Goal: Contribute content: Contribute content

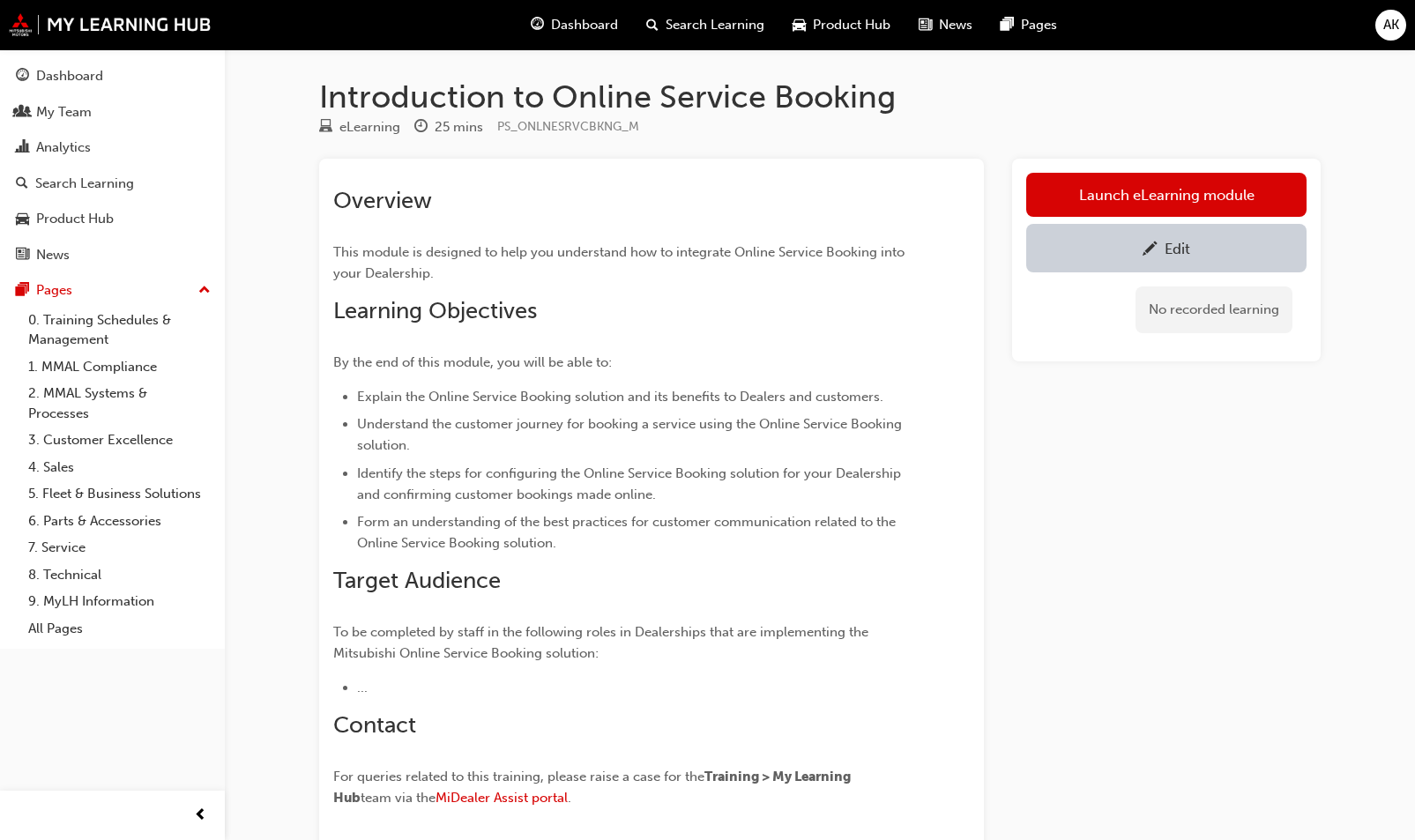
click at [52, 539] on link "7. Service" at bounding box center [119, 548] width 197 height 28
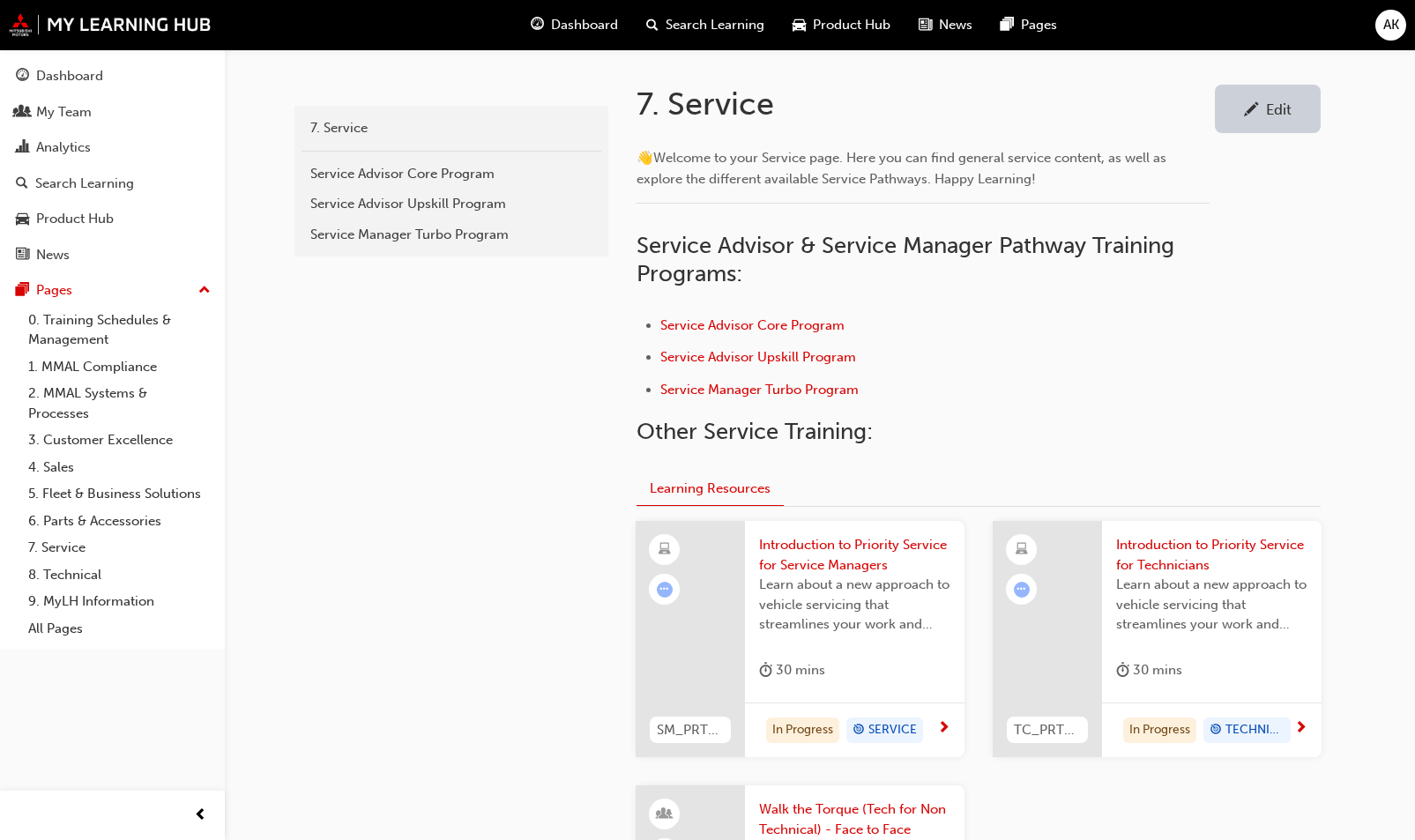
scroll to position [528, 0]
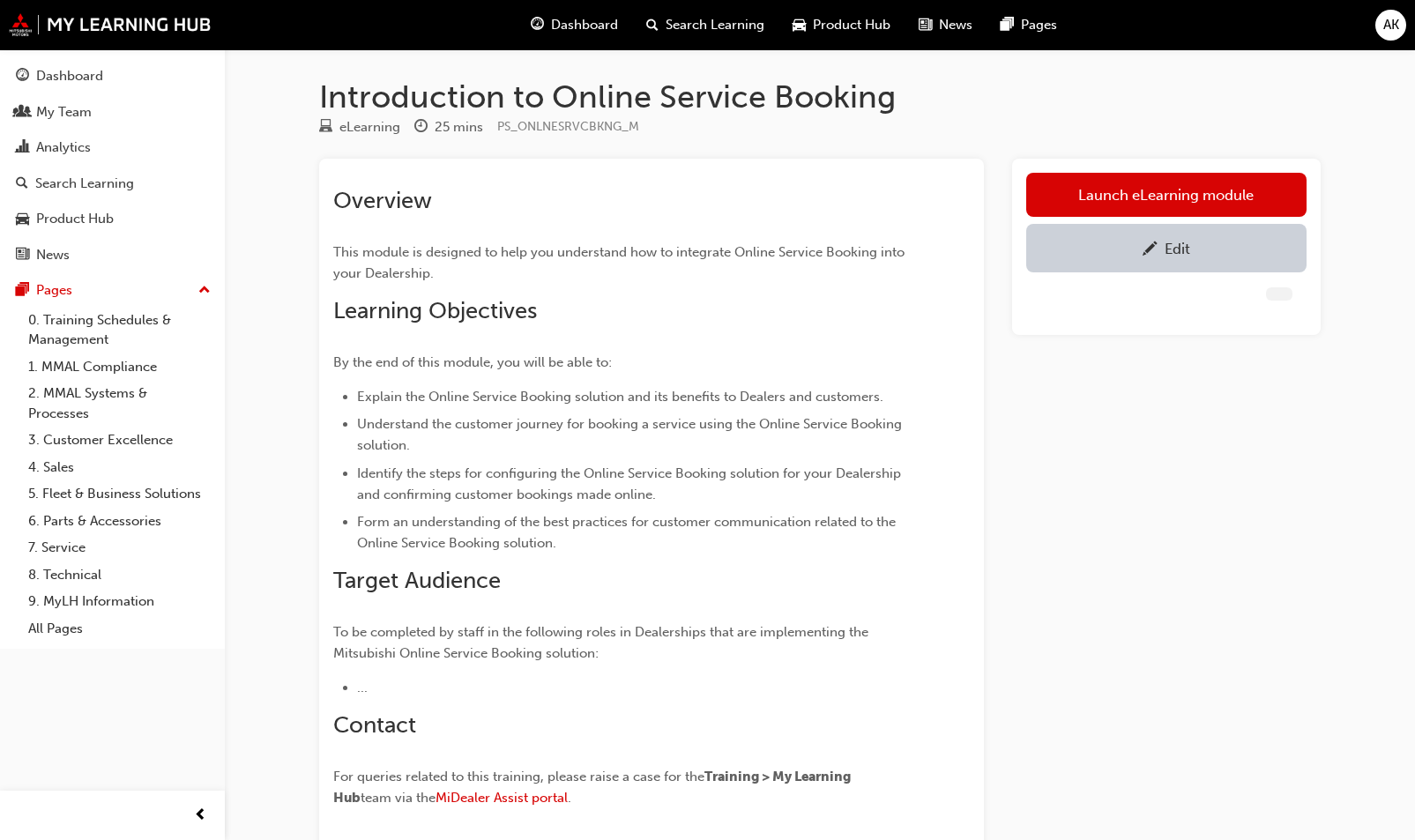
click at [1142, 245] on div "Edit" at bounding box center [1166, 248] width 254 height 22
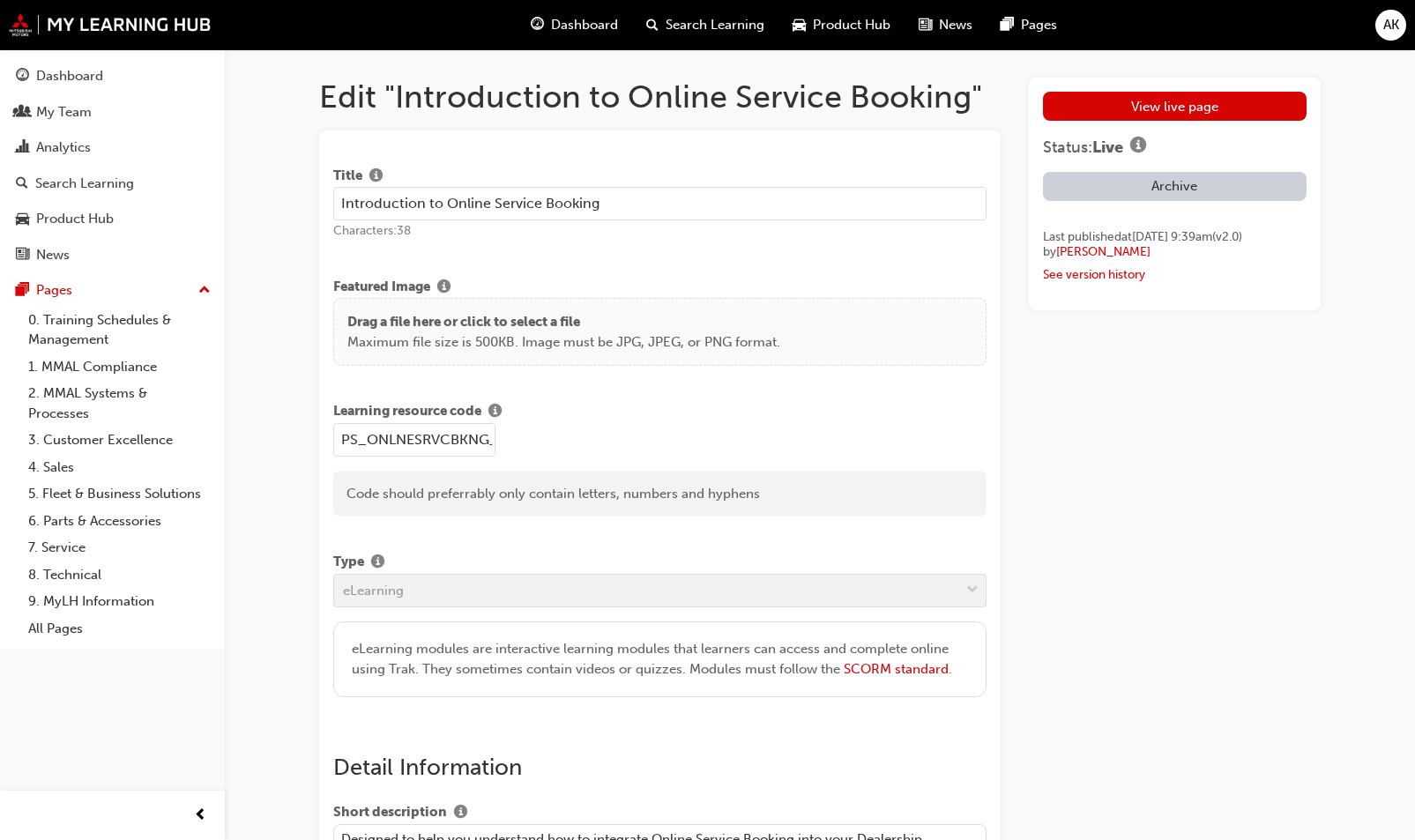
click at [546, 325] on p "Drag a file here or click to select a file" at bounding box center [563, 322] width 432 height 20
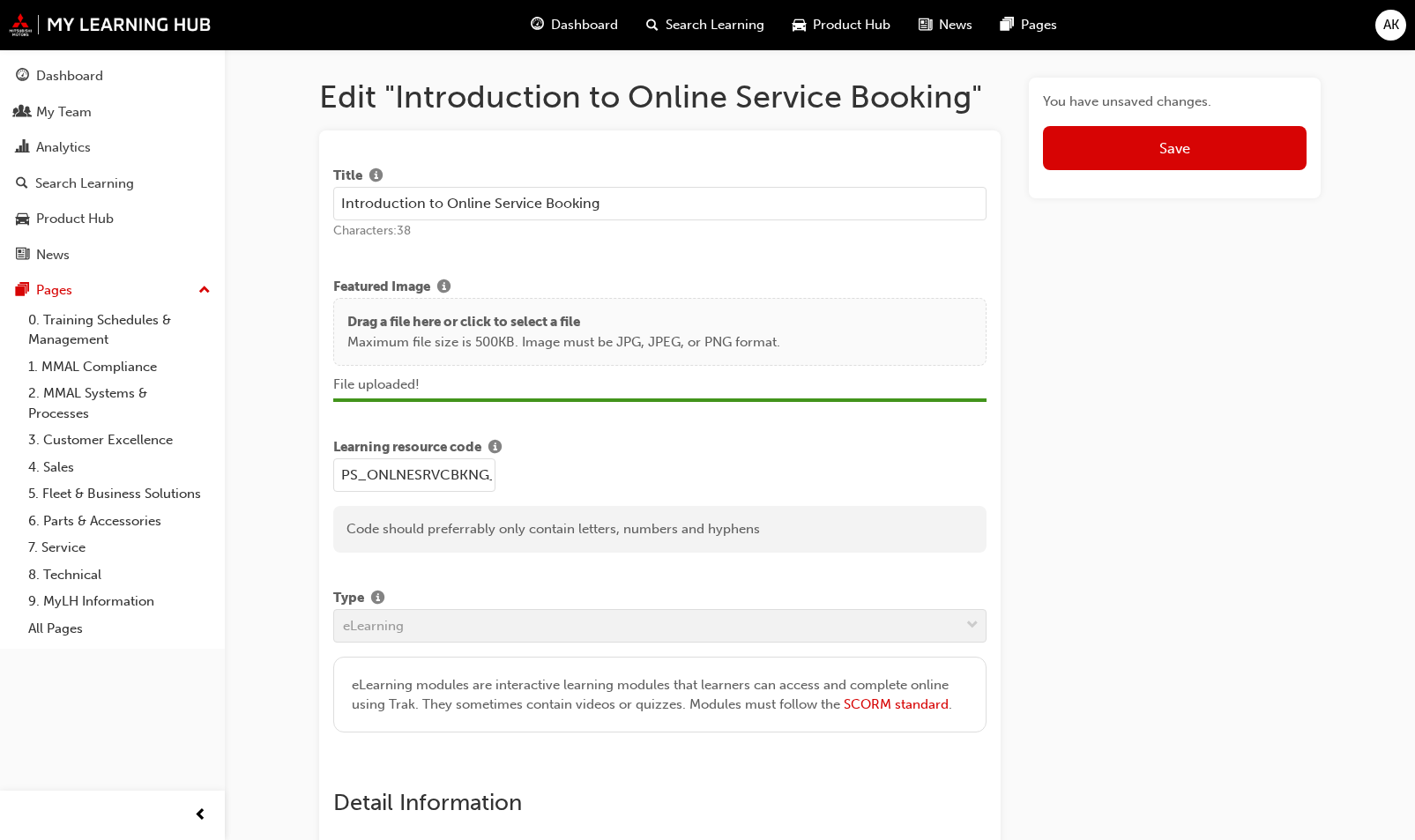
click at [1234, 147] on button "Save" at bounding box center [1175, 147] width 263 height 45
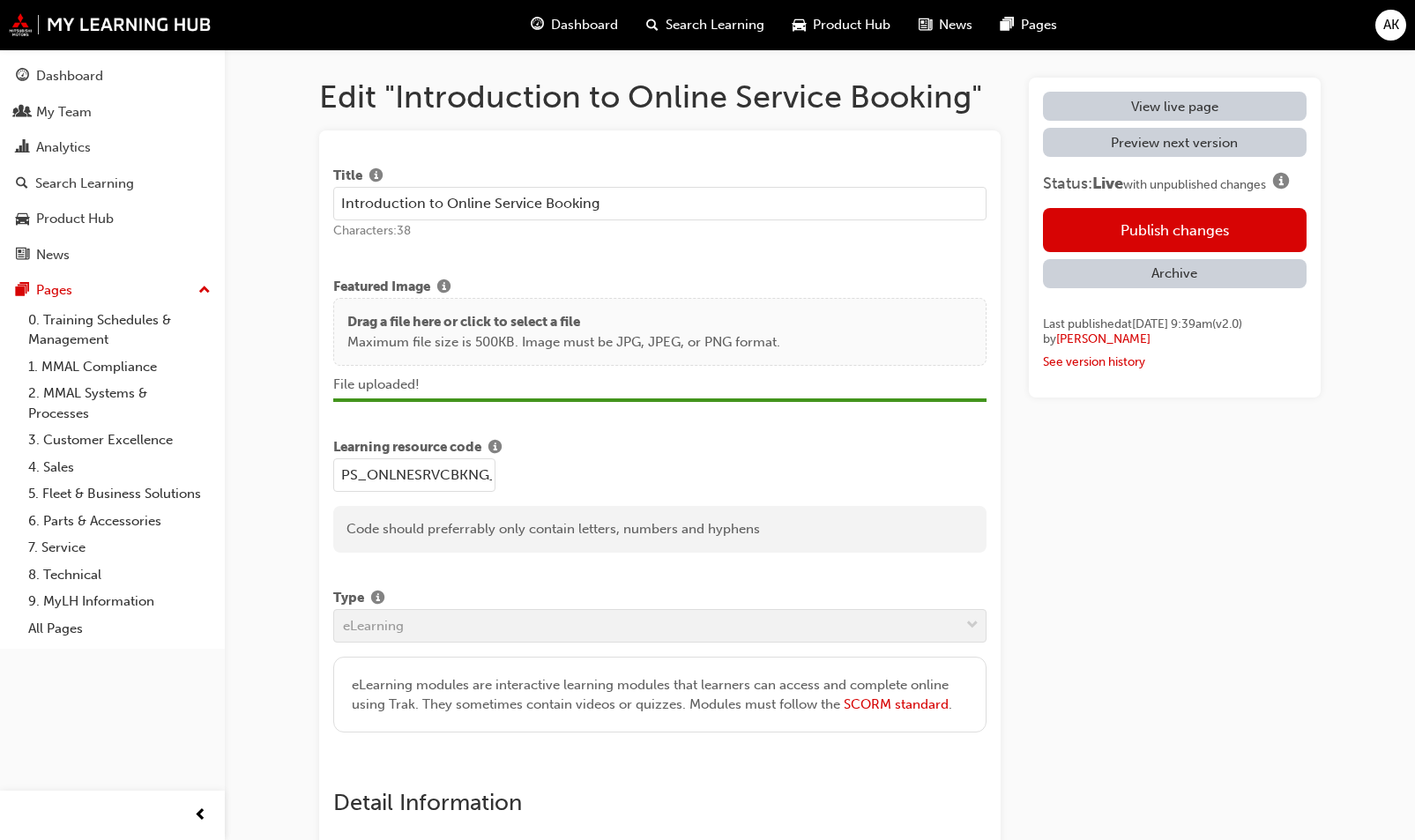
click at [1160, 219] on button "Publish changes" at bounding box center [1175, 230] width 263 height 45
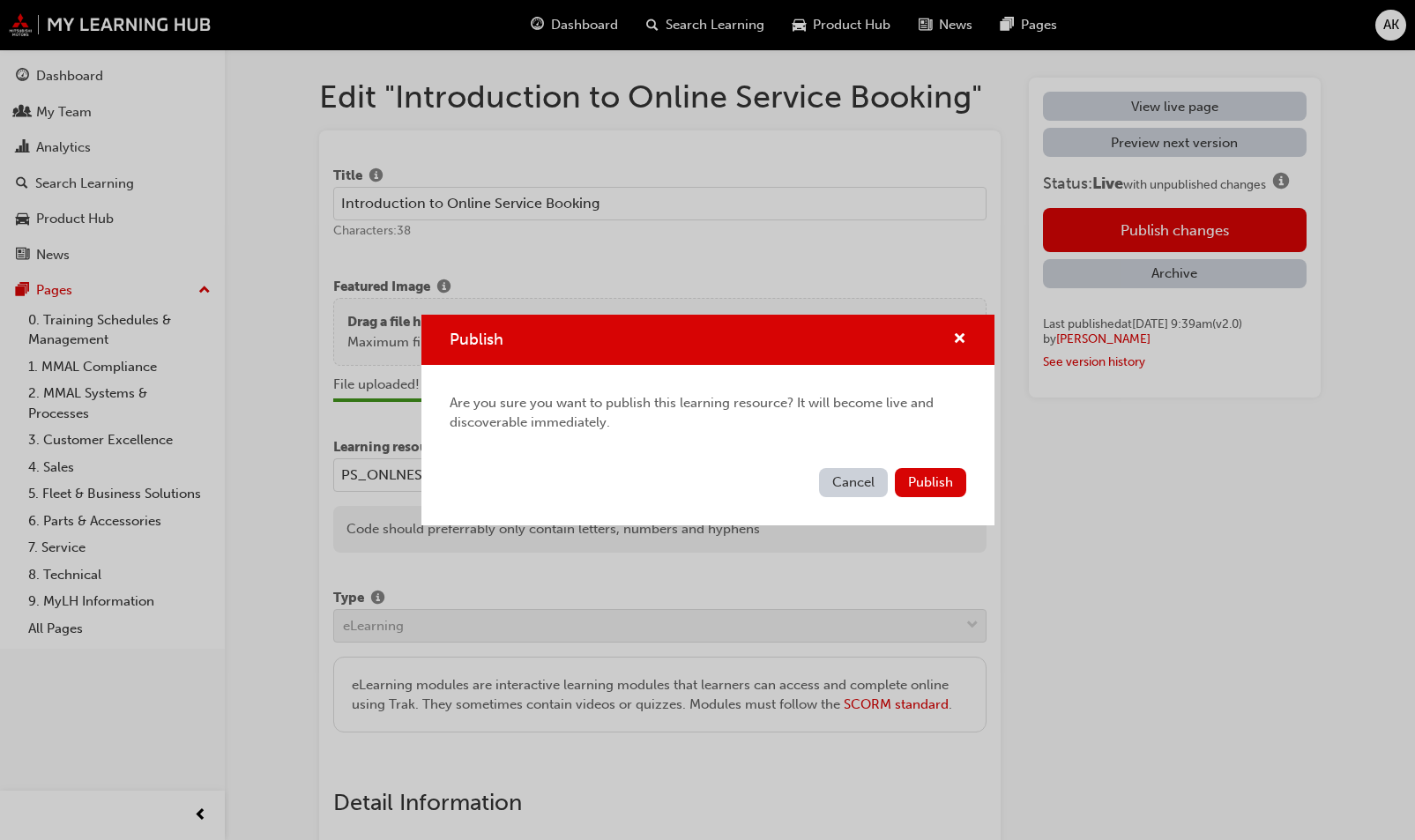
click at [940, 489] on button "Publish" at bounding box center [930, 482] width 71 height 29
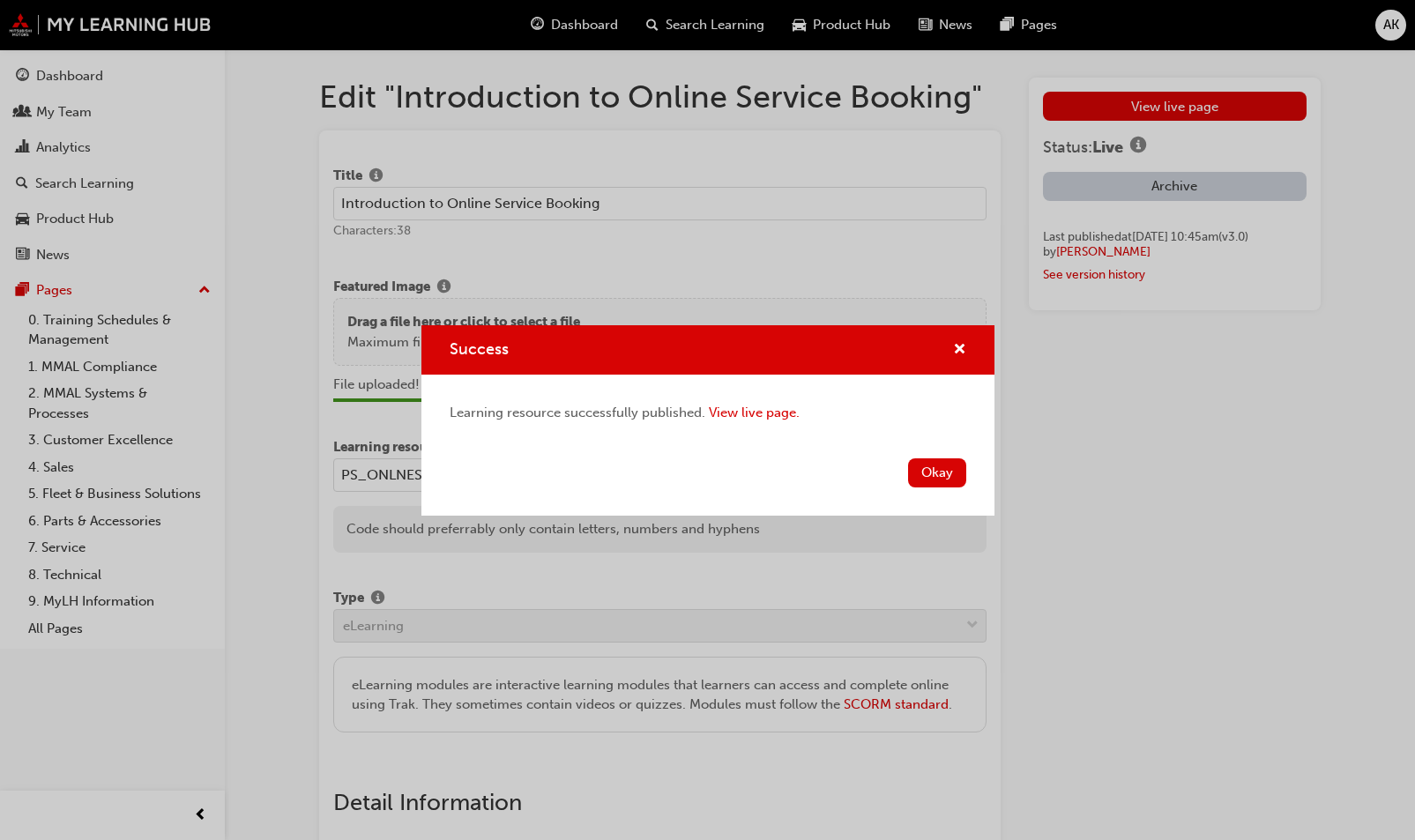
click at [932, 472] on button "Okay" at bounding box center [937, 472] width 58 height 29
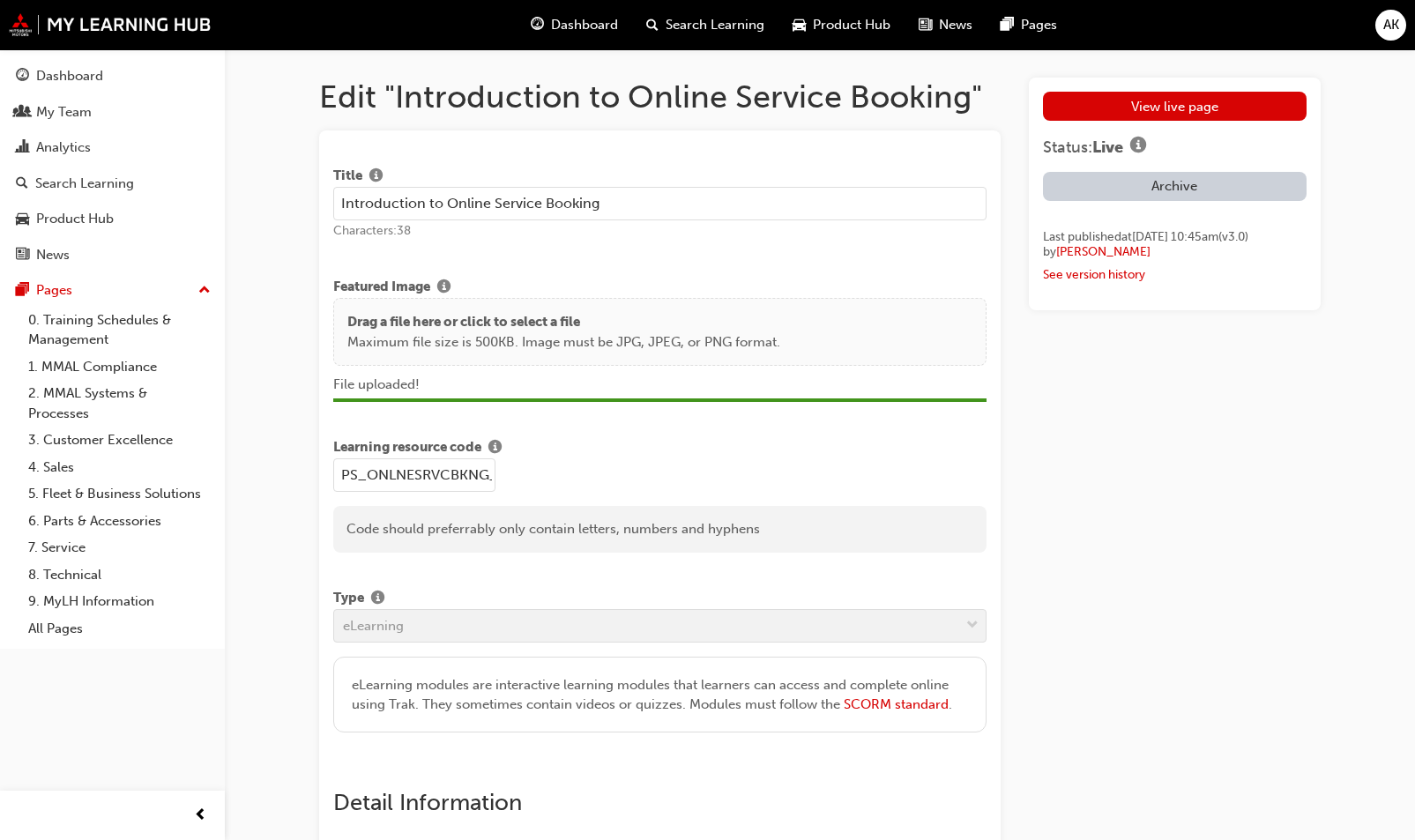
click at [1156, 109] on link "View live page" at bounding box center [1175, 106] width 263 height 29
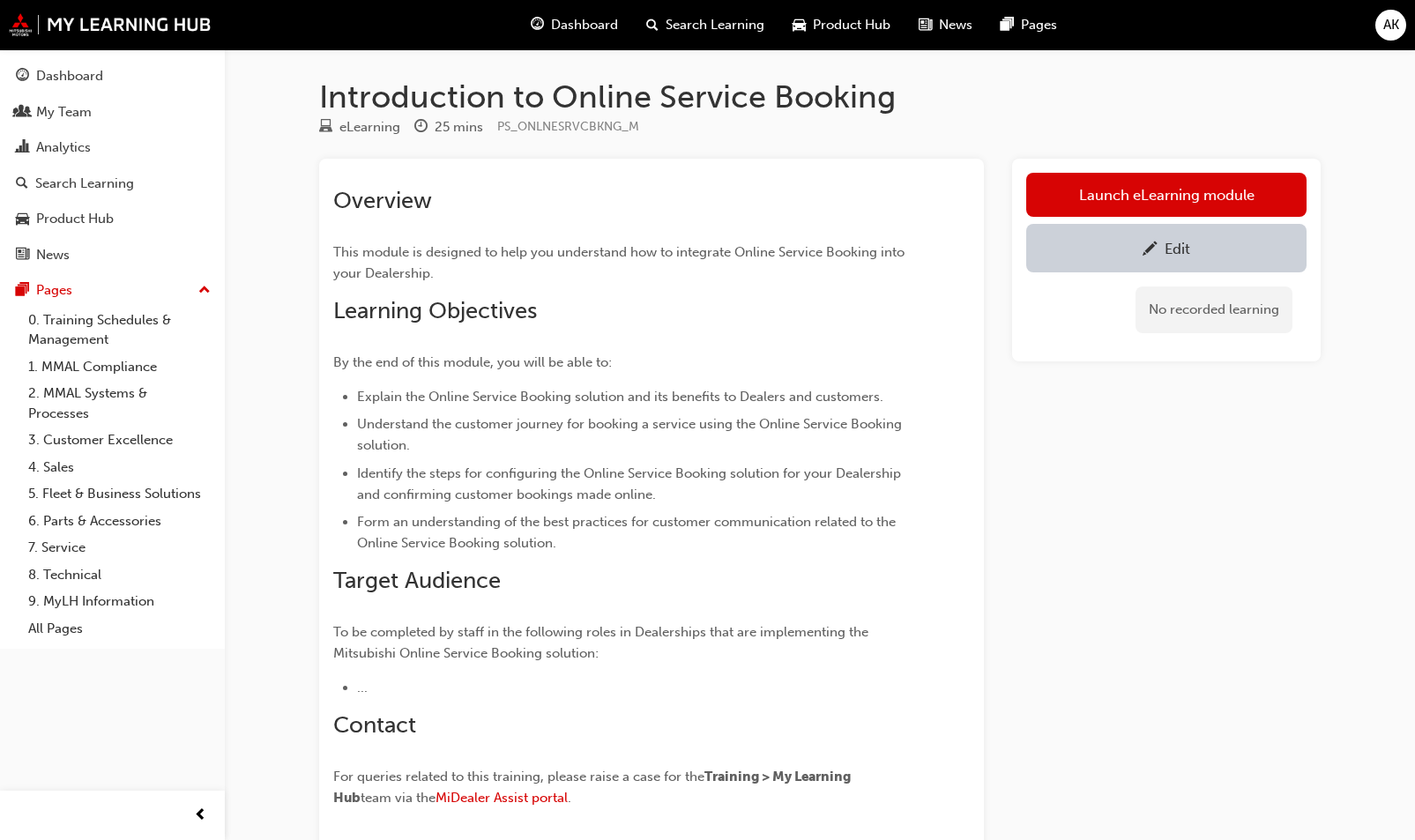
click at [80, 626] on link "All Pages" at bounding box center [119, 629] width 197 height 28
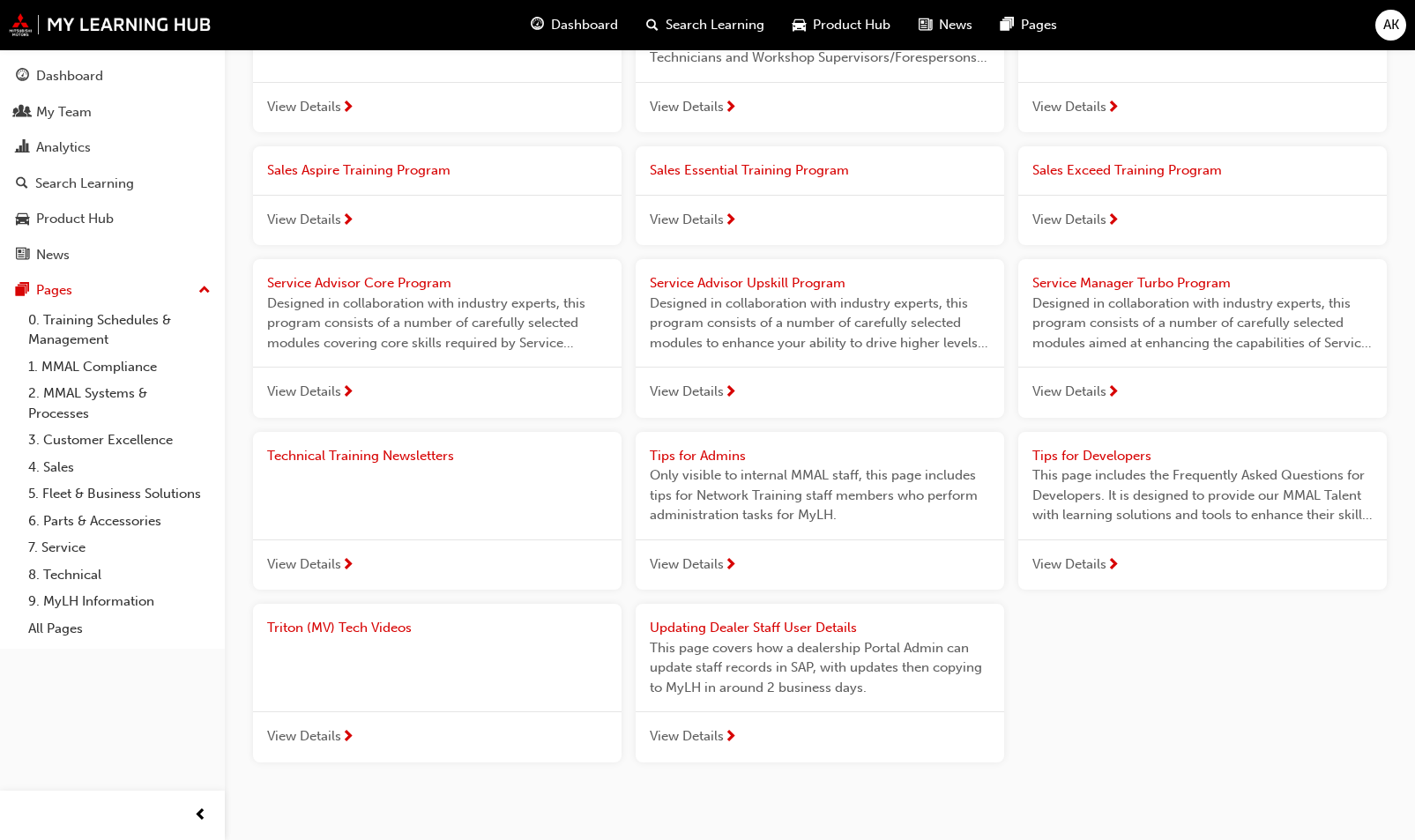
scroll to position [1941, 0]
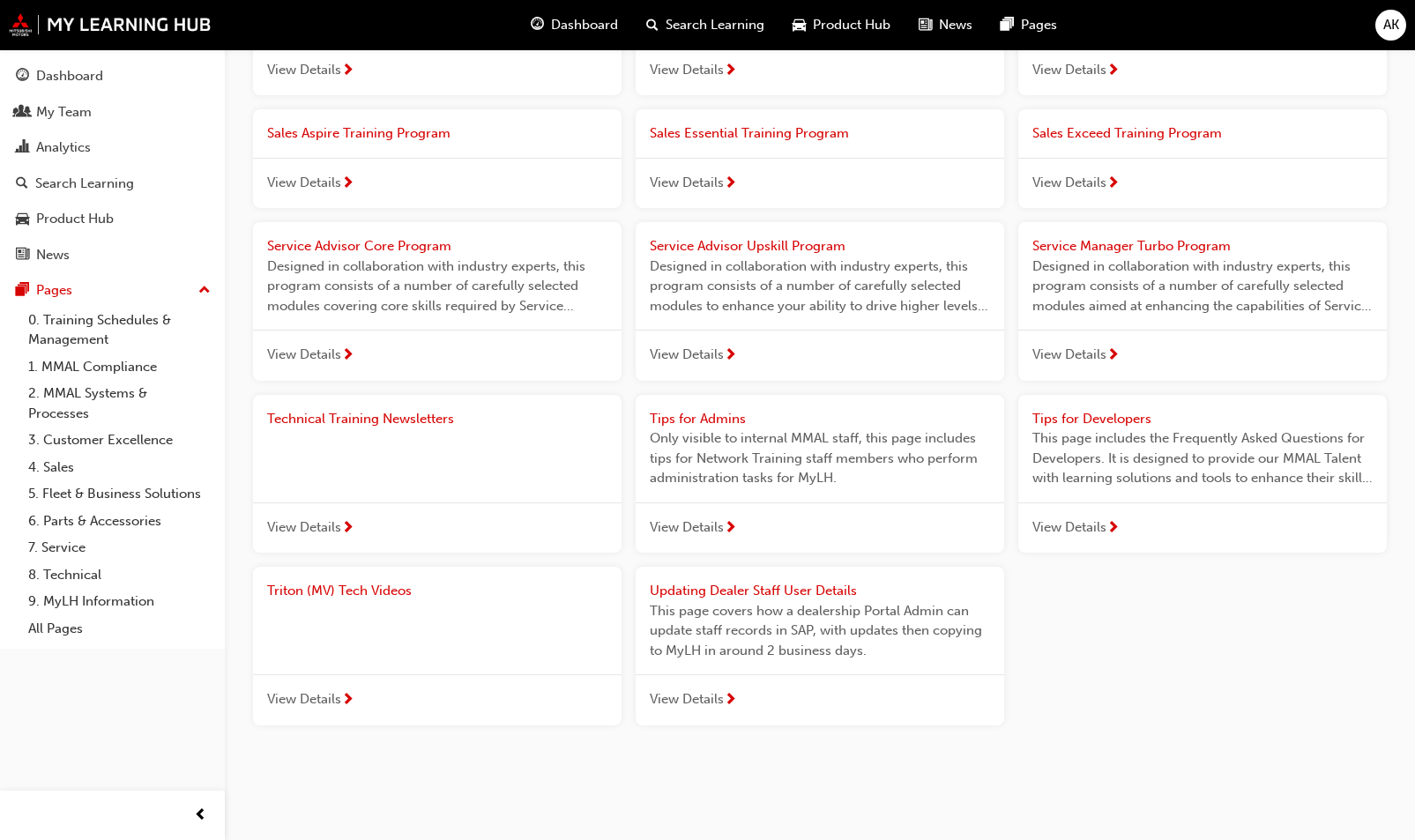
click at [696, 418] on span "Tips for Admins" at bounding box center [698, 419] width 96 height 16
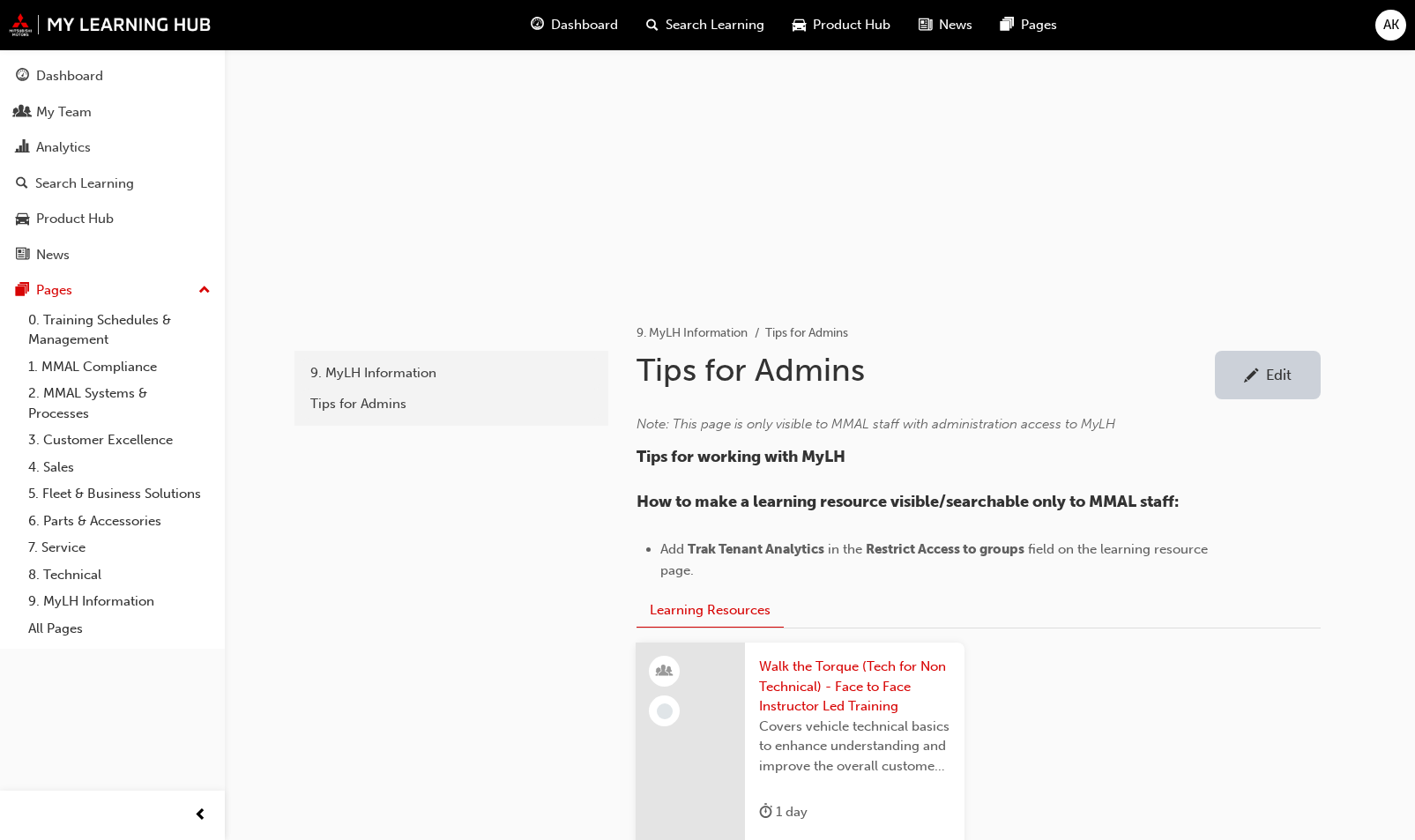
scroll to position [85, 0]
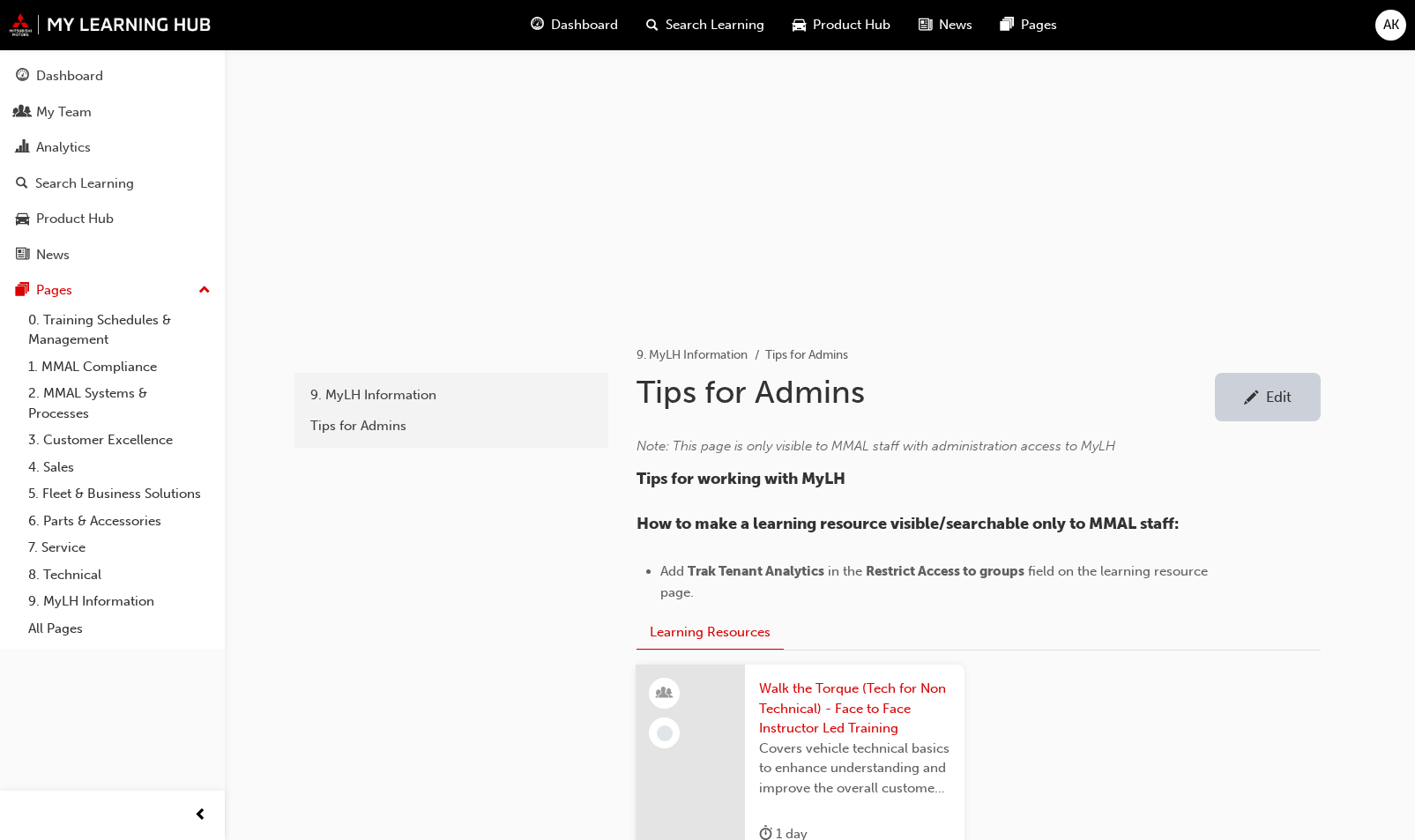
click at [1263, 410] on link "Edit" at bounding box center [1268, 397] width 106 height 48
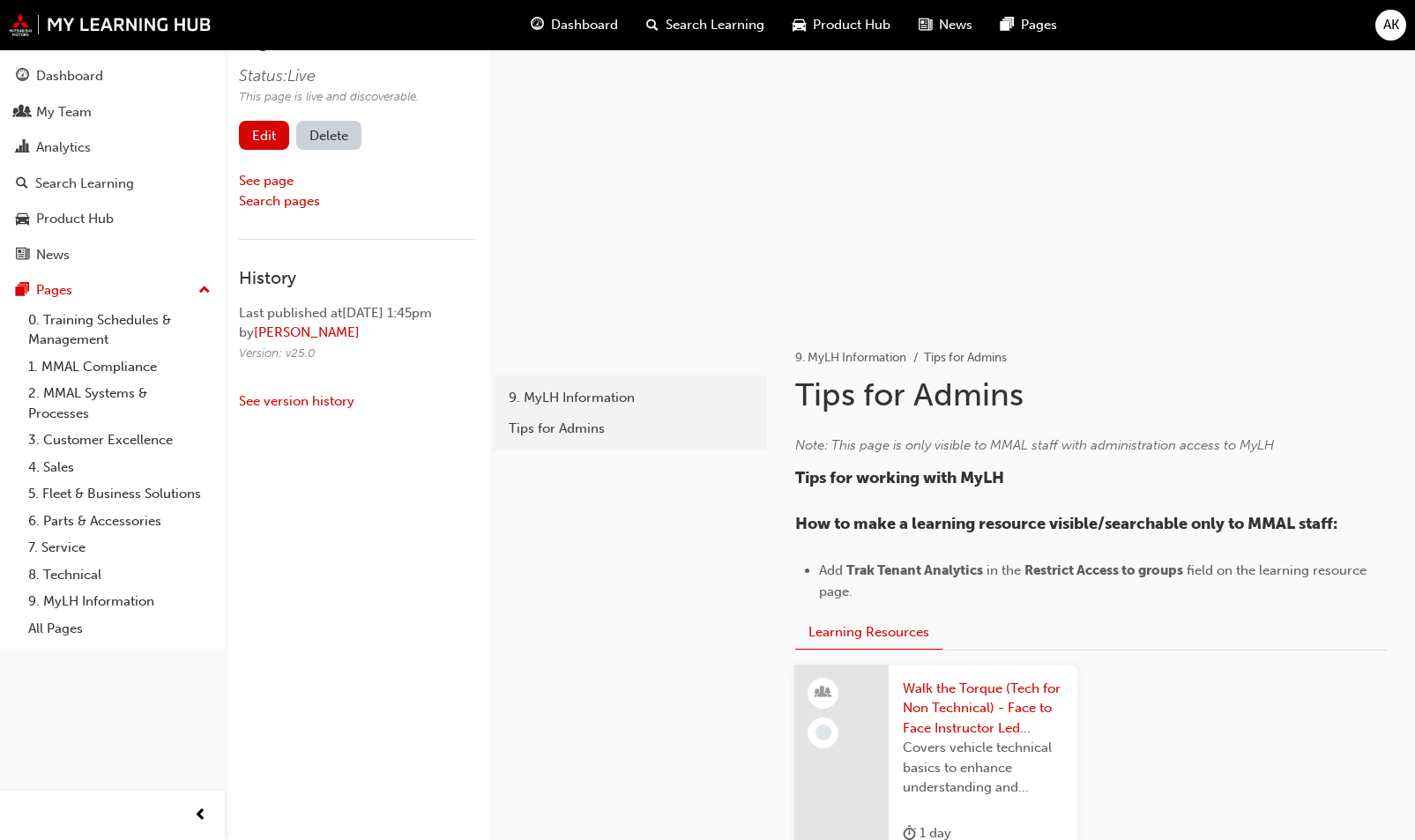
scroll to position [39, 0]
click at [261, 137] on link "Edit" at bounding box center [263, 135] width 50 height 29
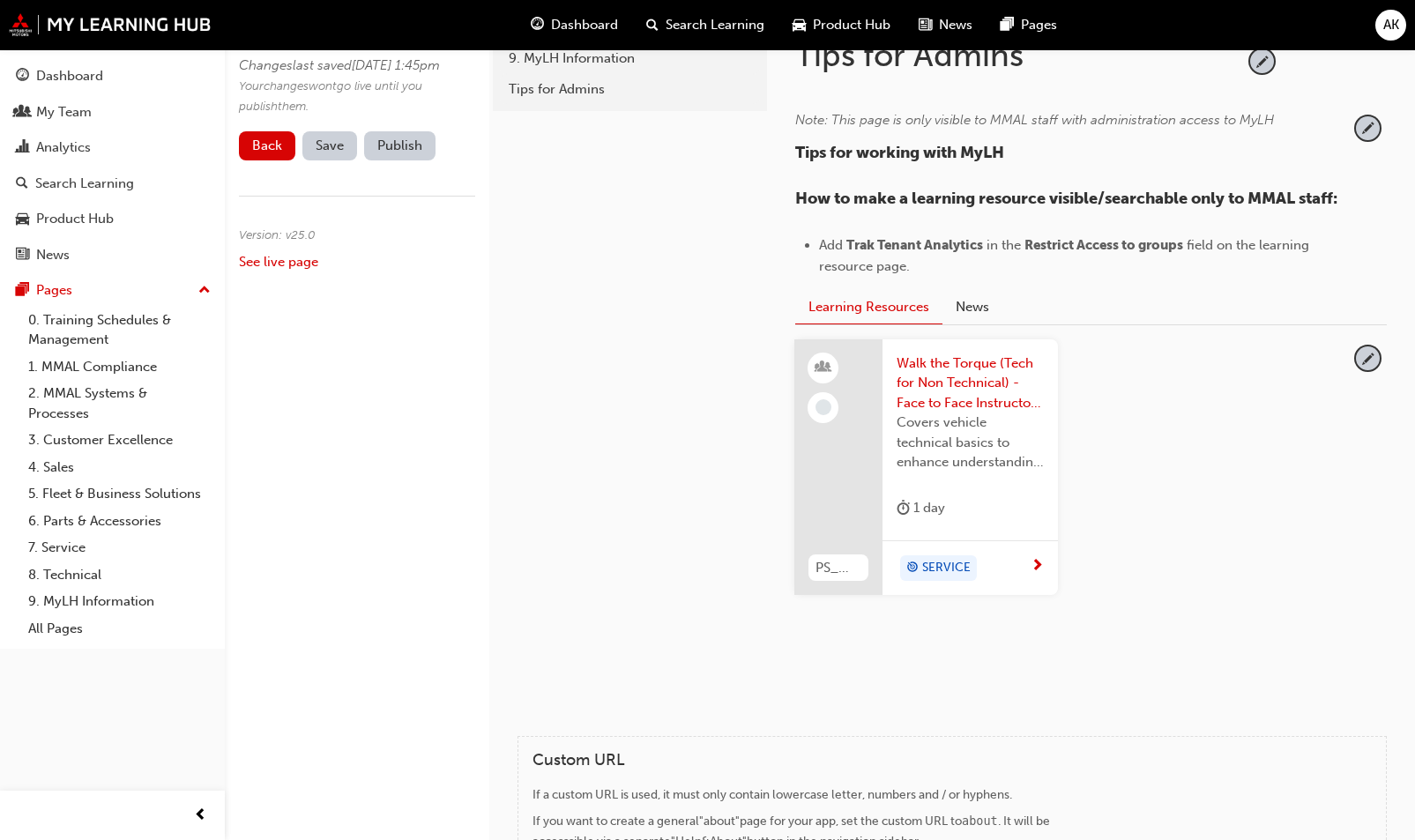
scroll to position [392, 0]
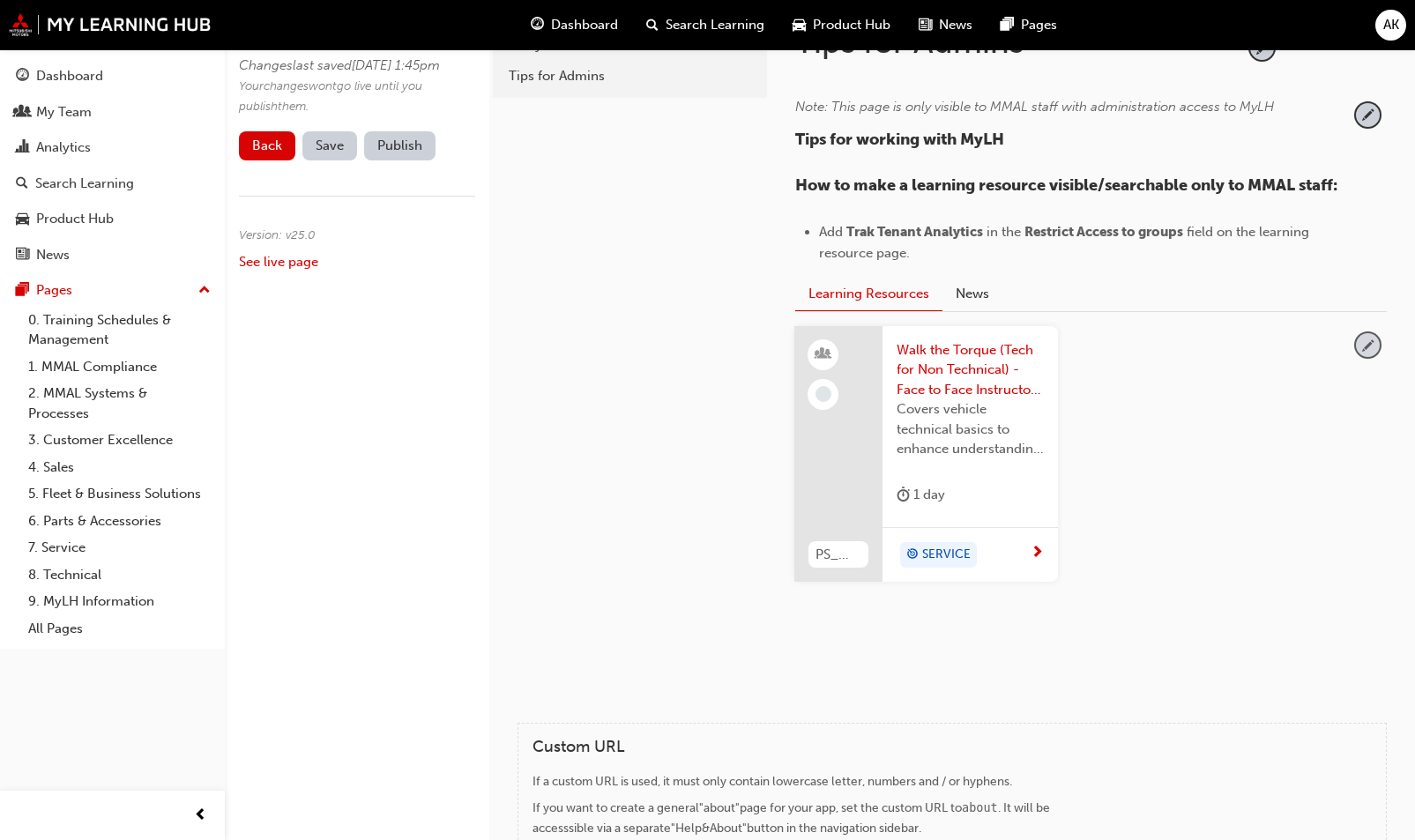
click at [1374, 339] on span "pencil-icon" at bounding box center [1368, 345] width 24 height 24
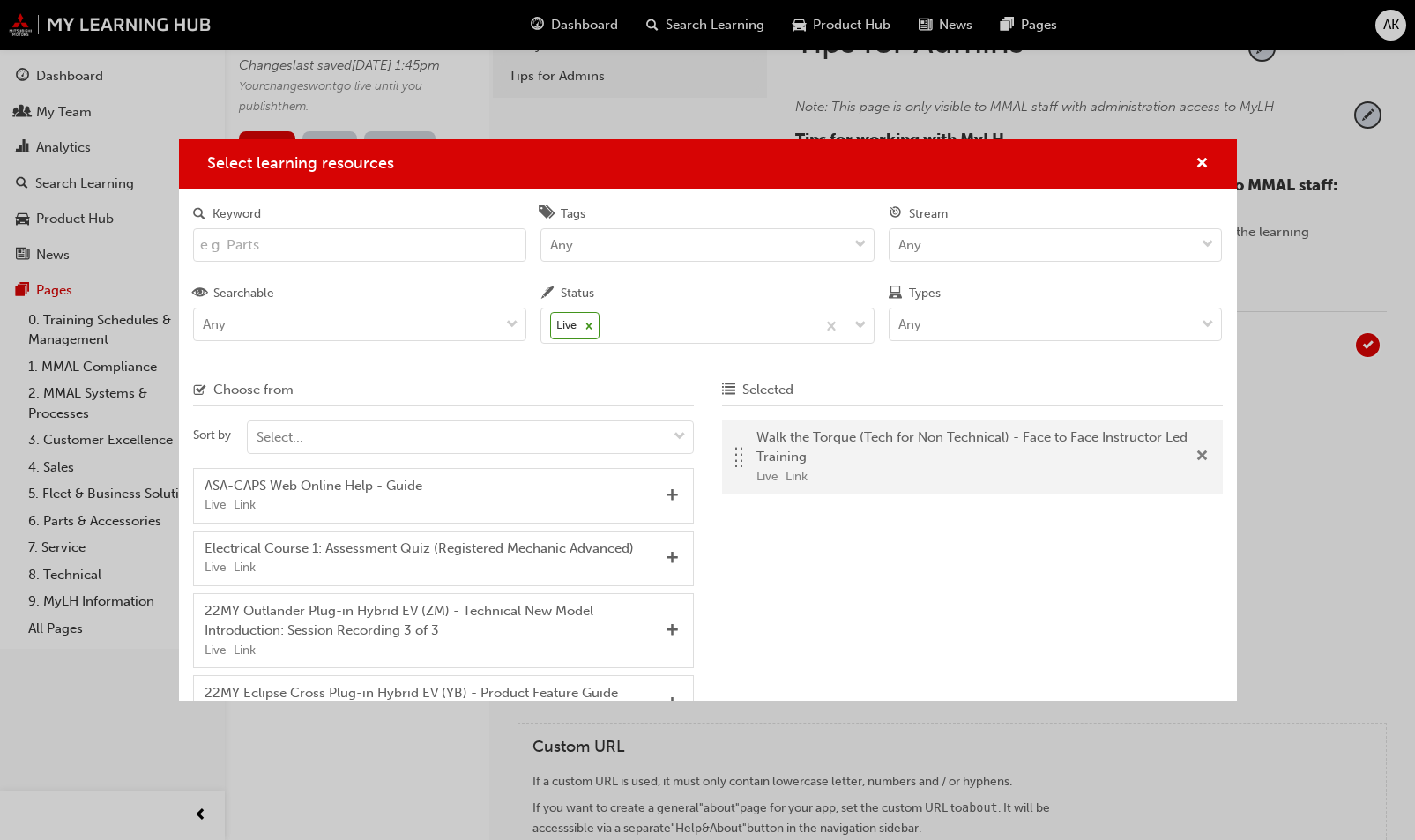
click at [1205, 454] on span "Remove" at bounding box center [1201, 457] width 13 height 16
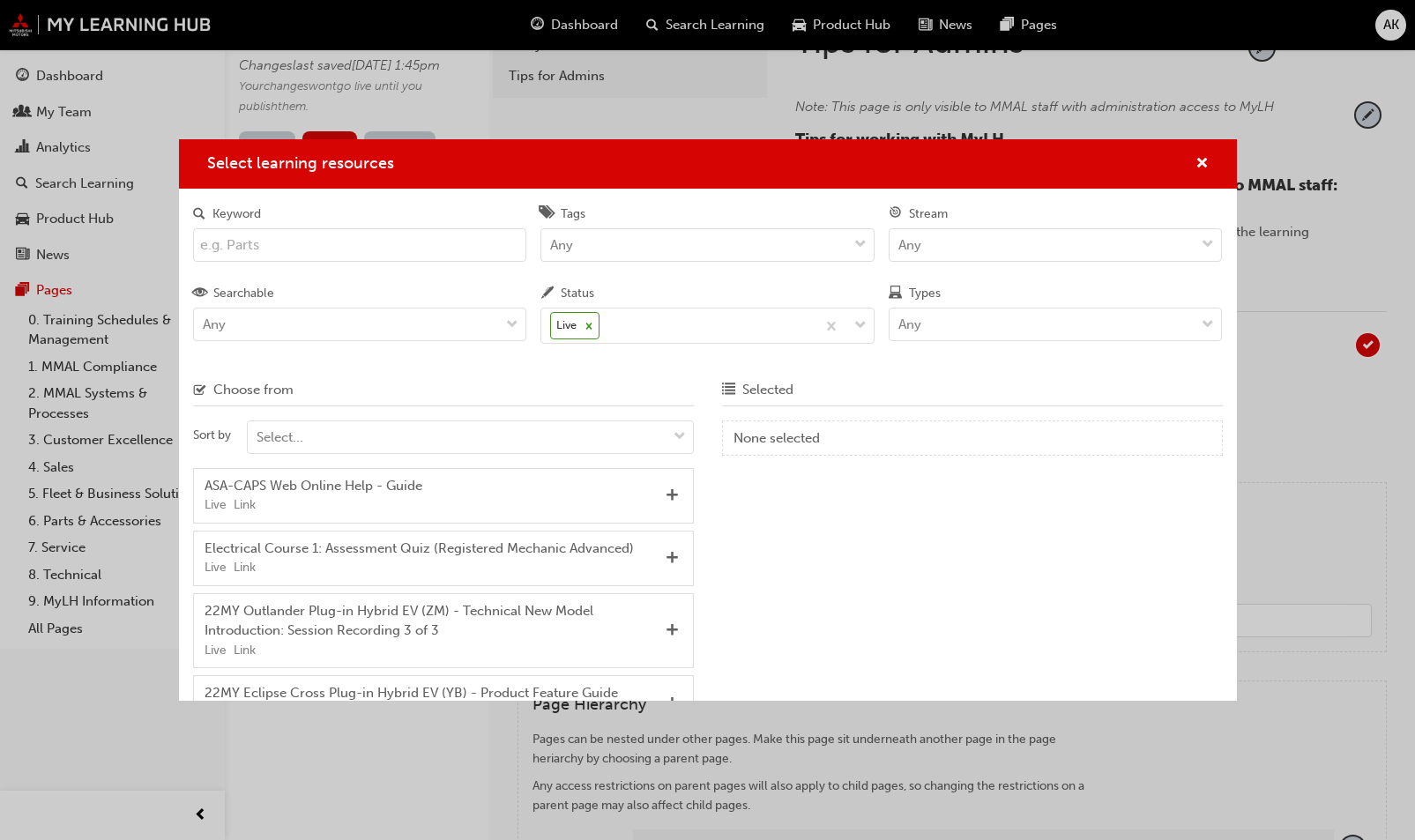
click at [208, 235] on input "Keyword" at bounding box center [360, 245] width 334 height 34
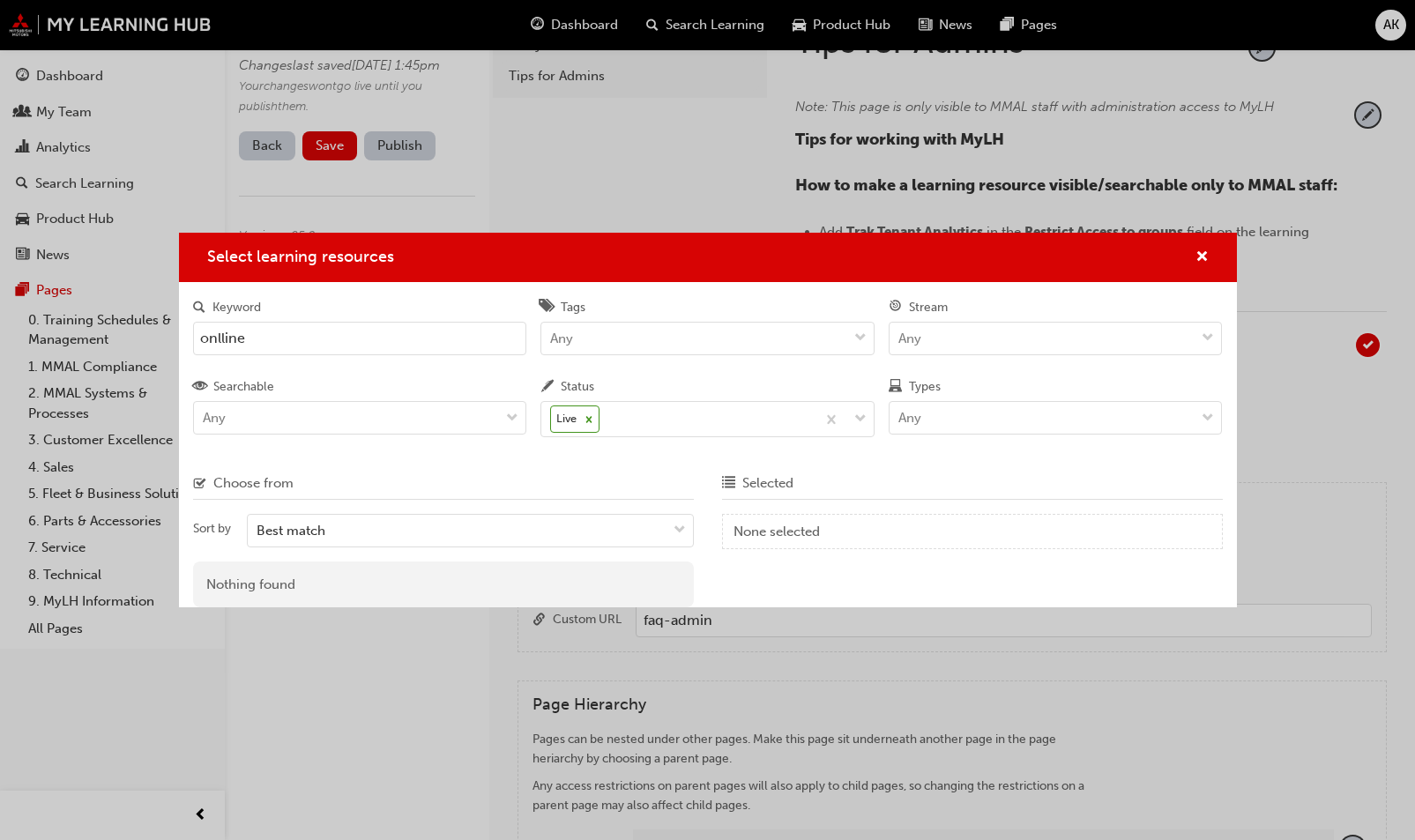
drag, startPoint x: 97, startPoint y: 335, endPoint x: 65, endPoint y: 334, distance: 32.0
click at [65, 334] on div "Select learning resources Choose from Keyword onlline Tags Any Stream Any Searc…" at bounding box center [708, 420] width 1415 height 840
click at [972, 408] on div "Any" at bounding box center [1042, 418] width 306 height 31
click at [900, 410] on input "Types Any" at bounding box center [899, 417] width 2 height 15
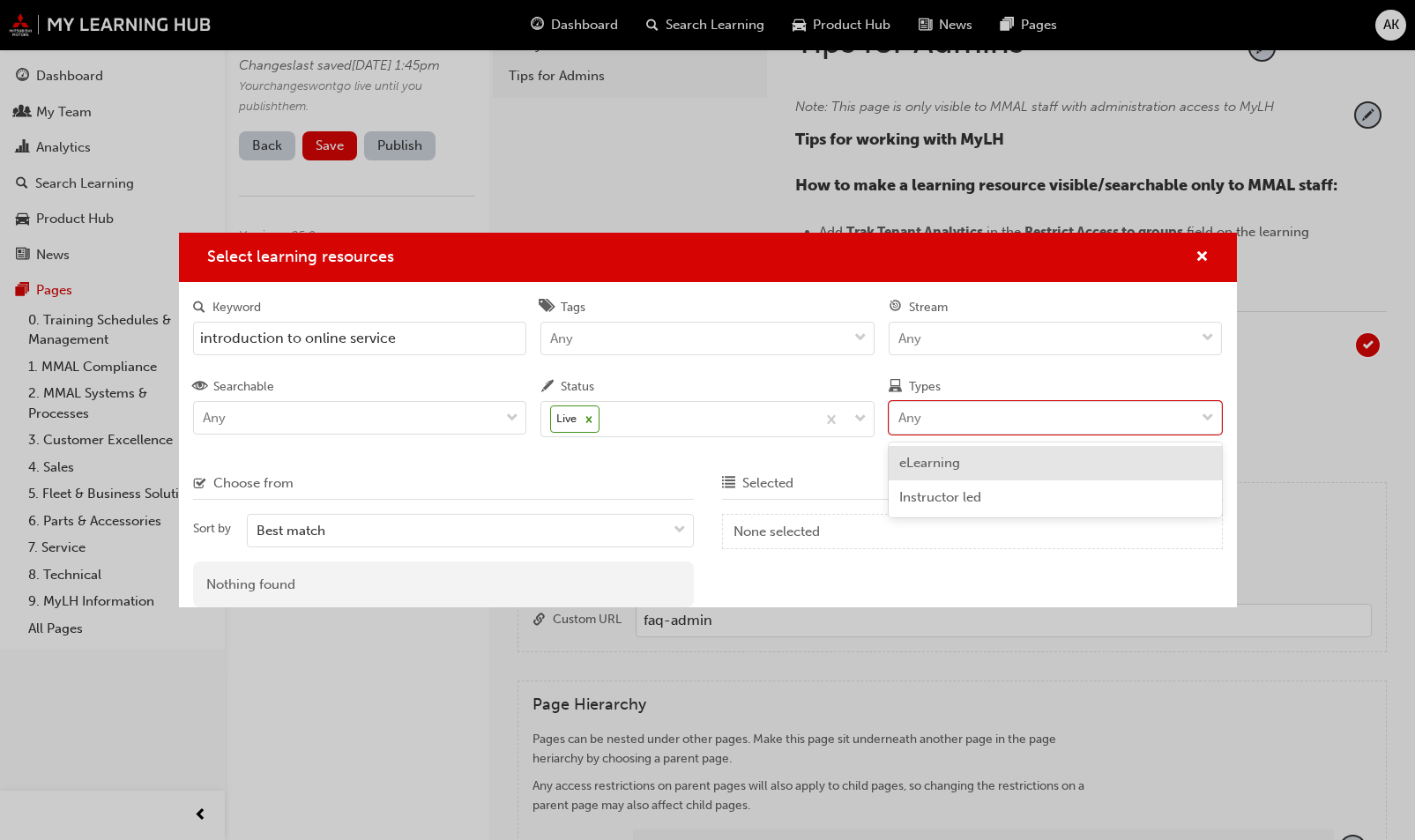
click at [576, 434] on div "Live" at bounding box center [678, 419] width 274 height 35
click at [603, 425] on input "Status Live" at bounding box center [604, 418] width 2 height 15
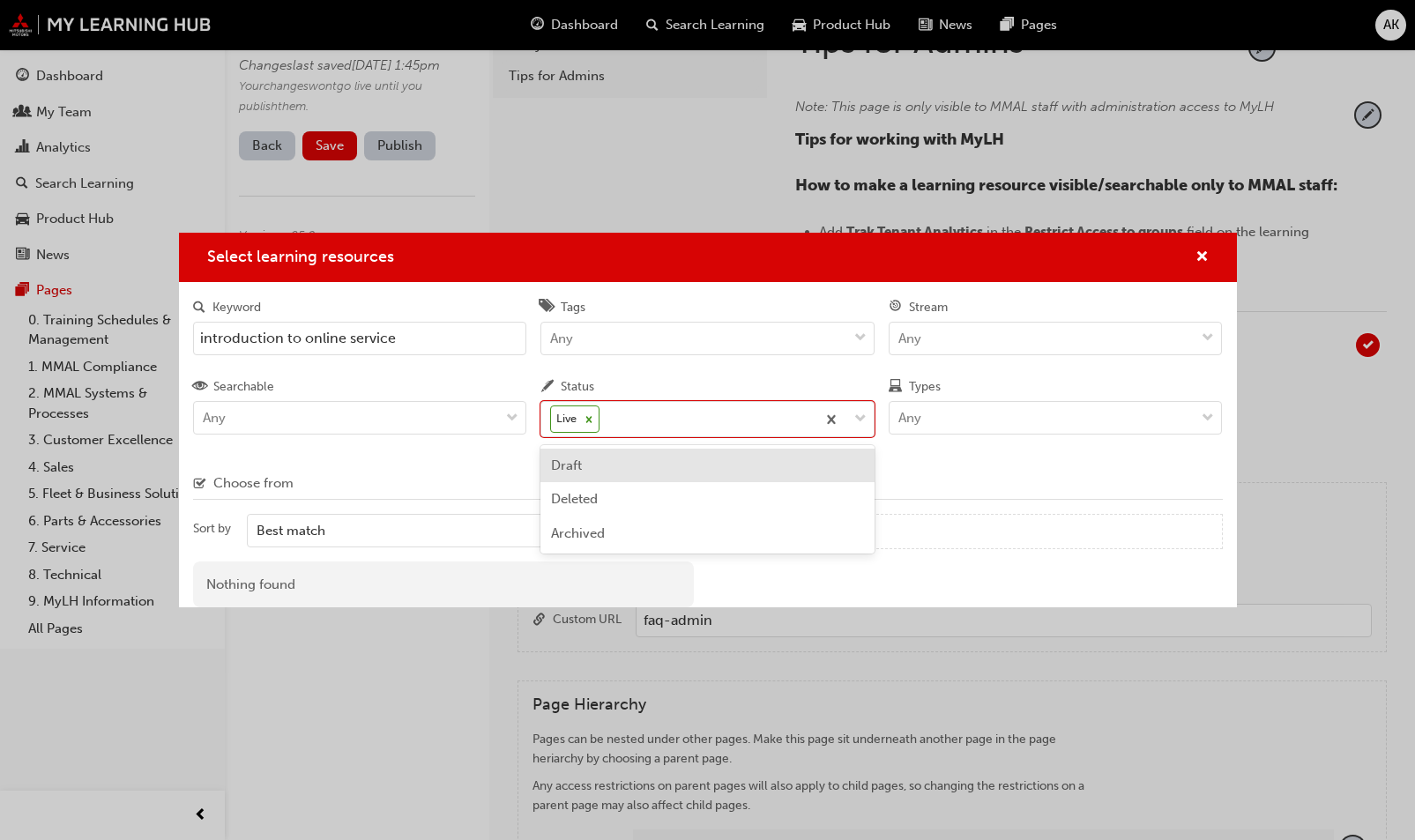
click at [419, 447] on div "Keyword introduction to online service Tags Any Stream Any Searchable Any Statu…" at bounding box center [708, 377] width 1044 height 162
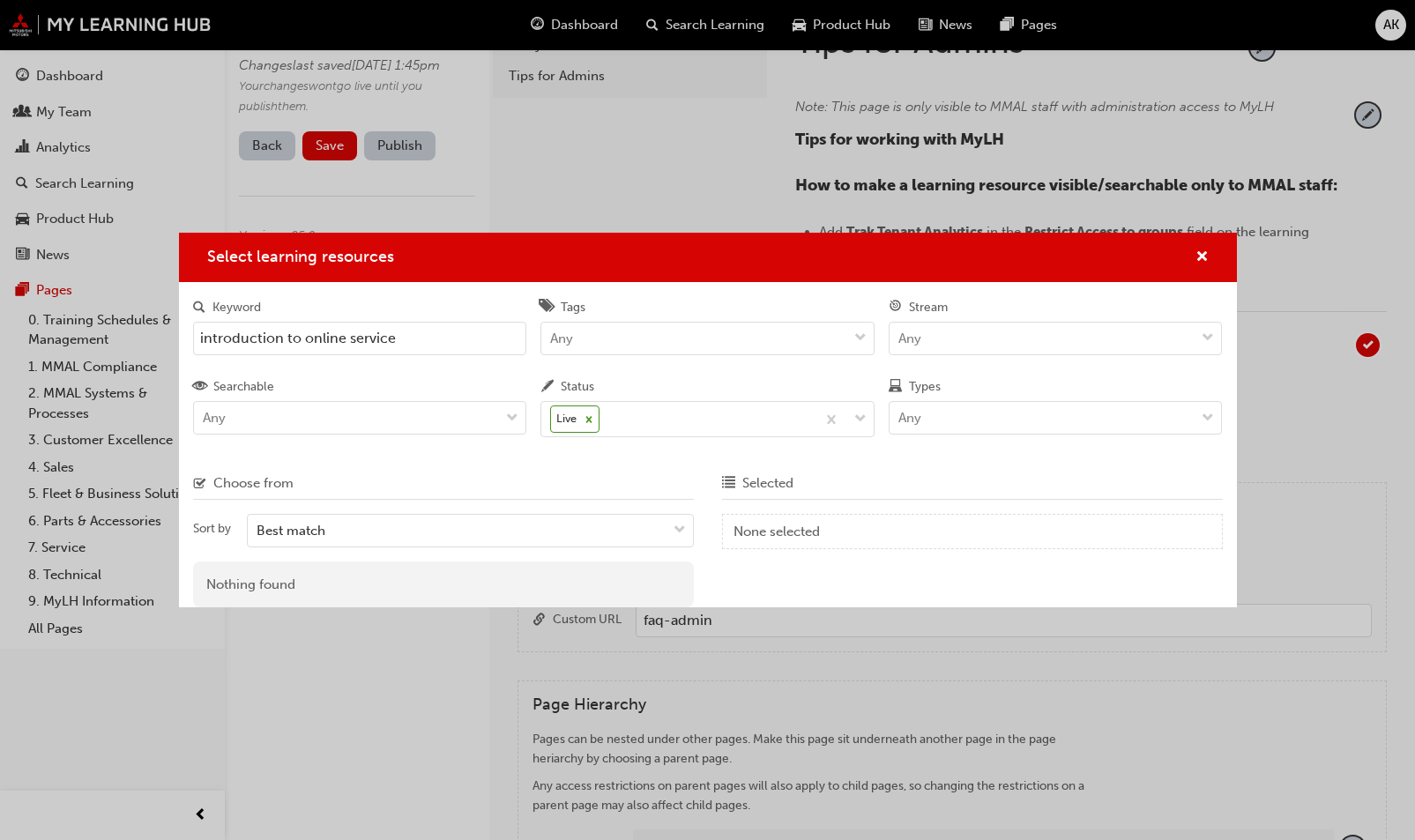
click at [377, 411] on div "Any" at bounding box center [346, 418] width 306 height 31
click at [205, 411] on input "Searchable Any" at bounding box center [204, 417] width 2 height 15
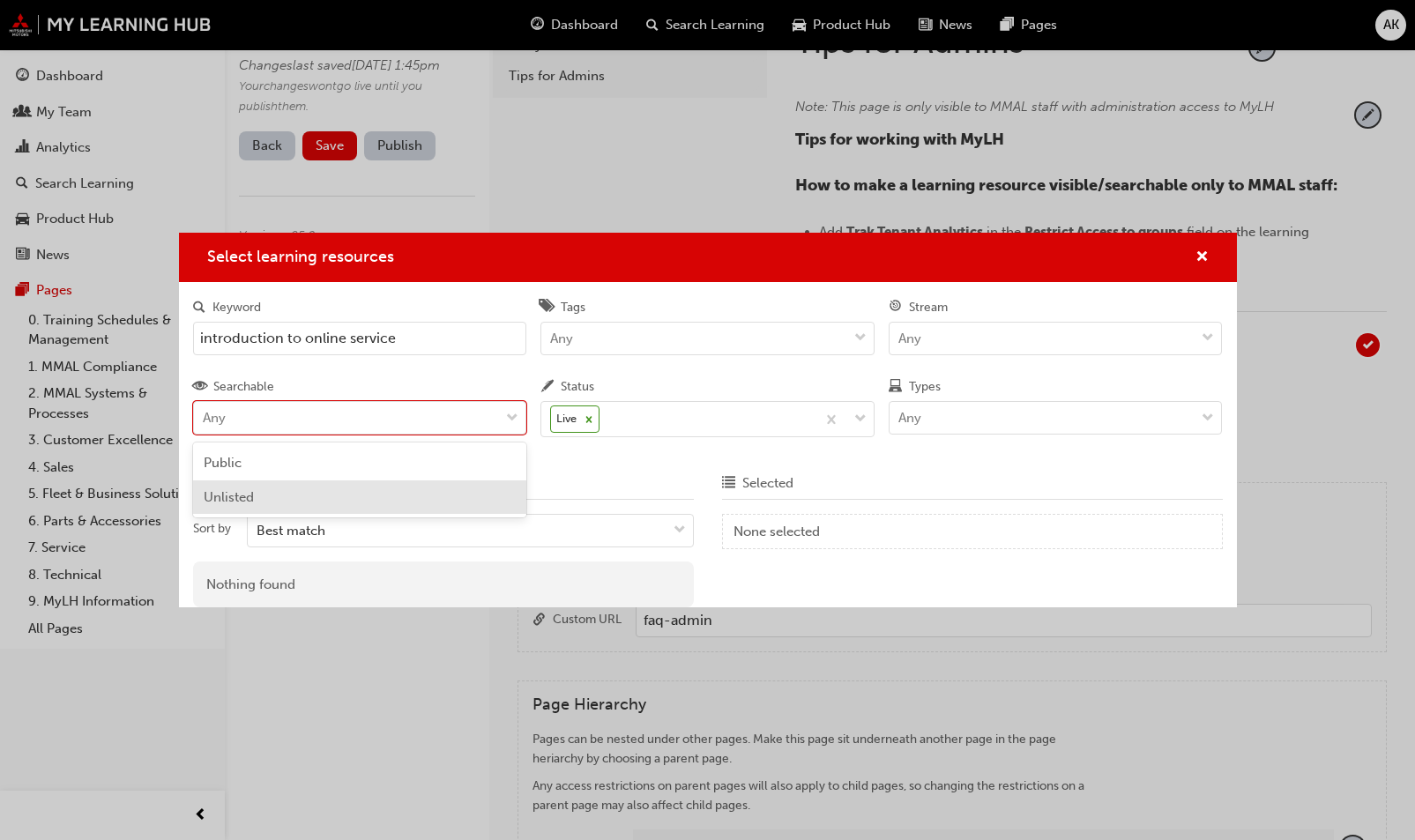
click at [355, 502] on div "Unlisted" at bounding box center [360, 498] width 334 height 35
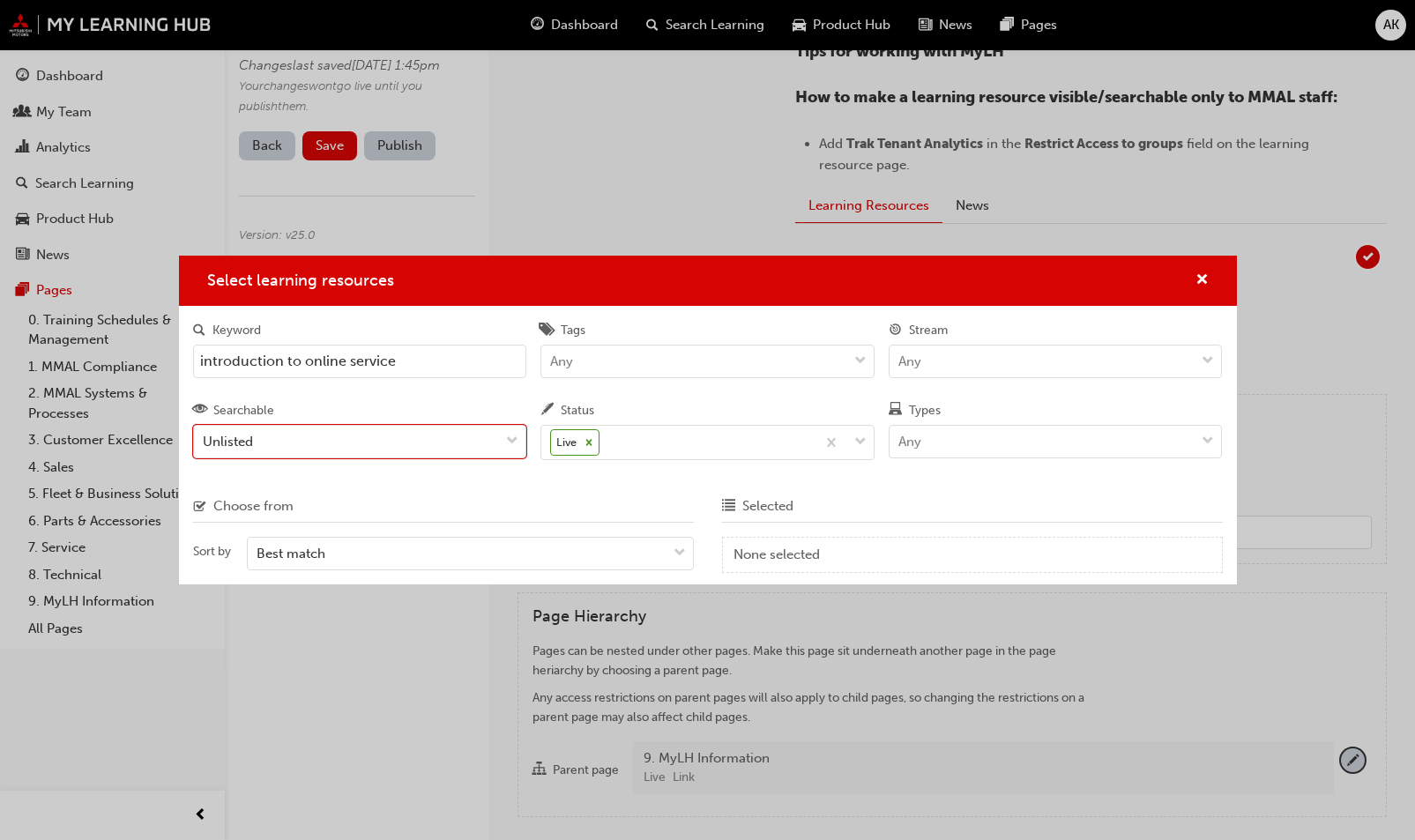
scroll to position [480, 0]
click at [443, 360] on input "introduction to online service" at bounding box center [360, 361] width 334 height 34
click at [303, 553] on div "Best match" at bounding box center [290, 554] width 68 height 20
click at [258, 553] on input "Sort by Best match" at bounding box center [257, 552] width 2 height 15
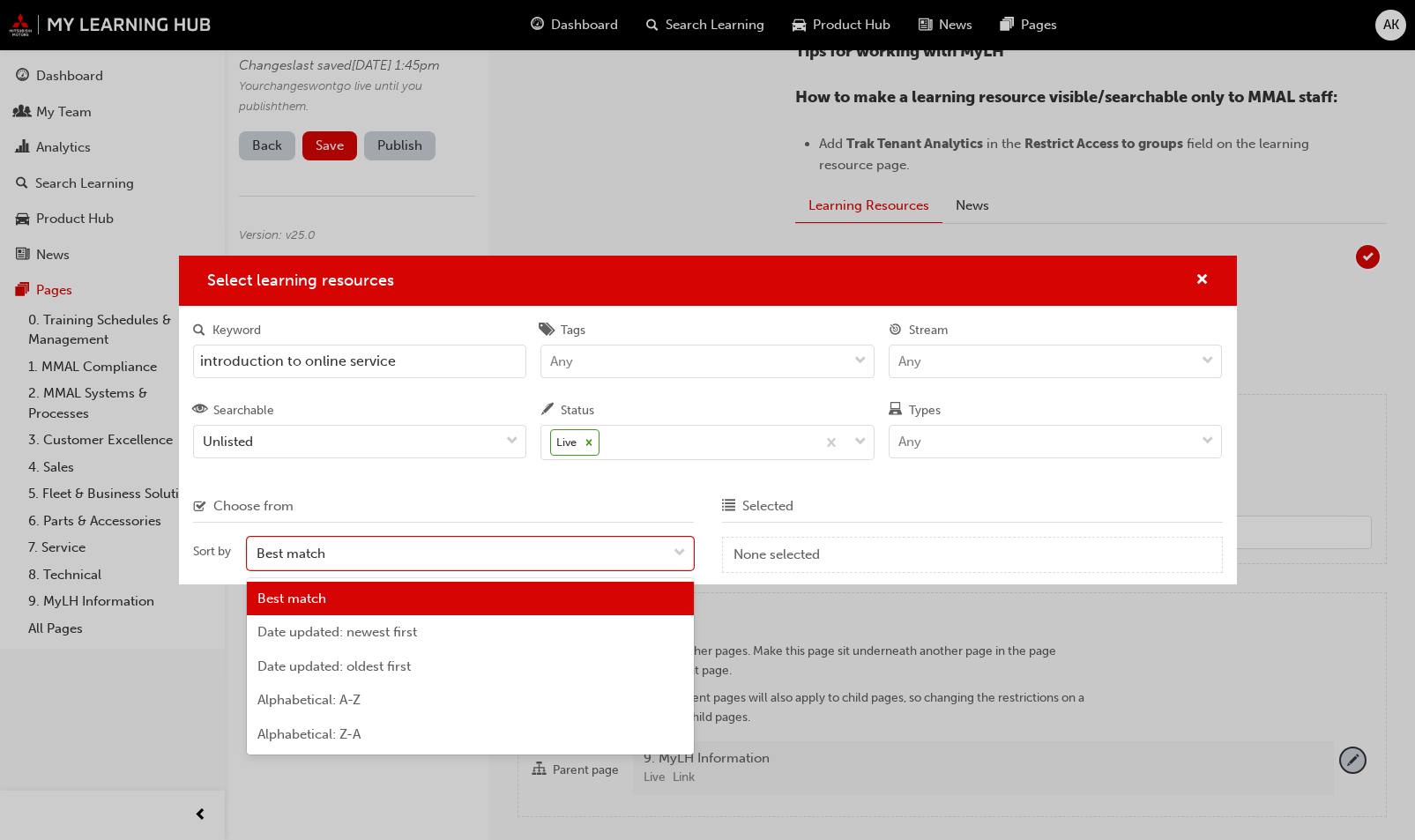
click at [307, 623] on div "Date updated: newest first" at bounding box center [470, 632] width 447 height 35
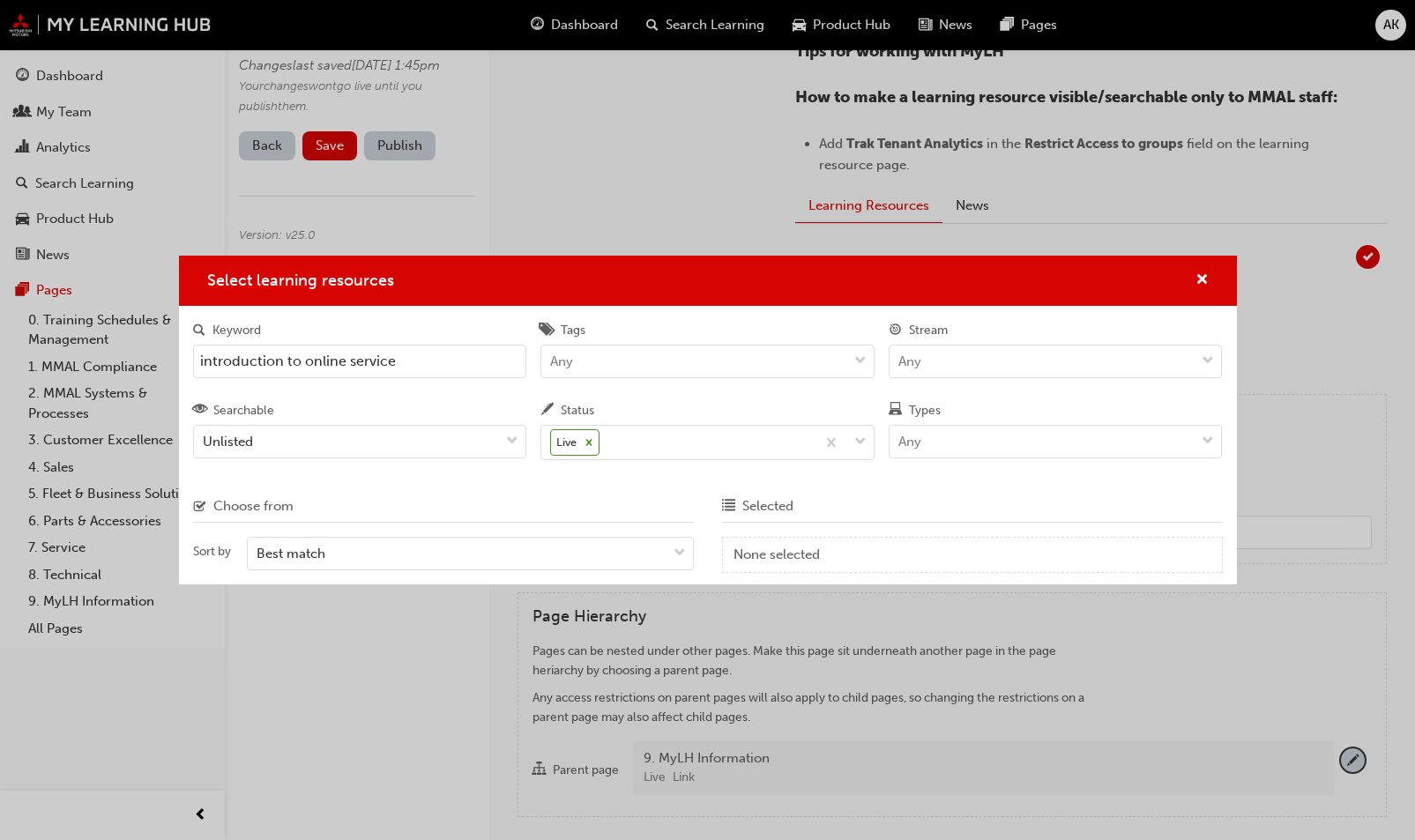
drag, startPoint x: 329, startPoint y: 351, endPoint x: 0, endPoint y: 343, distance: 329.1
click at [0, 345] on div "Select learning resources Choose from Keyword introduction to online service Ta…" at bounding box center [708, 420] width 1415 height 840
paste input "PS_ONLNESRVCBKNG_M"
type input "PS_ONLNESRVCBKNG_M"
click at [1199, 284] on span "cross-icon" at bounding box center [1201, 281] width 13 height 16
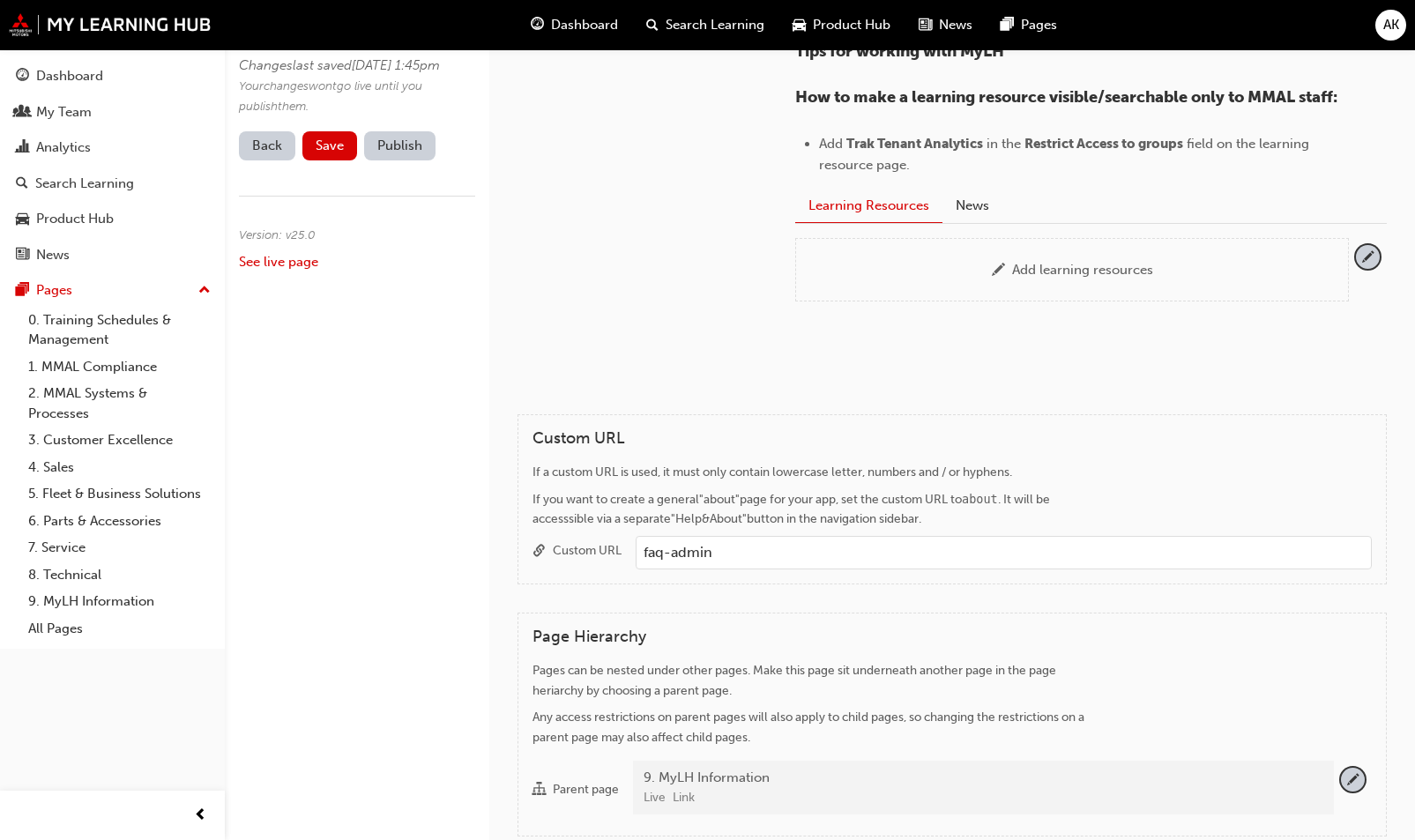
click at [327, 155] on button "Save" at bounding box center [330, 145] width 54 height 29
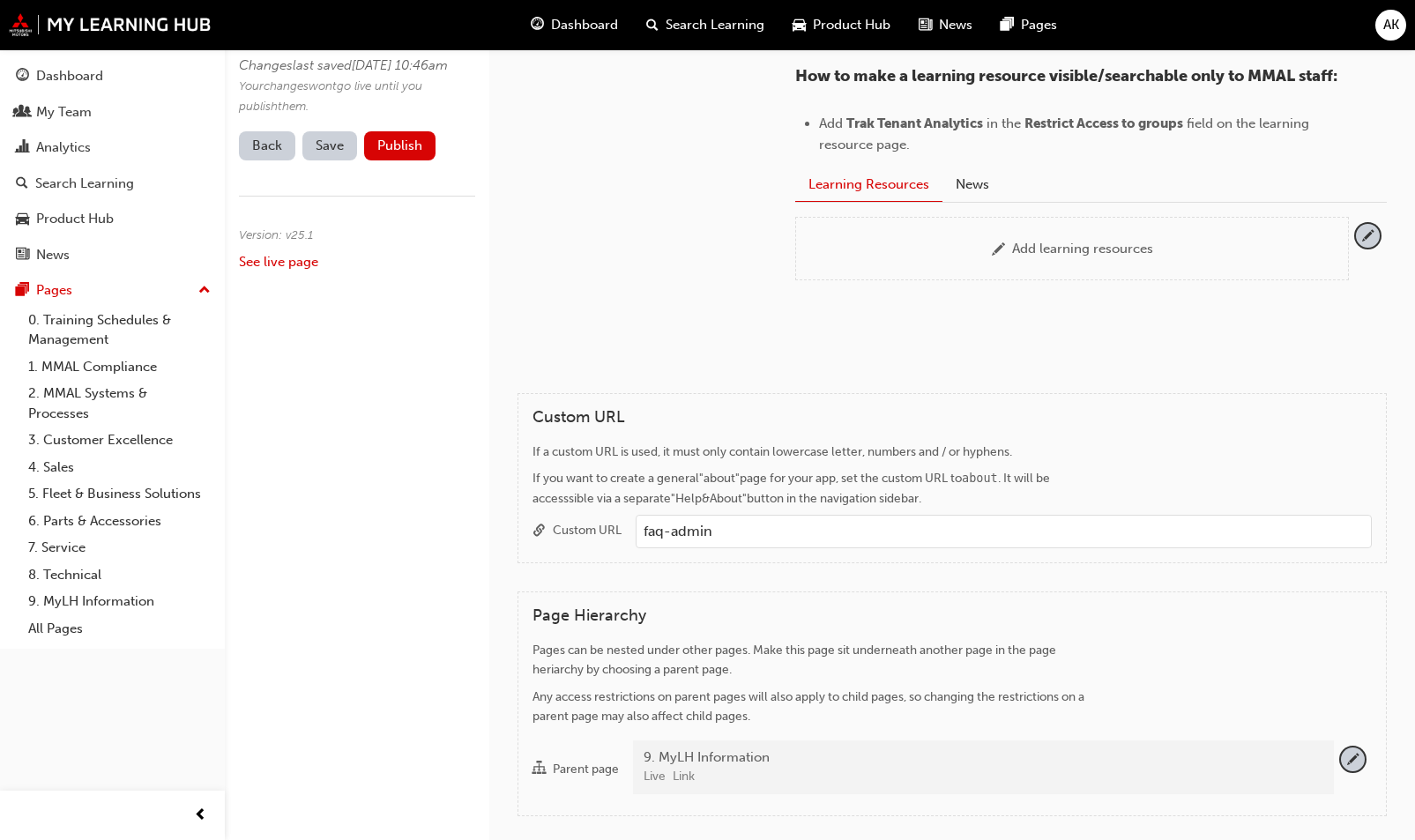
click at [411, 160] on button "Publish" at bounding box center [400, 145] width 71 height 29
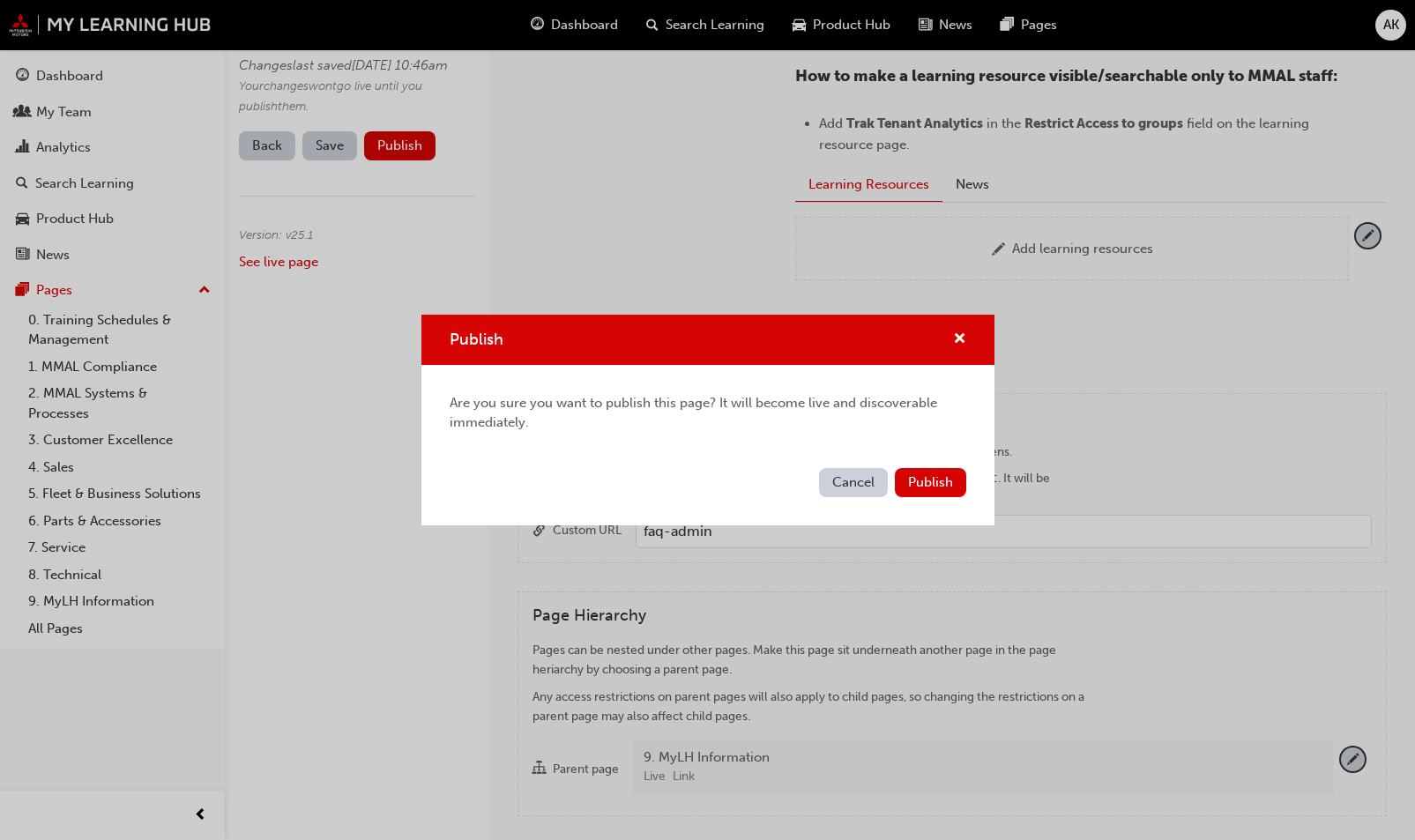
drag, startPoint x: 929, startPoint y: 475, endPoint x: 937, endPoint y: 493, distance: 19.7
click at [929, 477] on button "Publish" at bounding box center [930, 482] width 71 height 29
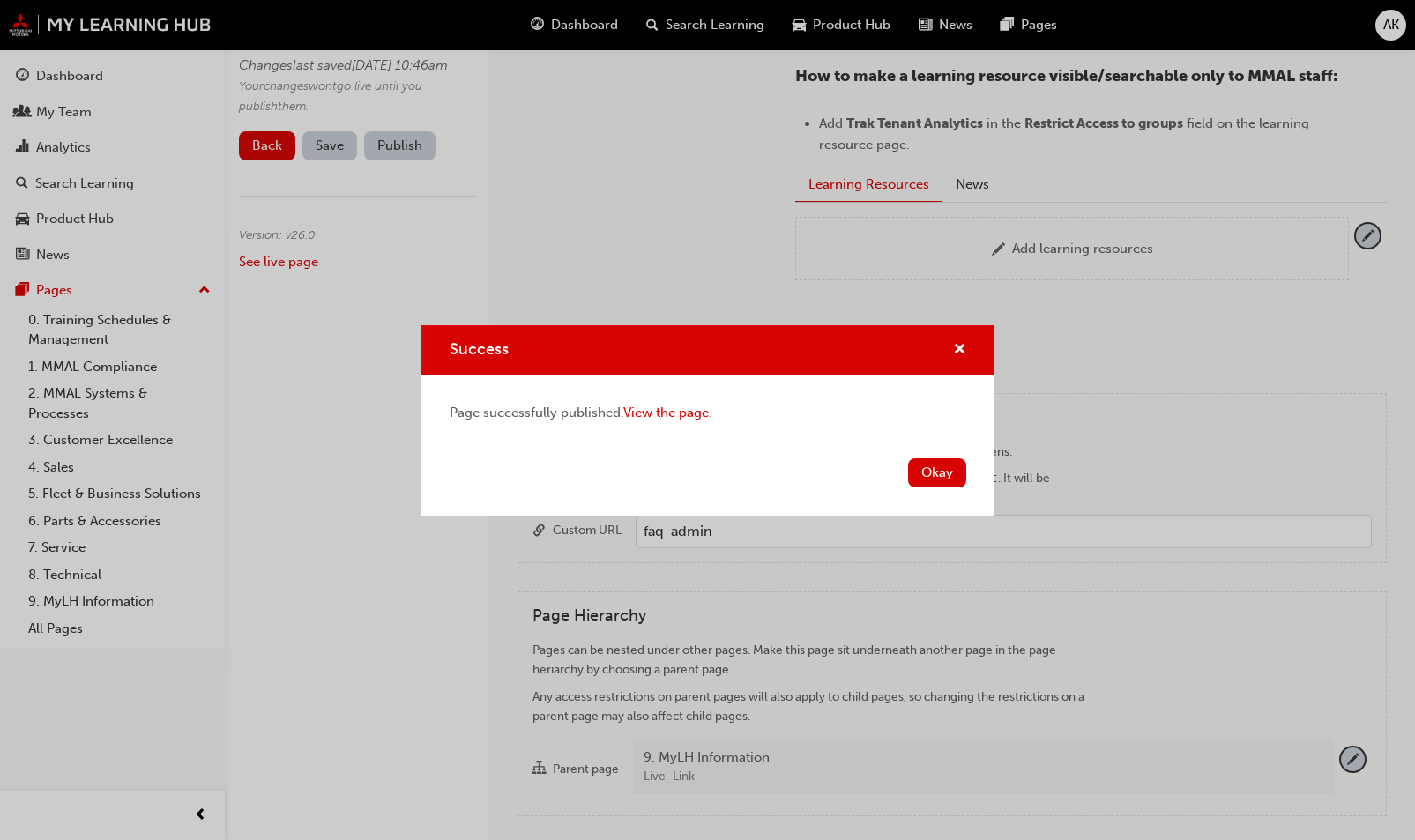
click at [940, 475] on button "Okay" at bounding box center [937, 472] width 58 height 29
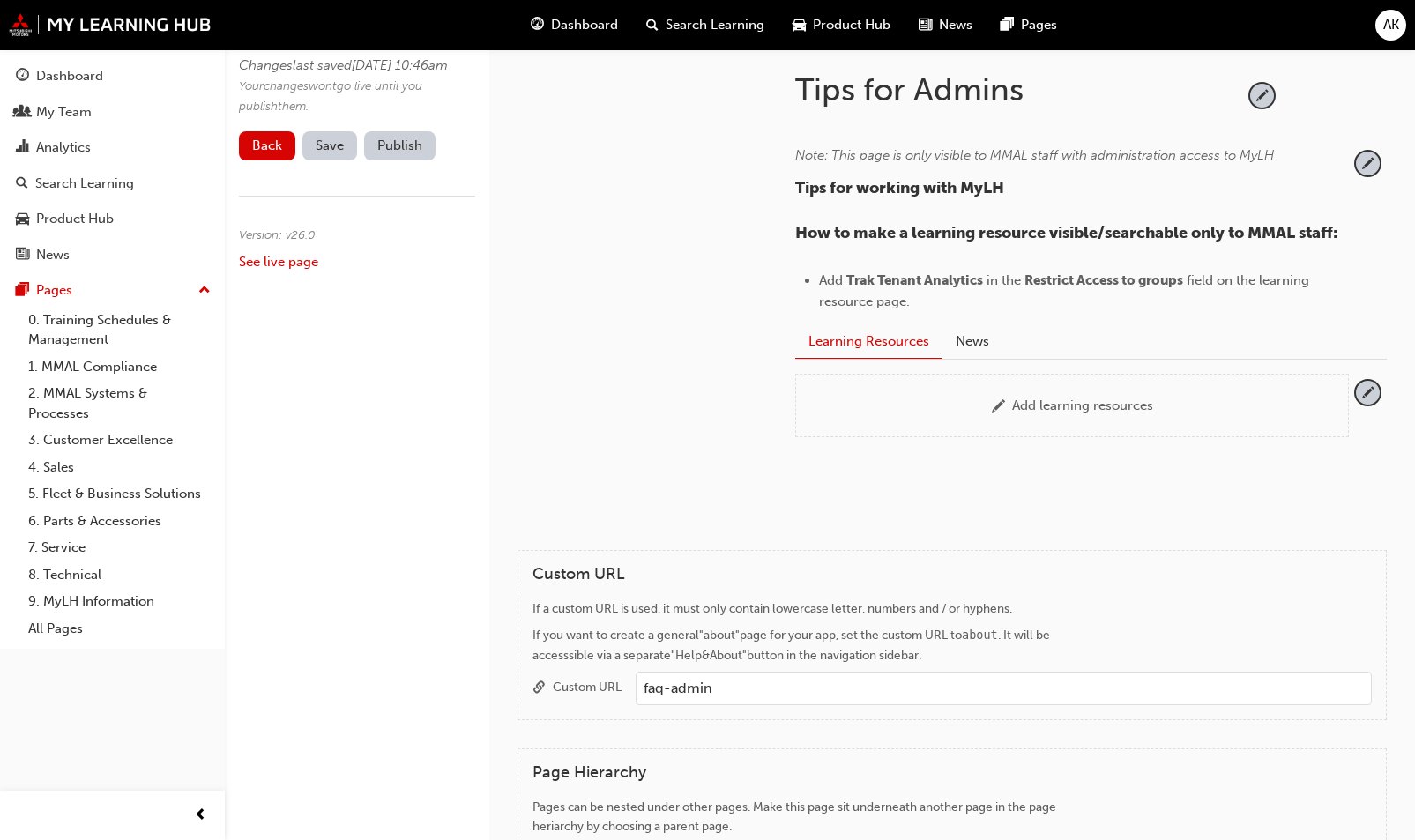
scroll to position [215, 0]
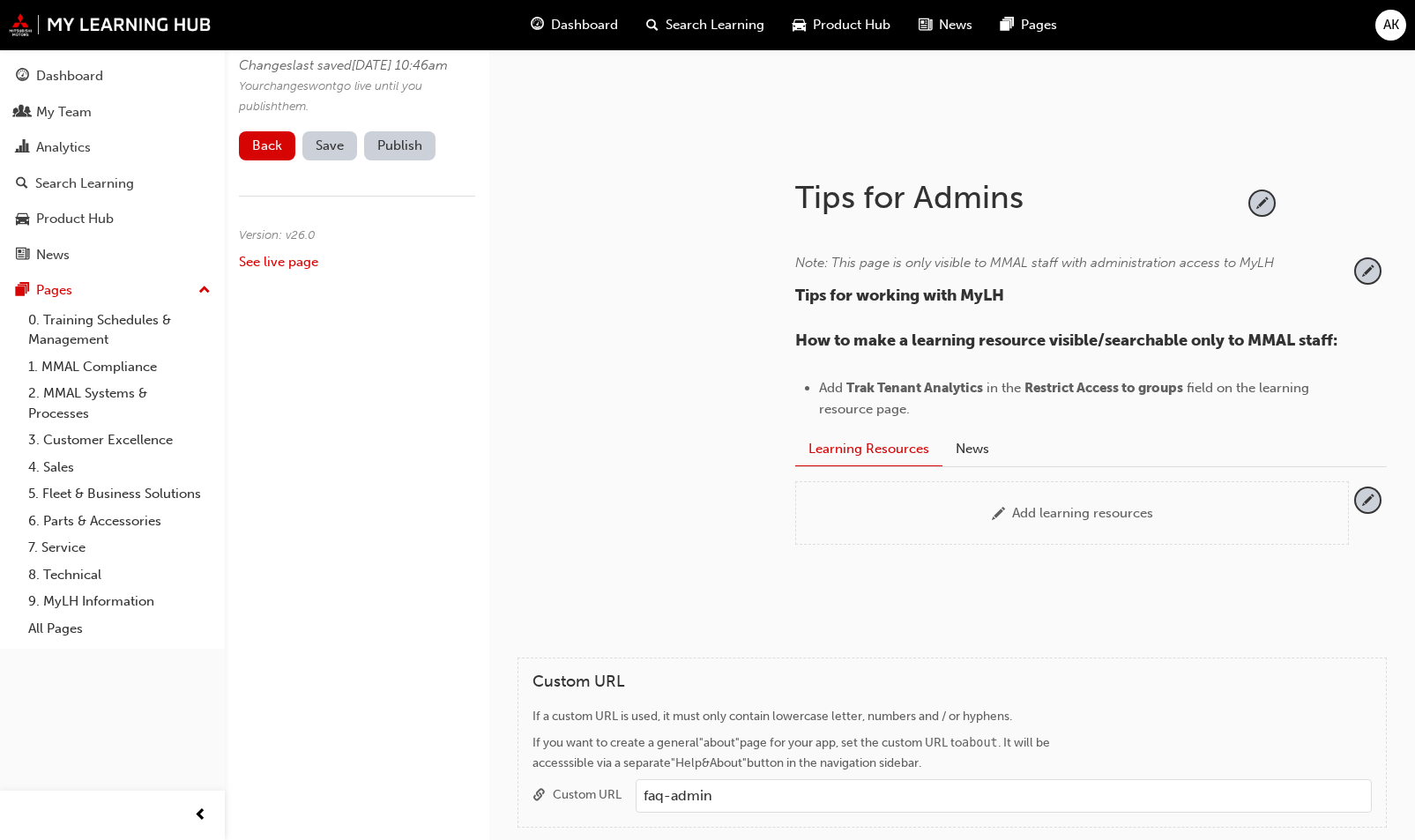
click at [1218, 518] on div "Add learning resources" at bounding box center [1072, 513] width 497 height 20
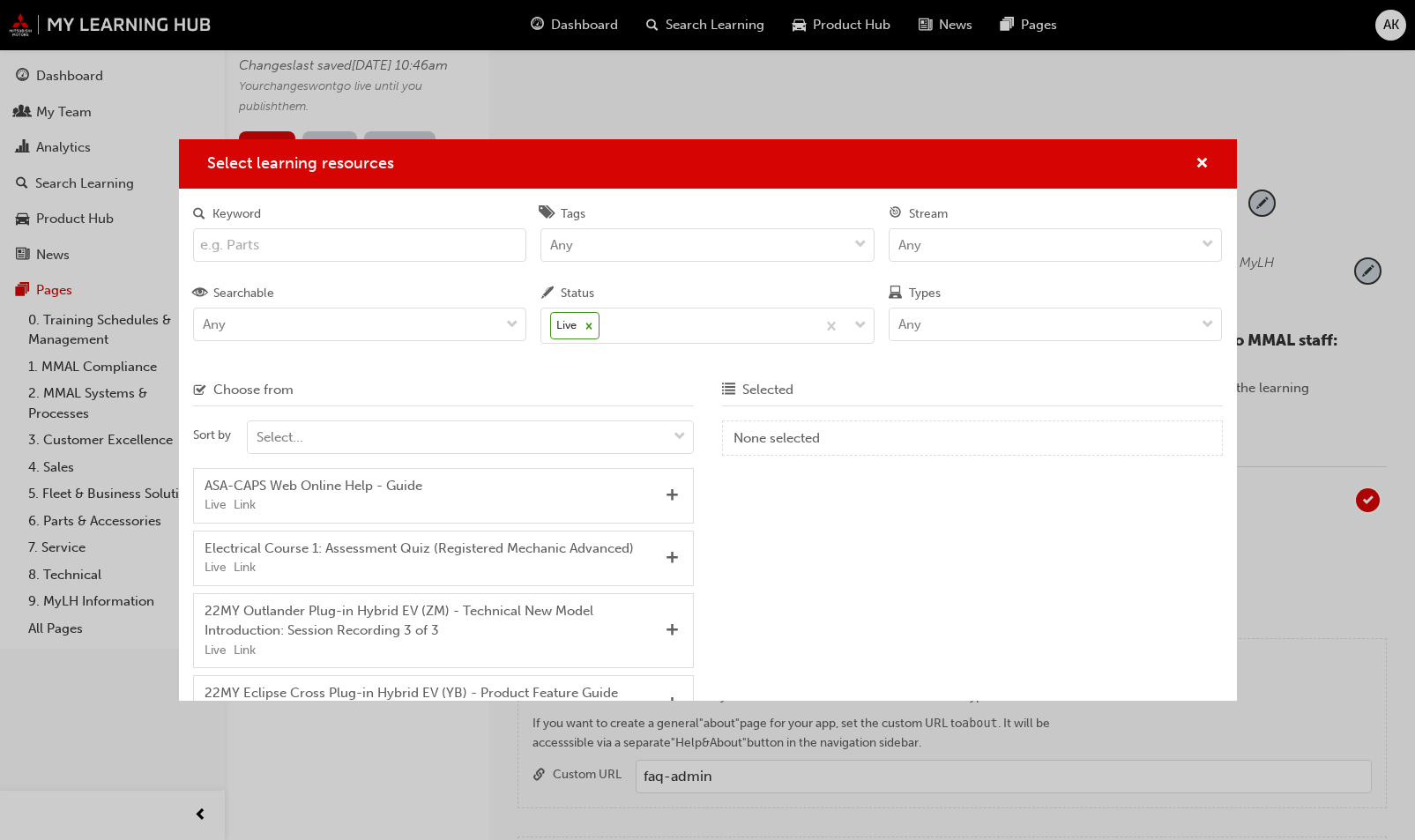
click at [362, 443] on div "Select..." at bounding box center [456, 437] width 419 height 31
click at [258, 443] on input "Sort by Select..." at bounding box center [257, 436] width 2 height 15
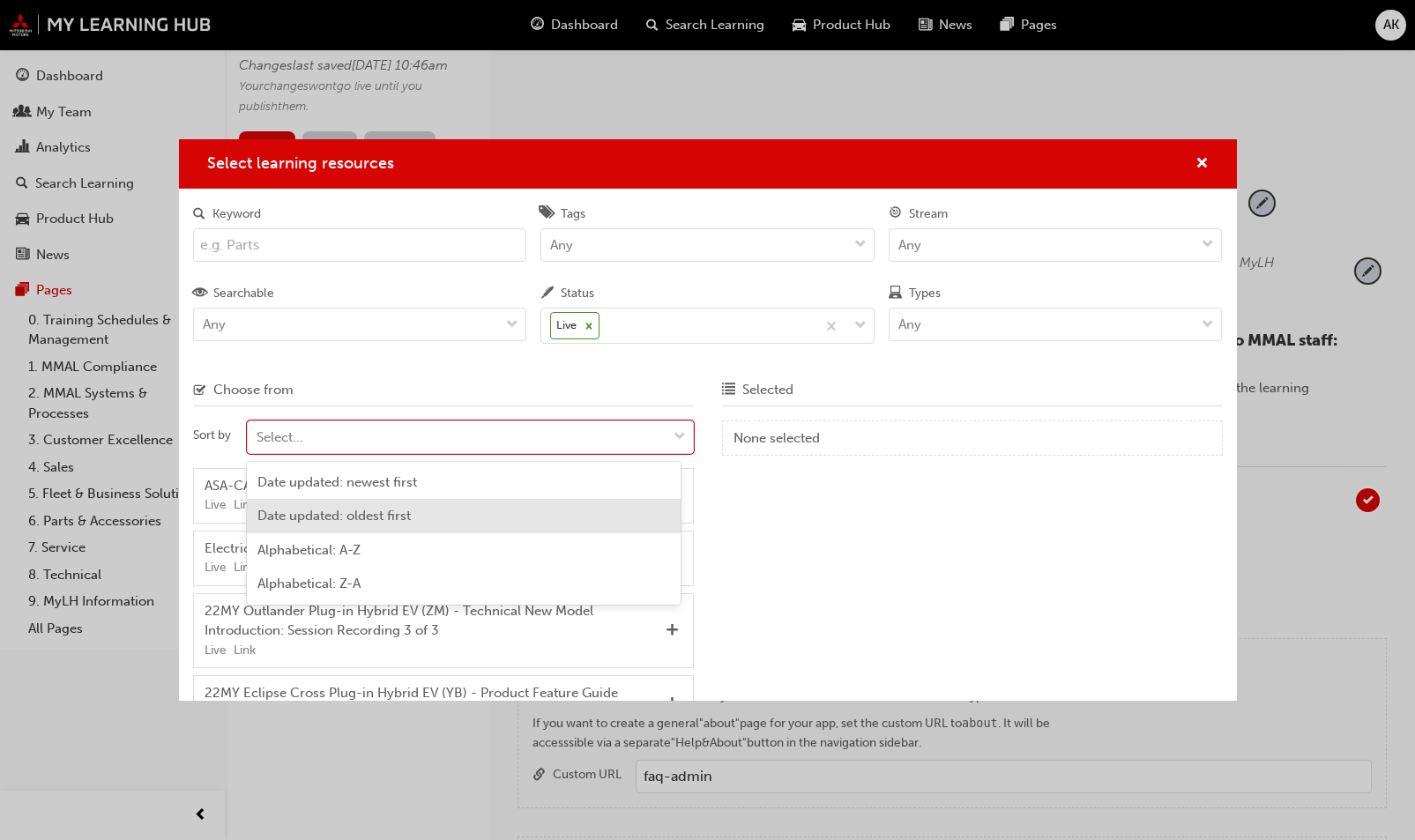
click at [358, 519] on span "Date updated: oldest first" at bounding box center [333, 515] width 153 height 16
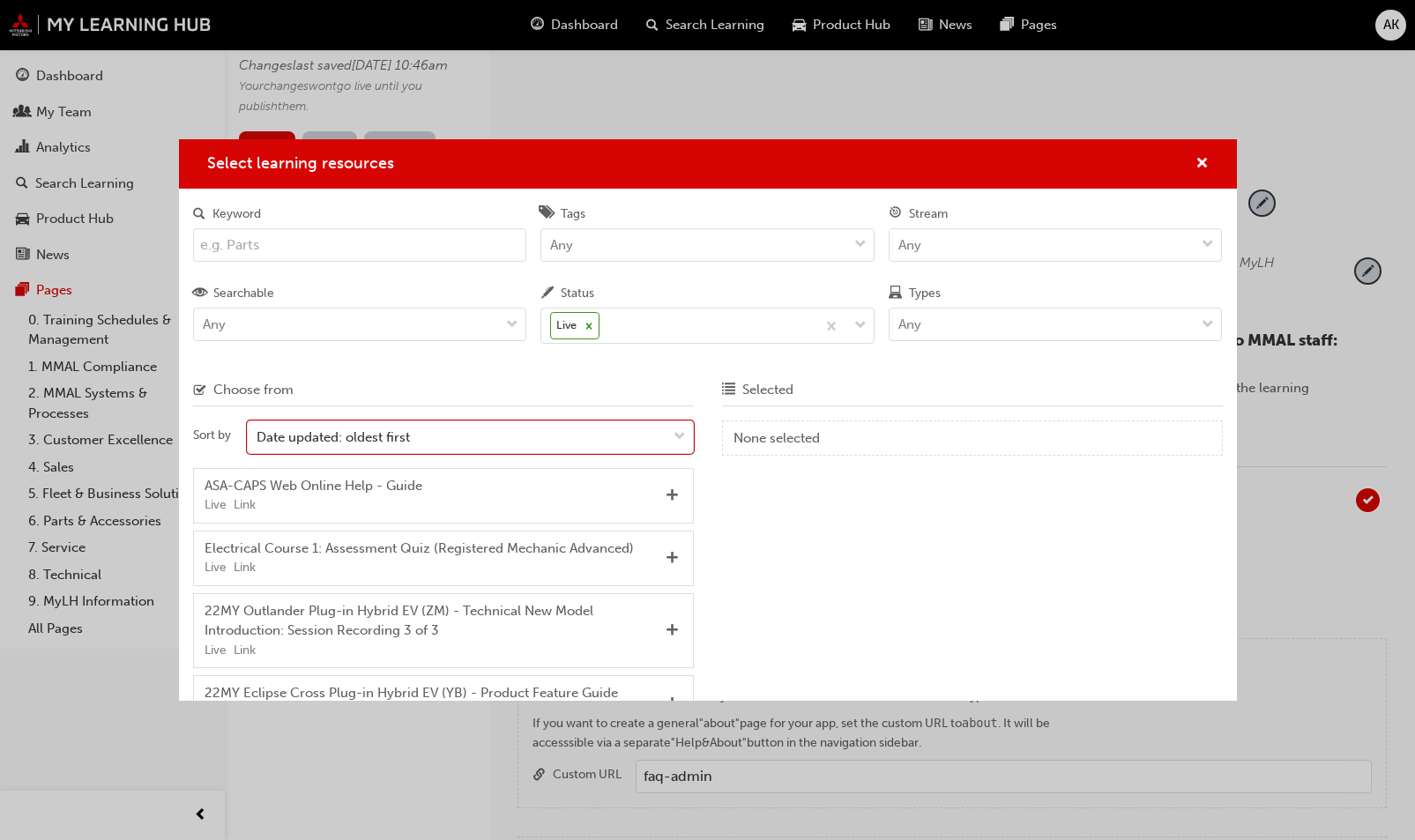
click at [368, 436] on div "Date updated: oldest first" at bounding box center [332, 437] width 153 height 20
click at [258, 436] on input "Sort by option Date updated: oldest first, selected. 0 results available. Selec…" at bounding box center [257, 436] width 2 height 15
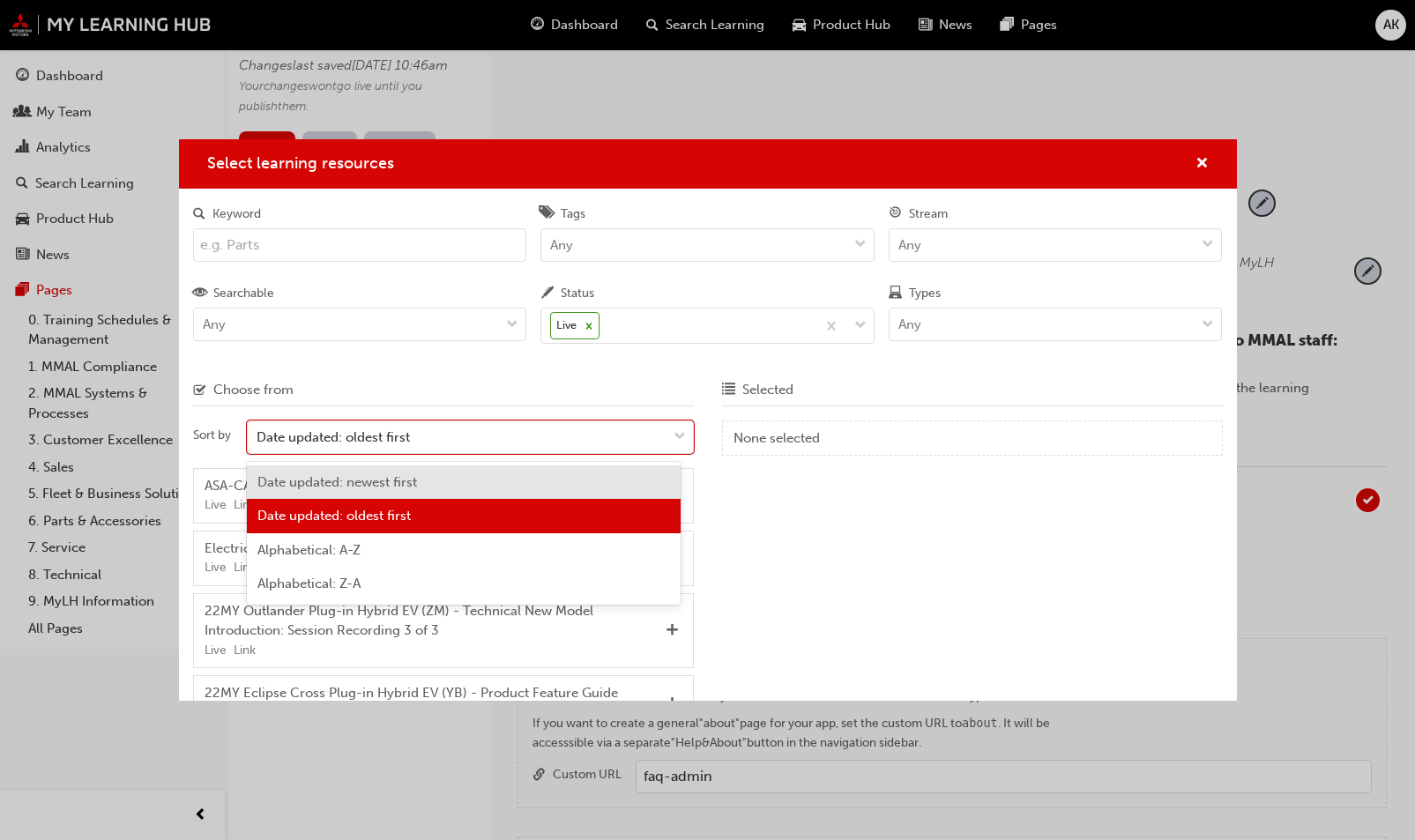
drag, startPoint x: 379, startPoint y: 485, endPoint x: 344, endPoint y: 437, distance: 59.4
click at [380, 485] on span "Date updated: newest first" at bounding box center [336, 482] width 159 height 16
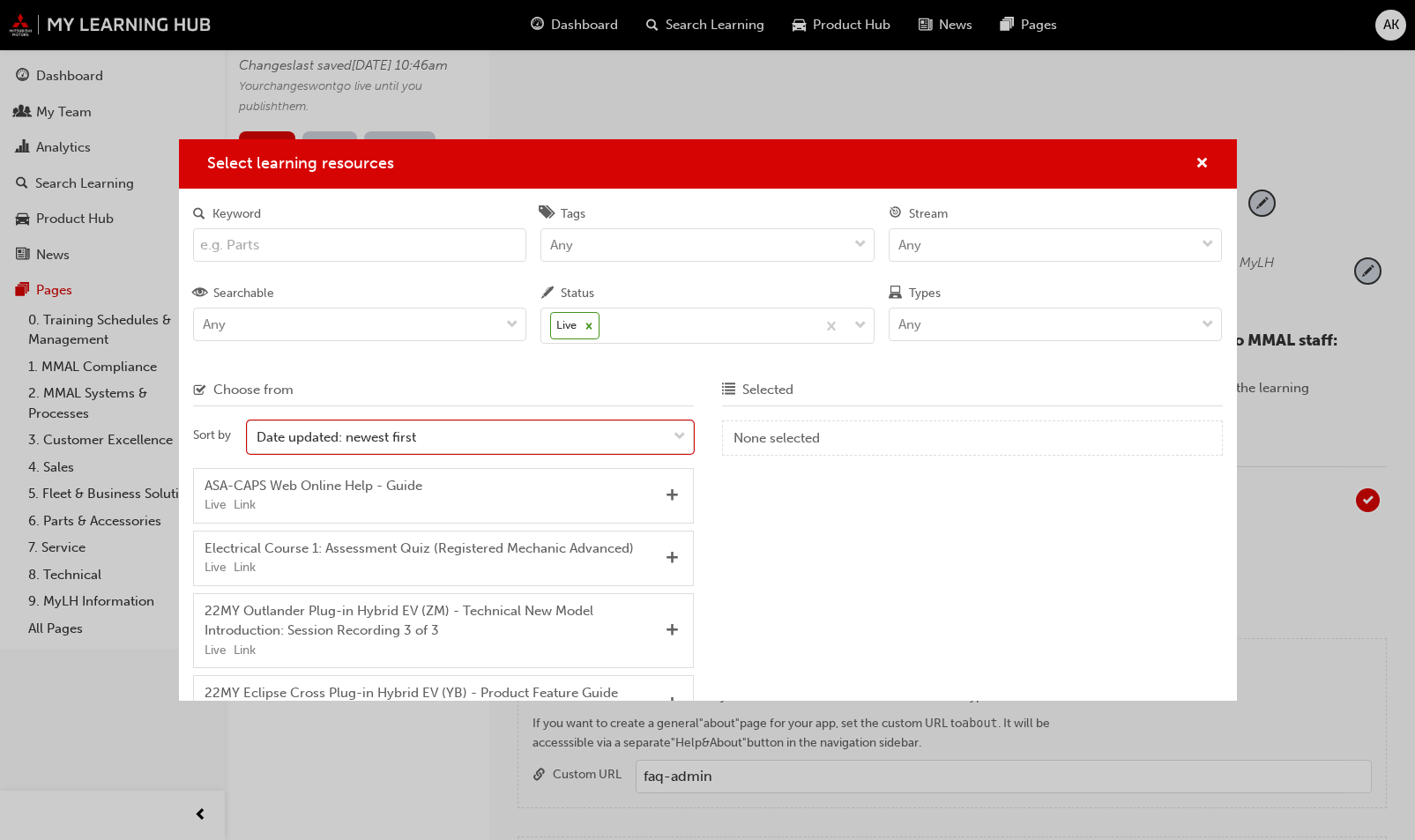
click at [497, 333] on div "Any" at bounding box center [346, 325] width 306 height 31
click at [205, 331] on input "Searchable Any" at bounding box center [204, 324] width 2 height 15
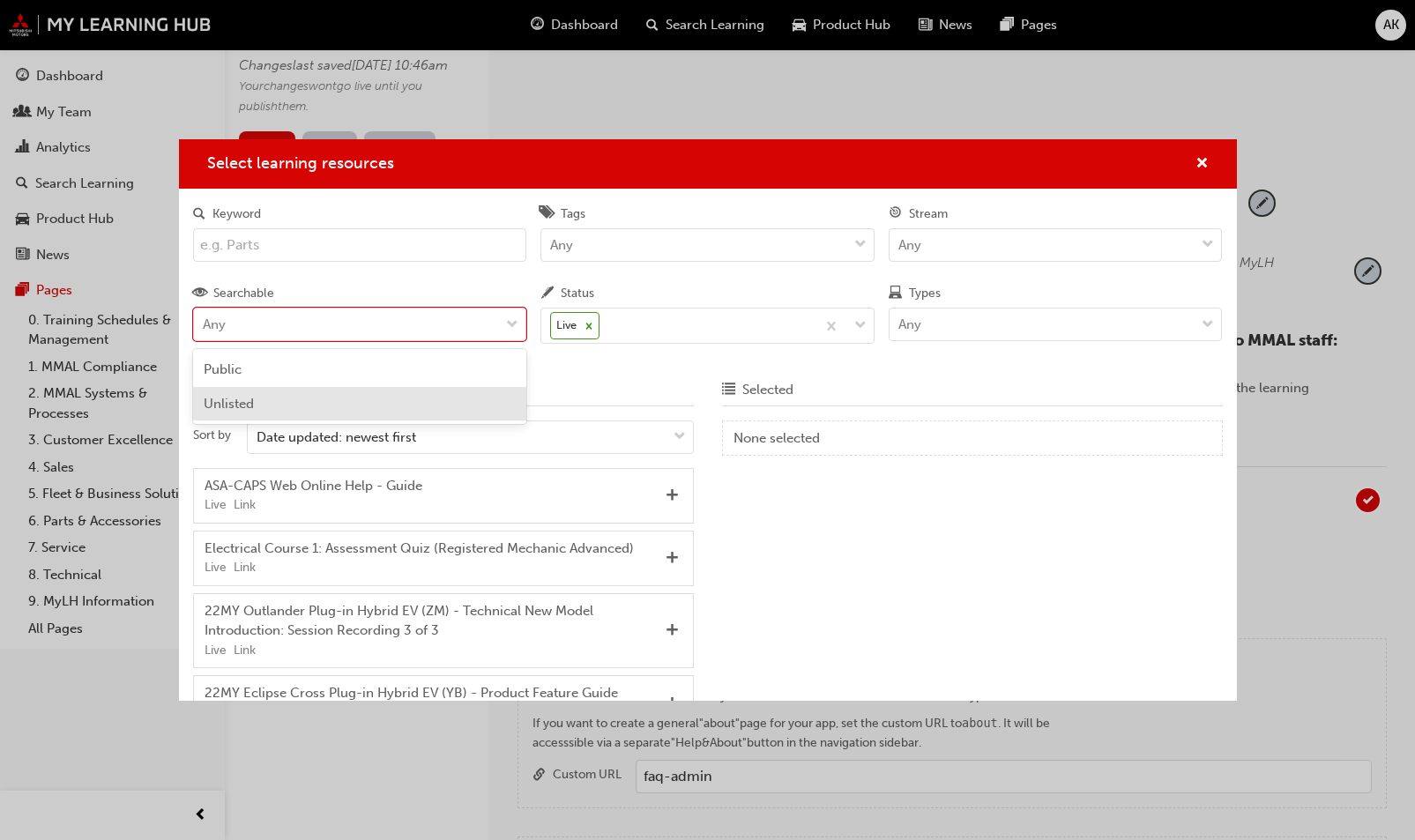
click at [357, 402] on div "Unlisted" at bounding box center [360, 404] width 334 height 35
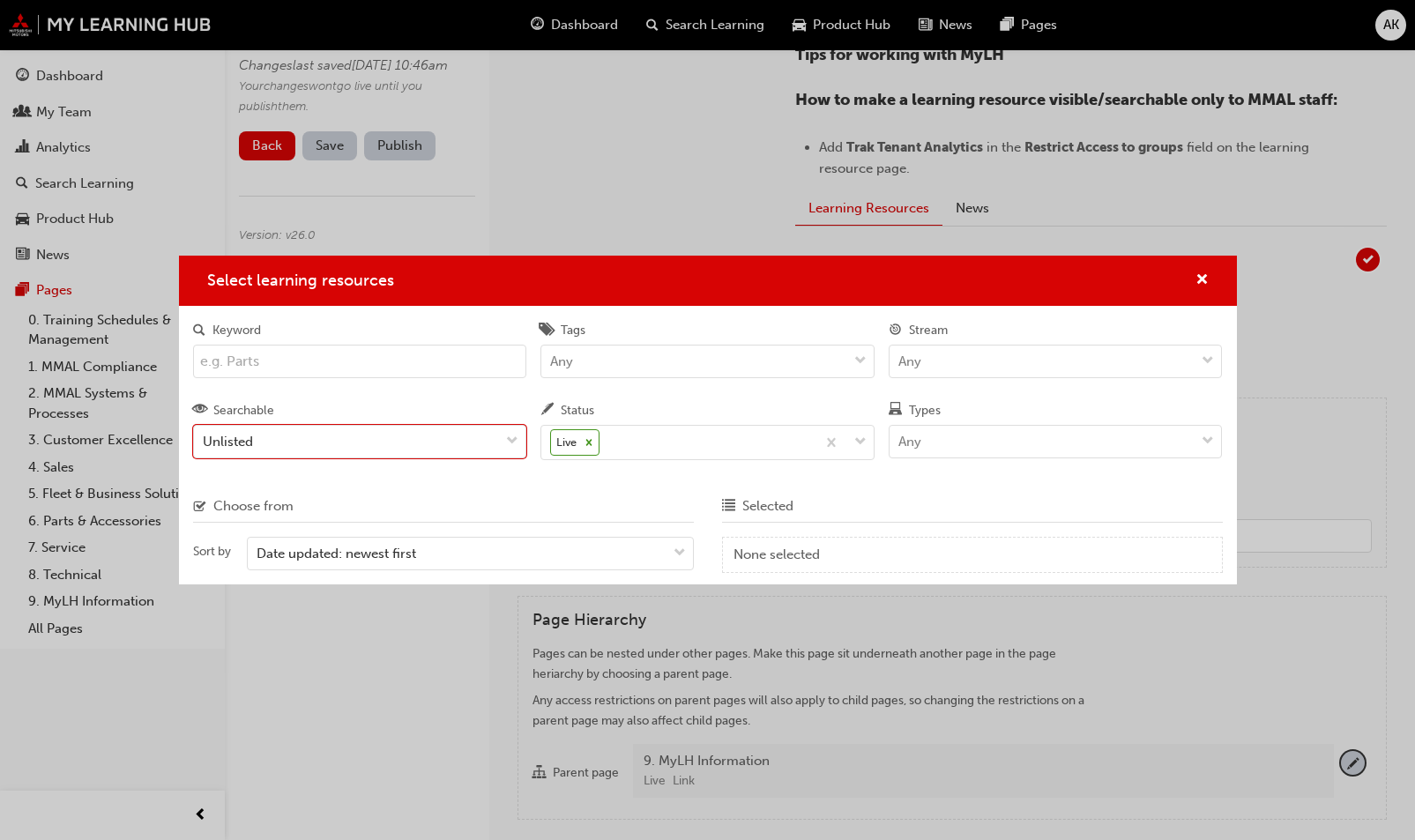
scroll to position [392, 0]
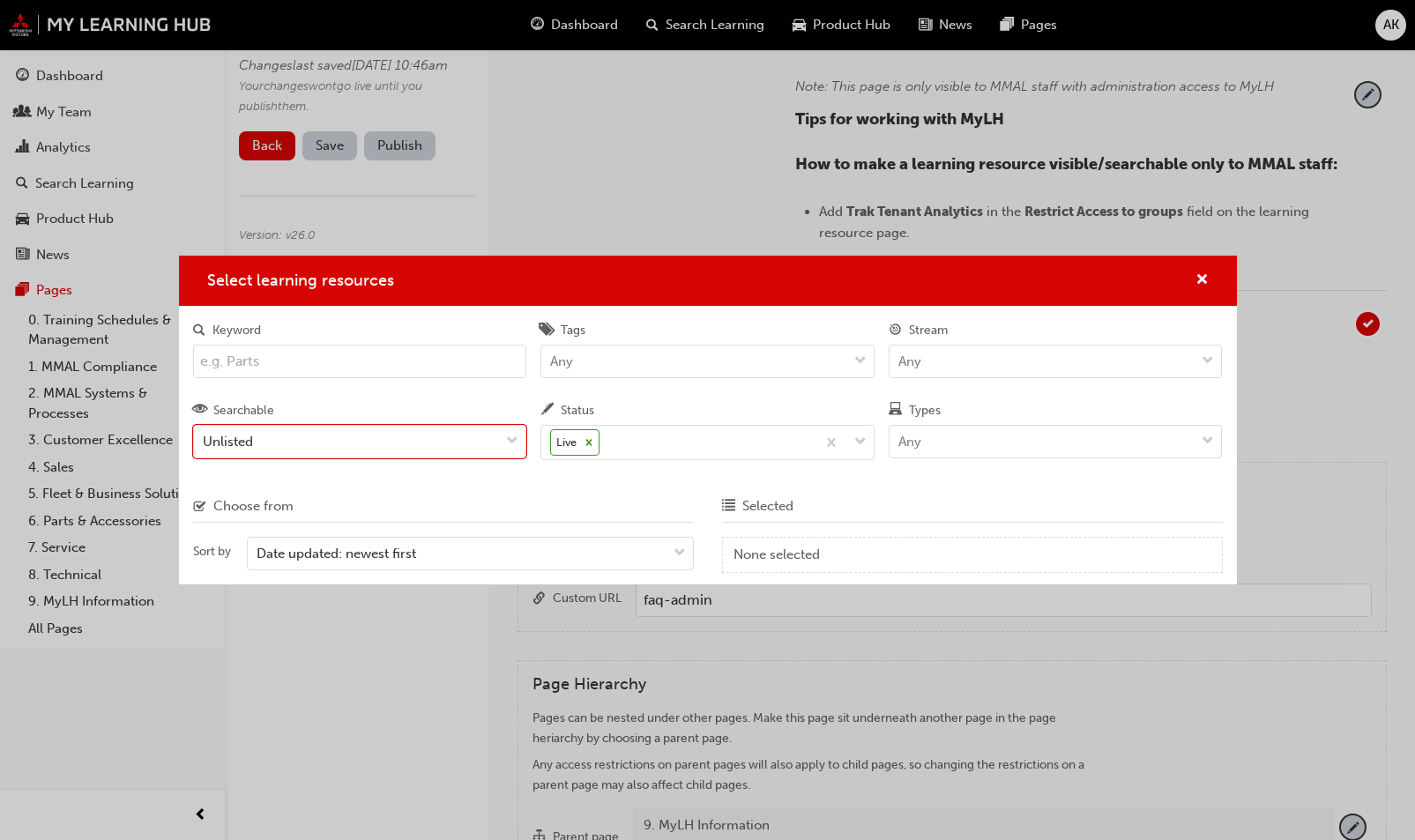
click at [1015, 444] on div "Any" at bounding box center [1042, 440] width 306 height 31
click at [900, 444] on input "Types Any" at bounding box center [899, 439] width 2 height 15
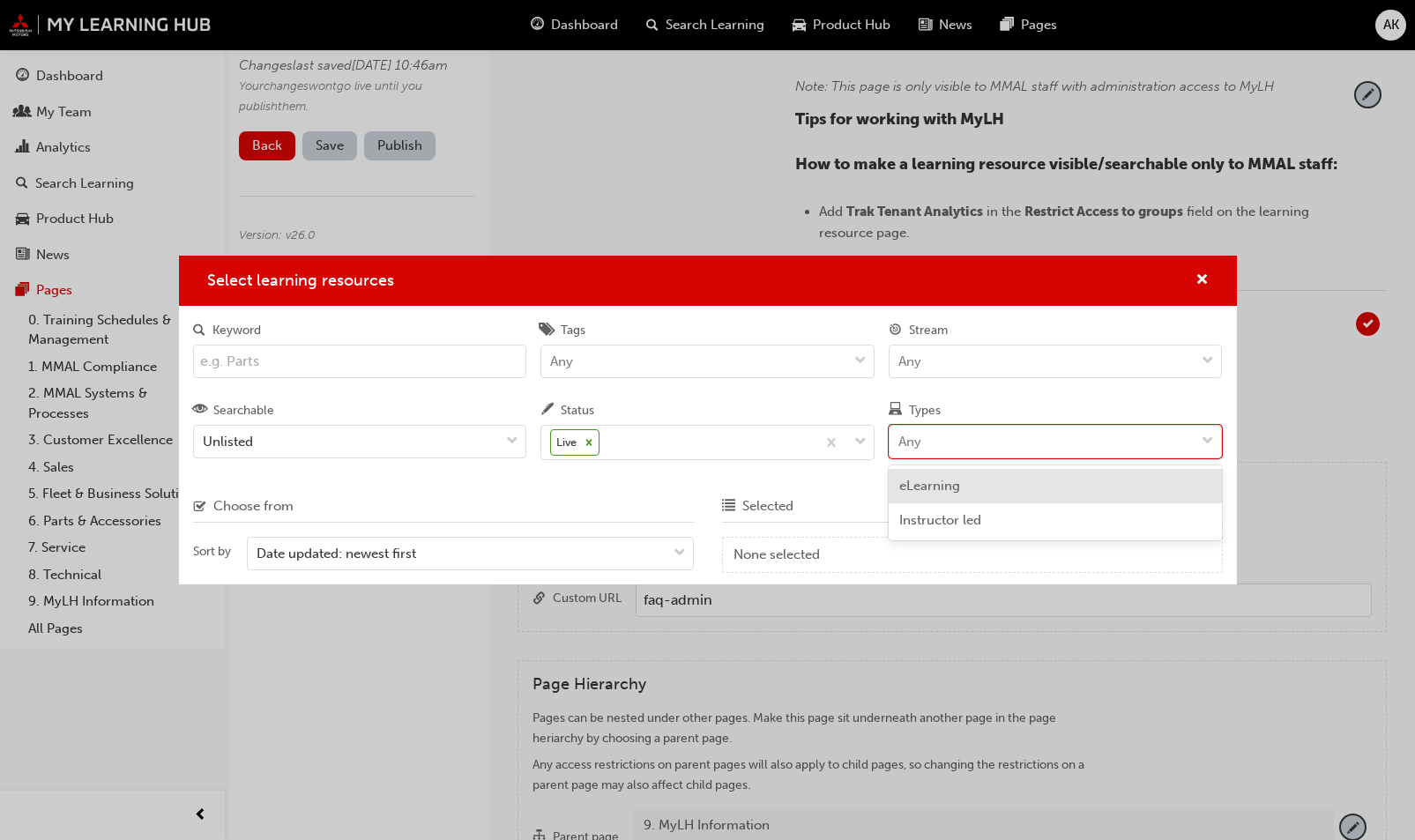
click at [982, 489] on div "eLearning" at bounding box center [1056, 486] width 334 height 35
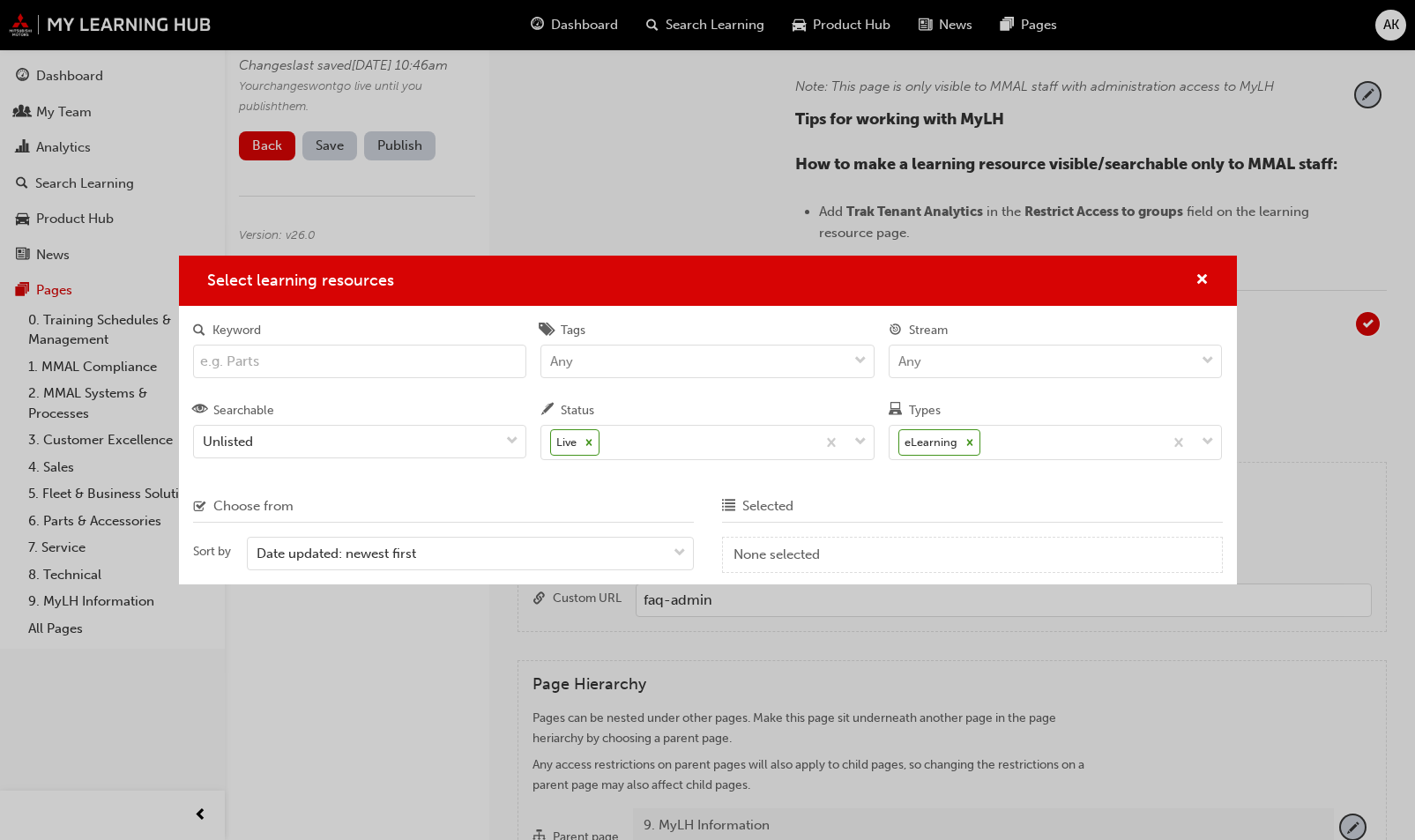
click at [337, 363] on input "Keyword" at bounding box center [360, 361] width 334 height 34
type input "o"
type input "introduction"
click at [513, 440] on span "down-icon" at bounding box center [512, 441] width 12 height 23
click at [205, 440] on input "Searchable Unlisted" at bounding box center [204, 439] width 2 height 15
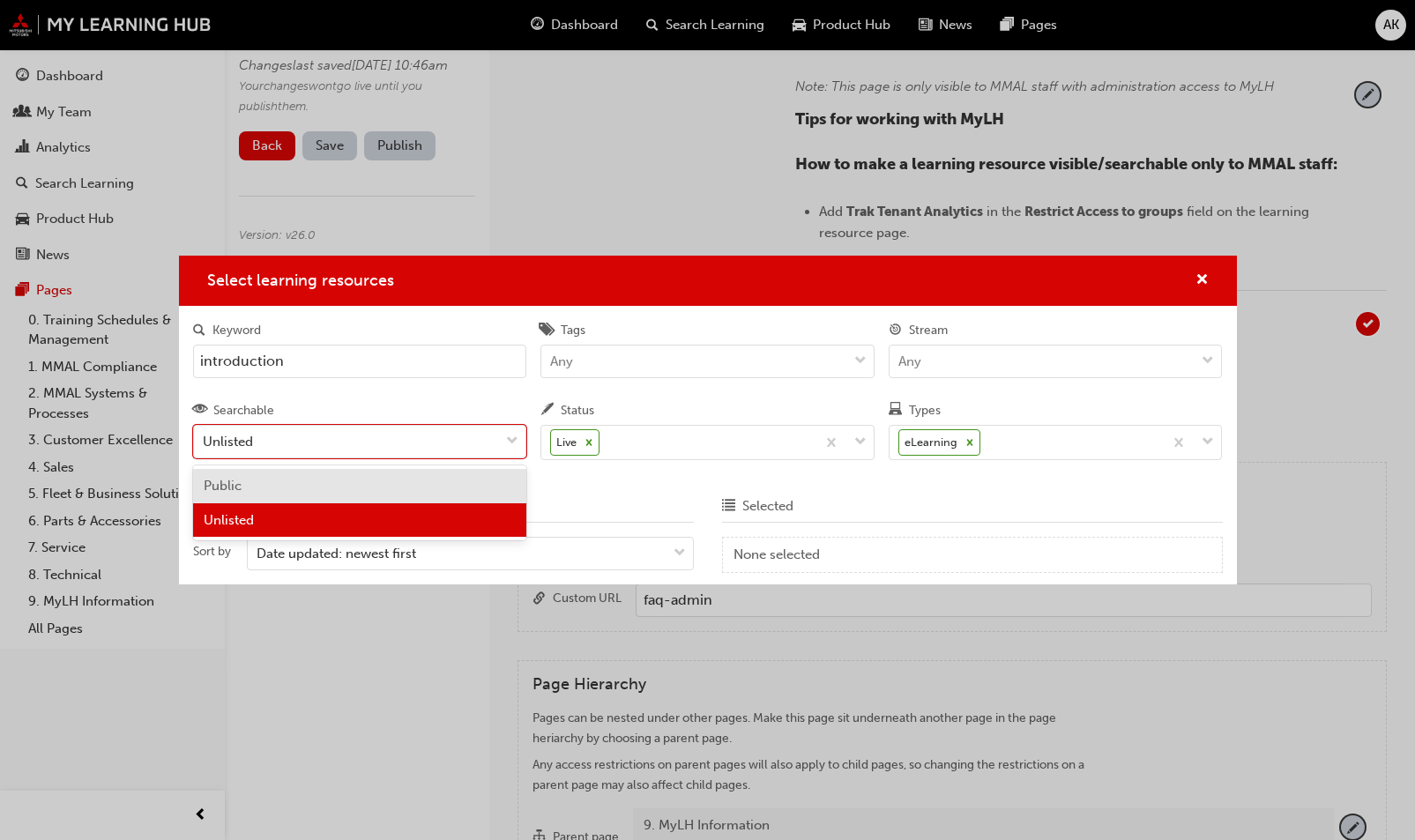
click at [466, 489] on div "Public" at bounding box center [360, 486] width 334 height 35
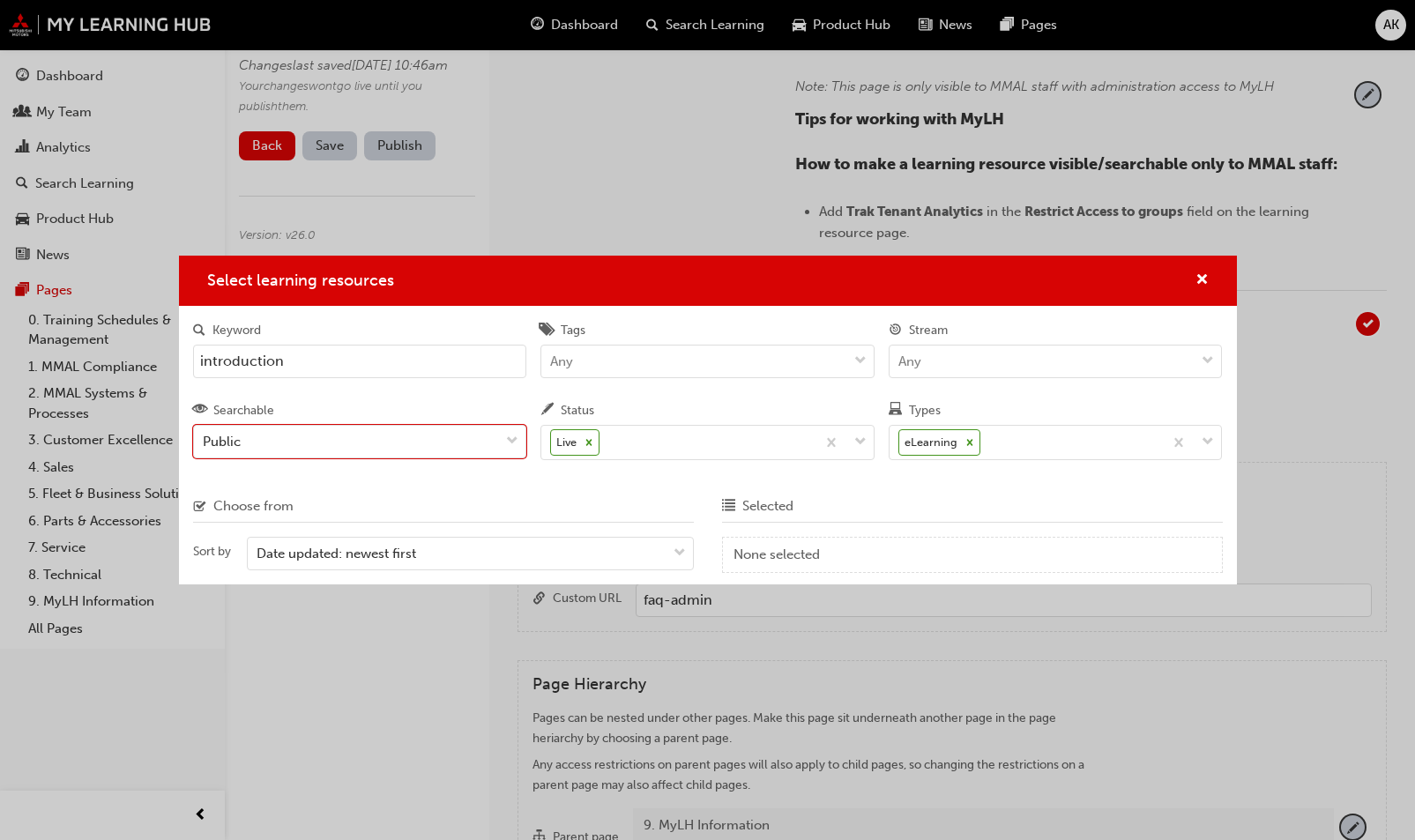
click at [525, 442] on div "Select learning resources" at bounding box center [512, 441] width 27 height 32
click at [205, 442] on input "Searchable option Public, selected. 0 results available. Select is focused ,typ…" at bounding box center [204, 439] width 2 height 15
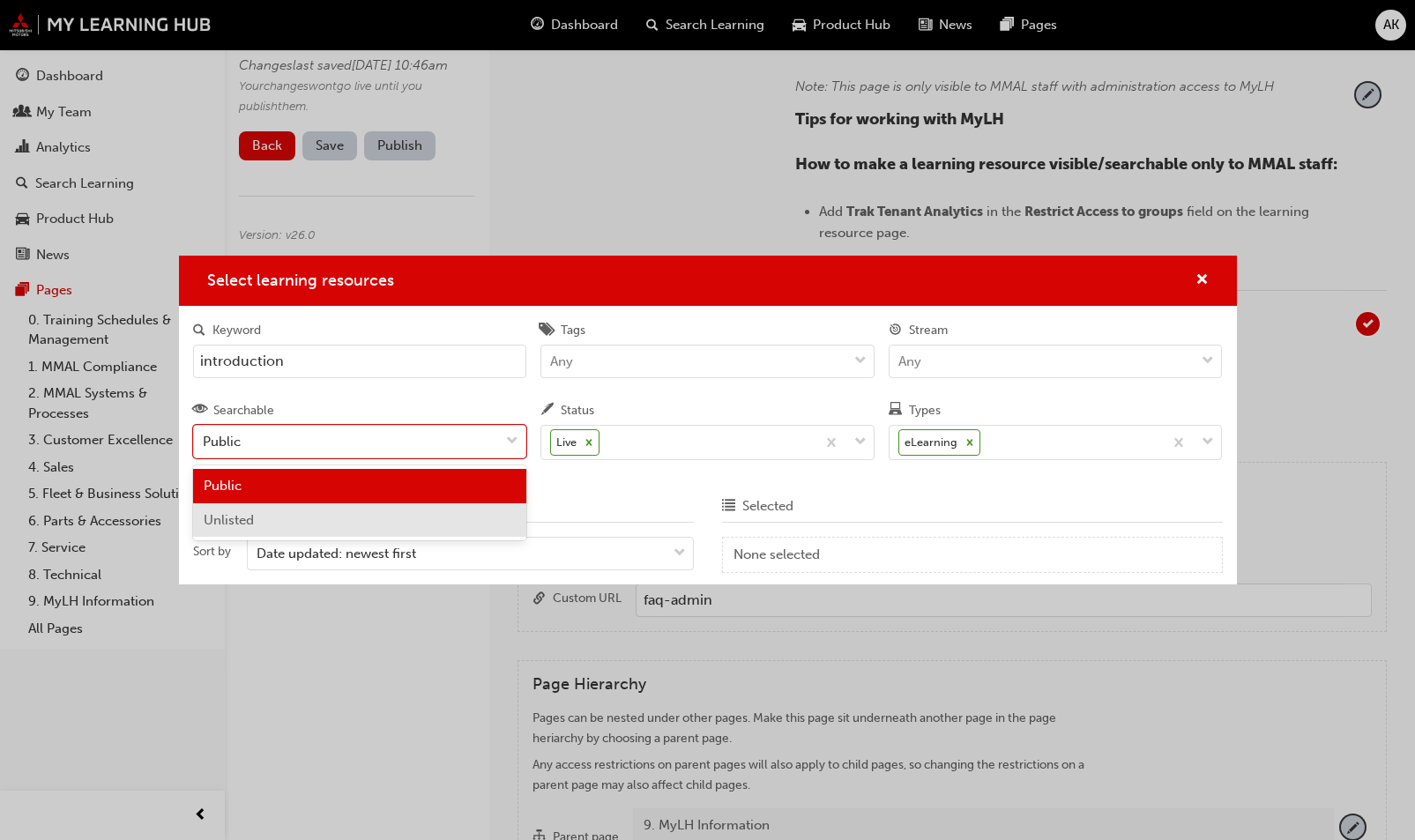
drag, startPoint x: 431, startPoint y: 501, endPoint x: 429, endPoint y: 513, distance: 12.2
click at [429, 513] on div "Public Unlisted" at bounding box center [360, 503] width 334 height 75
click at [424, 519] on div "Unlisted" at bounding box center [360, 520] width 334 height 35
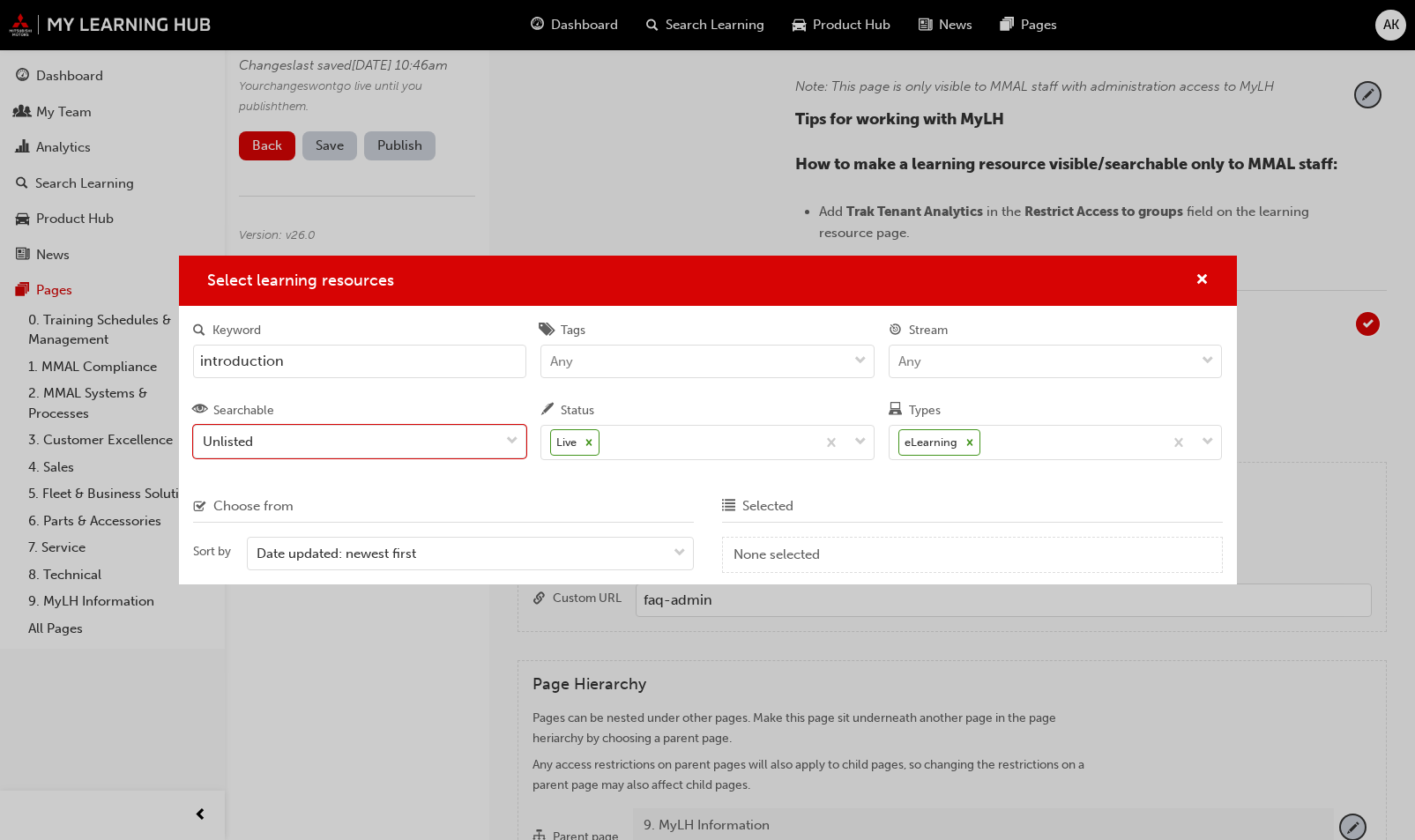
click at [587, 440] on icon "Select learning resources" at bounding box center [589, 442] width 6 height 6
click at [603, 440] on input "Status Live" at bounding box center [604, 441] width 2 height 15
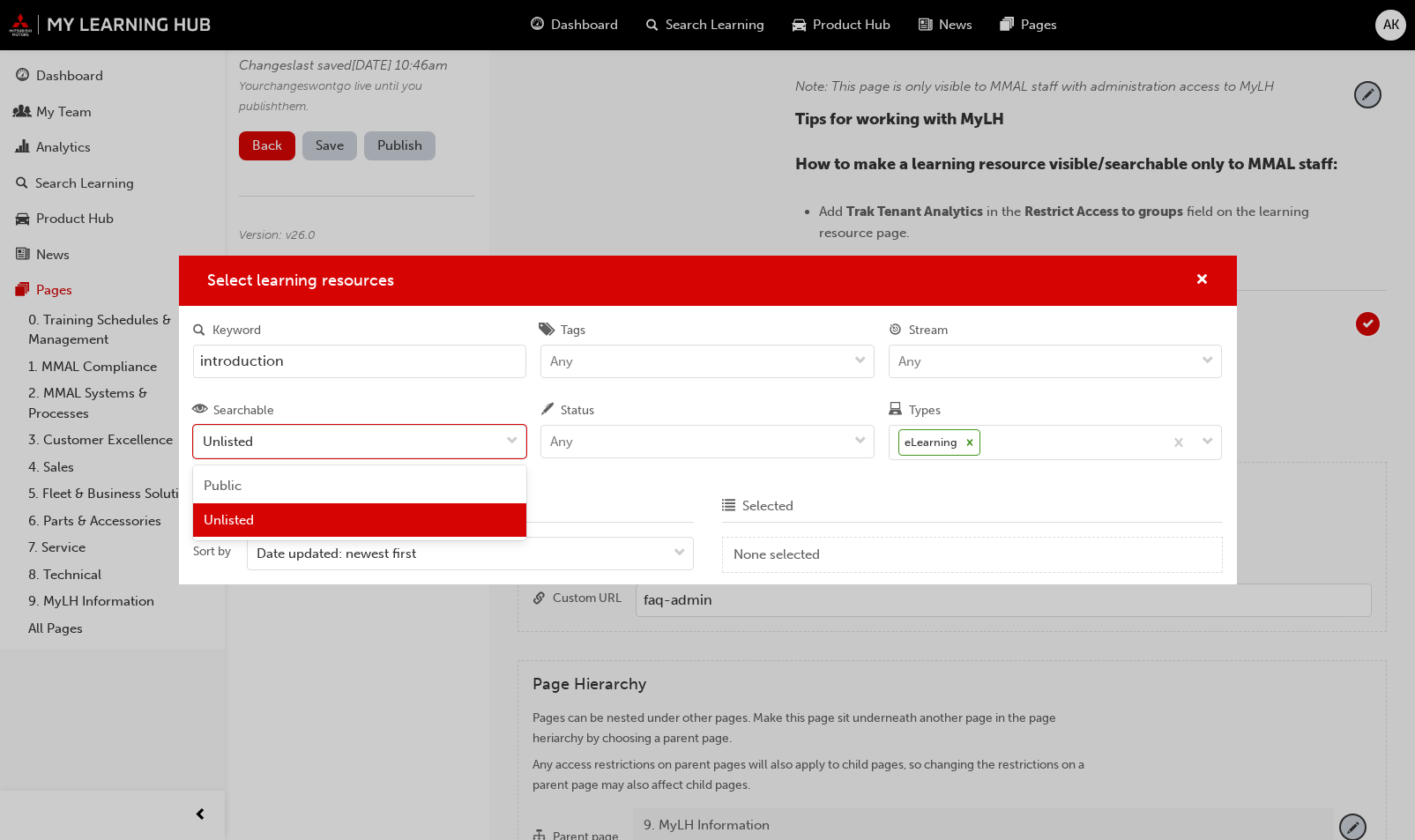
click at [509, 440] on span "down-icon" at bounding box center [512, 441] width 12 height 23
click at [205, 440] on input "Searchable option Unlisted, selected. option Unlisted focused, 2 of 2. 2 result…" at bounding box center [204, 439] width 2 height 15
click at [460, 484] on div "Public" at bounding box center [360, 486] width 334 height 35
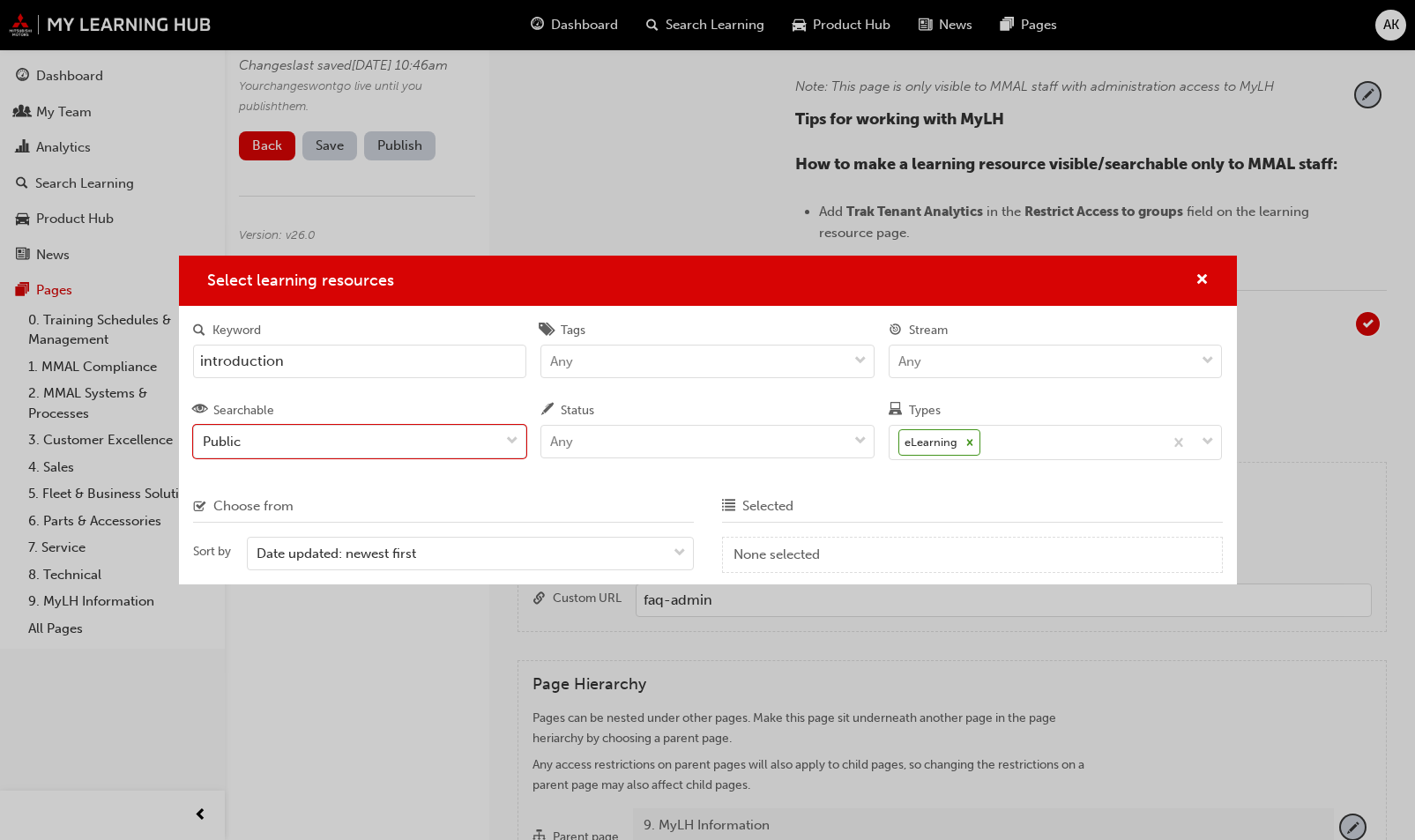
click at [494, 440] on div "Public" at bounding box center [346, 440] width 306 height 31
click at [205, 440] on input "Searchable option Public, selected. 0 results available. Select is focused ,typ…" at bounding box center [204, 439] width 2 height 15
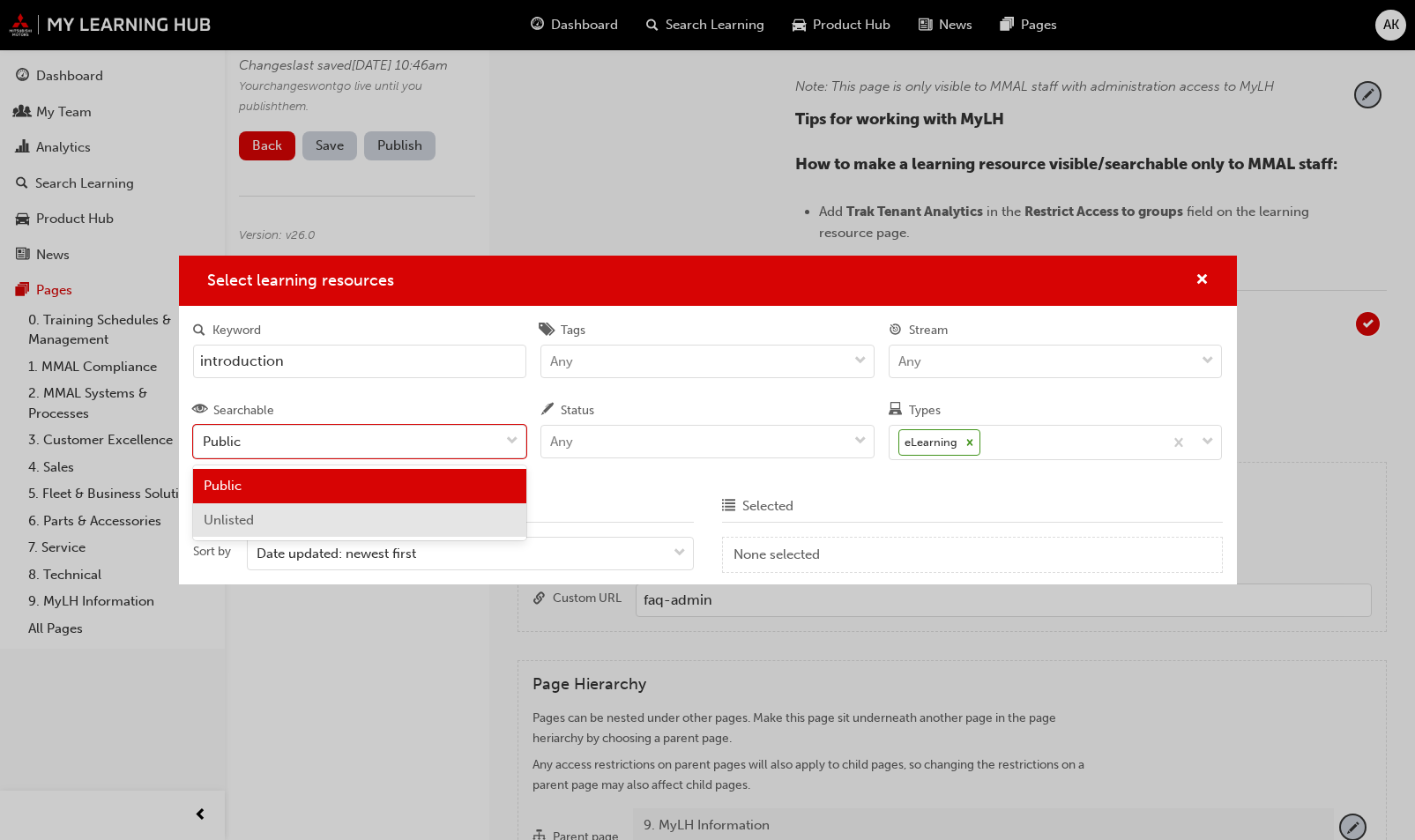
click at [441, 514] on div "Unlisted" at bounding box center [360, 520] width 334 height 35
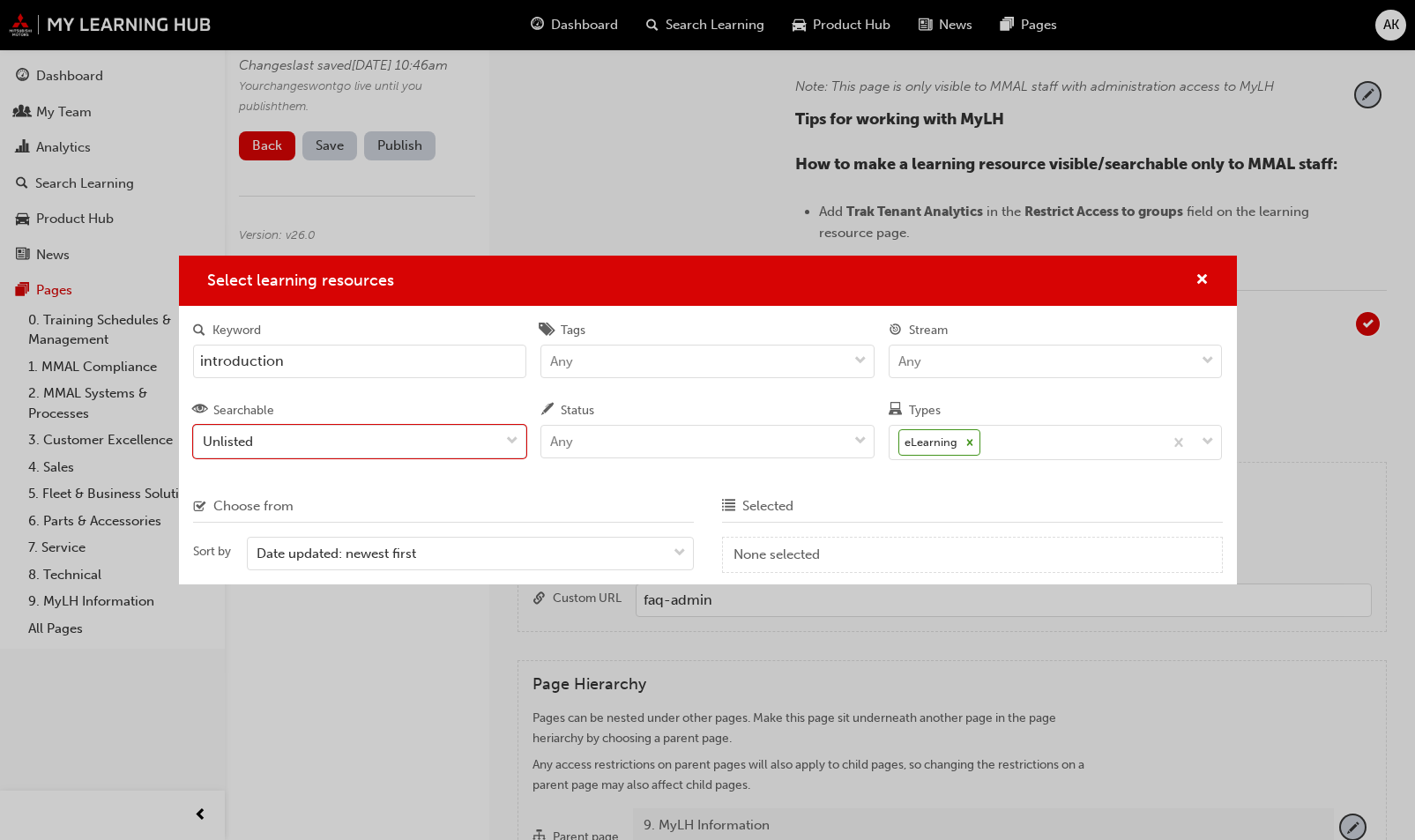
click at [778, 550] on div "None selected" at bounding box center [970, 555] width 474 height 20
click at [751, 500] on div "Selected" at bounding box center [768, 507] width 51 height 20
drag, startPoint x: 103, startPoint y: 343, endPoint x: 0, endPoint y: 330, distance: 103.8
click at [0, 327] on div "Select learning resources Choose from Keyword introduction Tags Any Stream Any …" at bounding box center [708, 420] width 1415 height 840
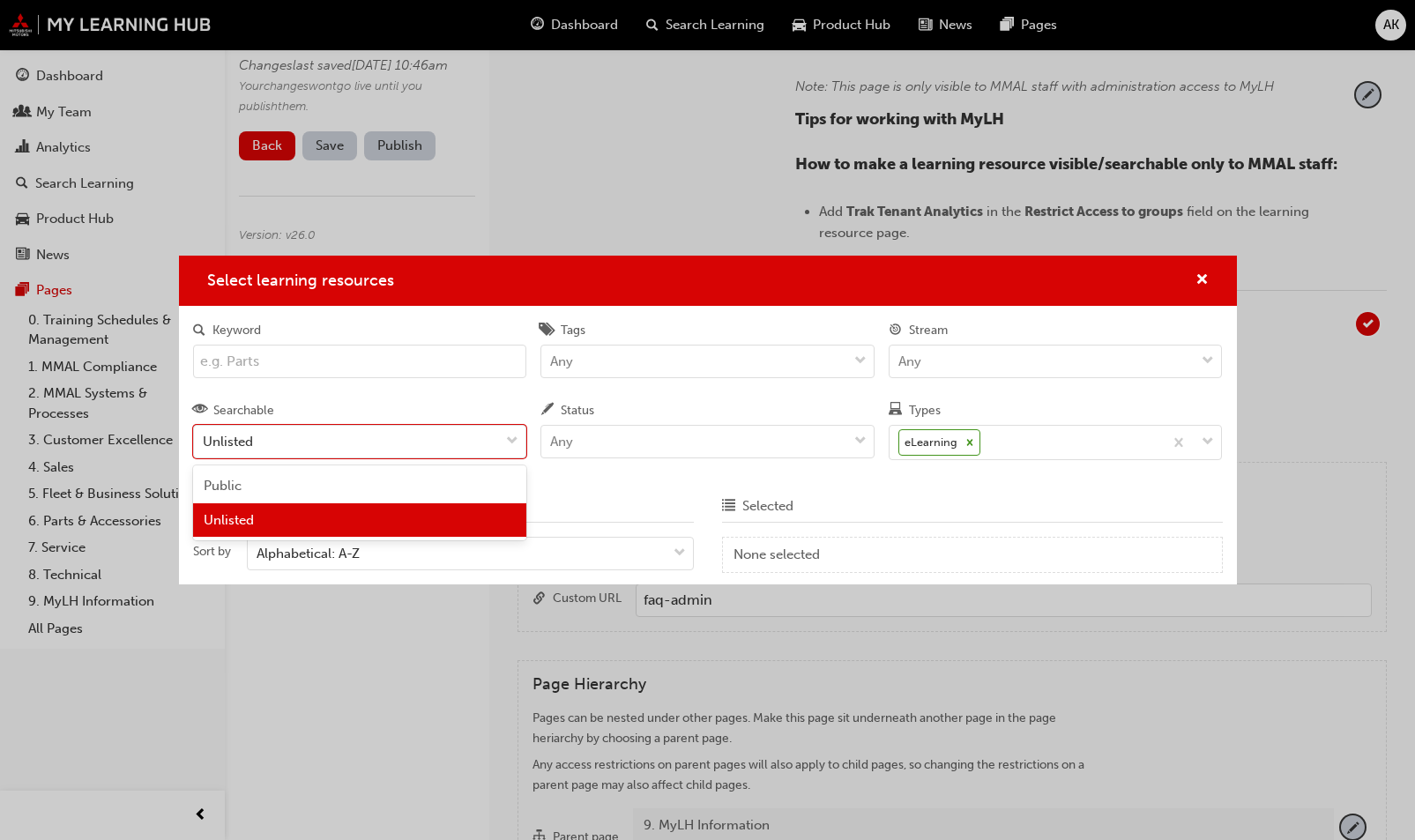
click at [375, 449] on div "Unlisted" at bounding box center [346, 440] width 306 height 31
click at [205, 448] on input "Searchable option Unlisted, selected. option Unlisted focused, 2 of 2. 2 result…" at bounding box center [204, 439] width 2 height 15
click at [311, 480] on div "Public" at bounding box center [360, 486] width 334 height 35
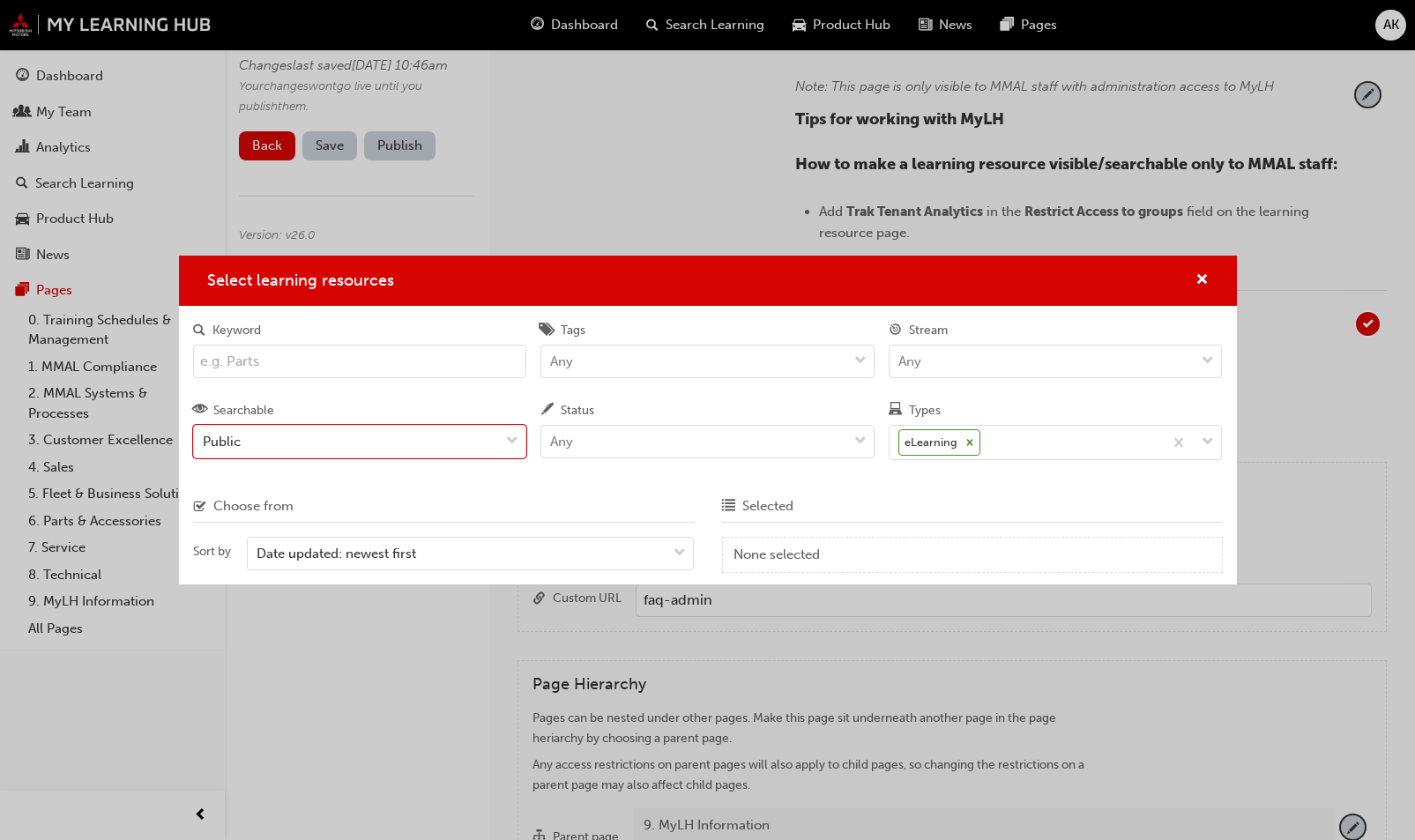
click at [457, 447] on div "Public" at bounding box center [346, 440] width 306 height 31
click at [205, 447] on input "Searchable option Public, selected. 0 results available. Select is focused ,typ…" at bounding box center [204, 439] width 2 height 15
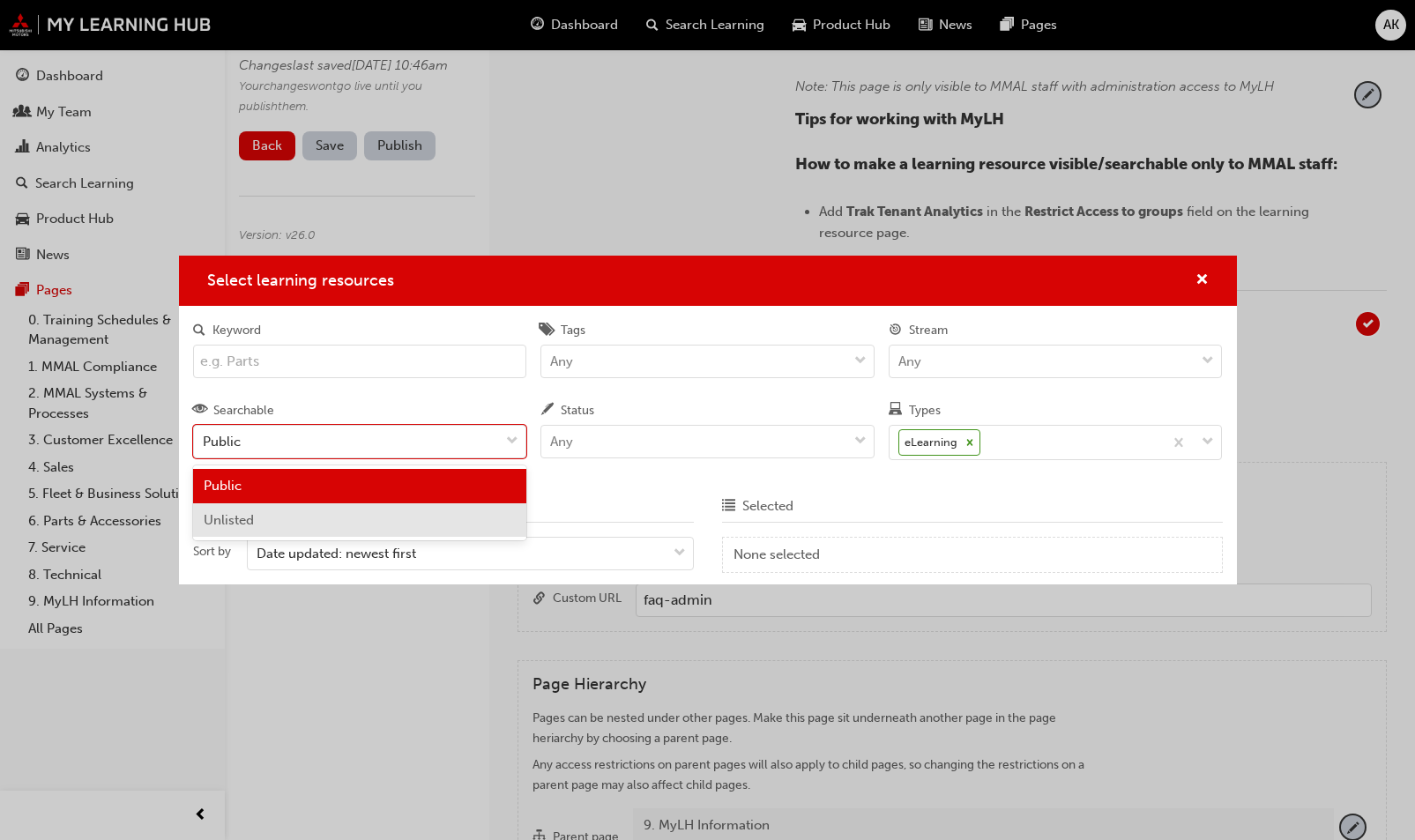
click at [318, 527] on div "Unlisted" at bounding box center [360, 520] width 334 height 35
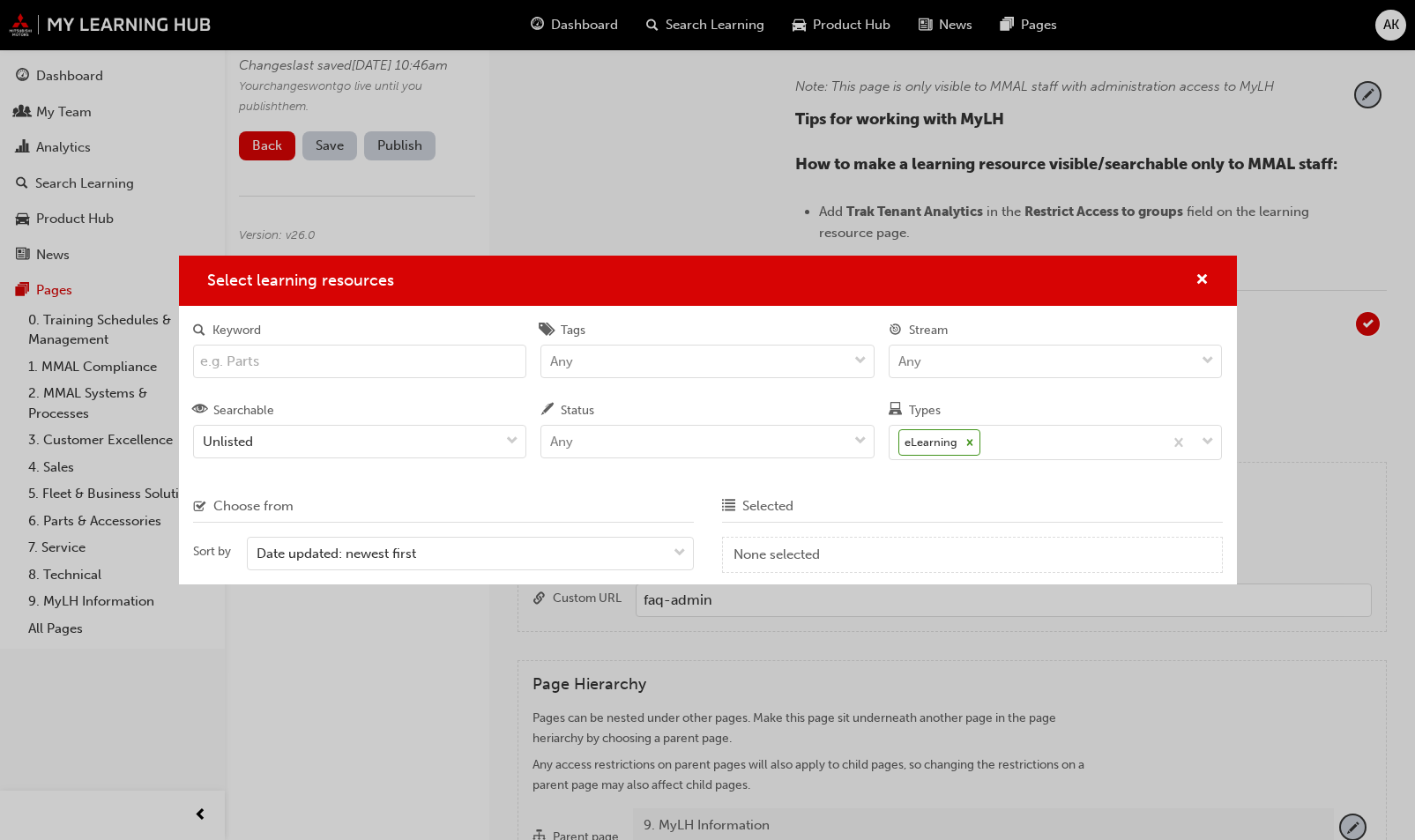
drag, startPoint x: 530, startPoint y: 435, endPoint x: 521, endPoint y: 437, distance: 9.2
click at [530, 435] on div "Searchable Unlisted" at bounding box center [360, 433] width 348 height 68
click at [520, 437] on div "Select learning resources" at bounding box center [512, 441] width 27 height 32
click at [205, 437] on input "Searchable Unlisted" at bounding box center [204, 439] width 2 height 15
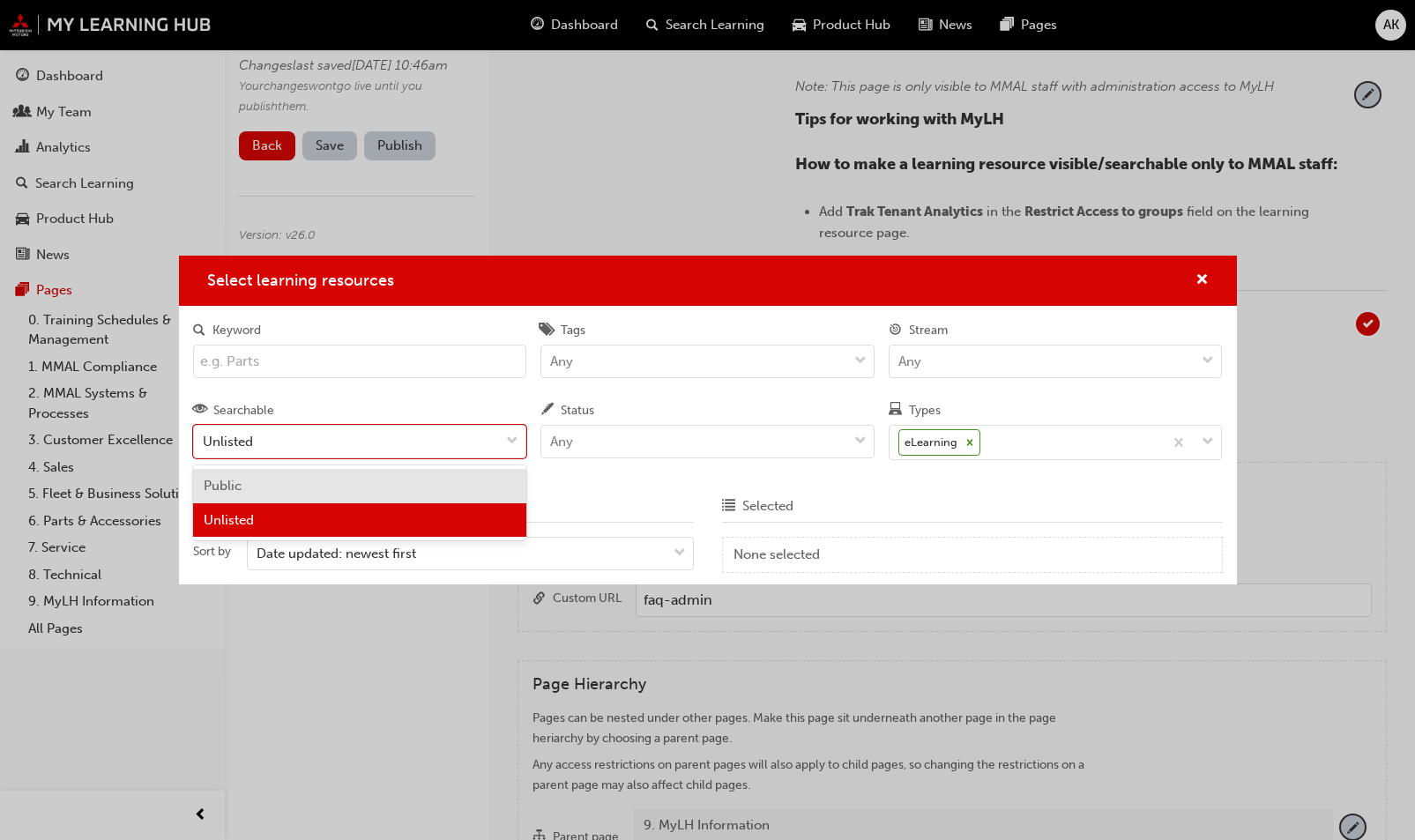
click at [357, 479] on div "Public" at bounding box center [360, 486] width 334 height 35
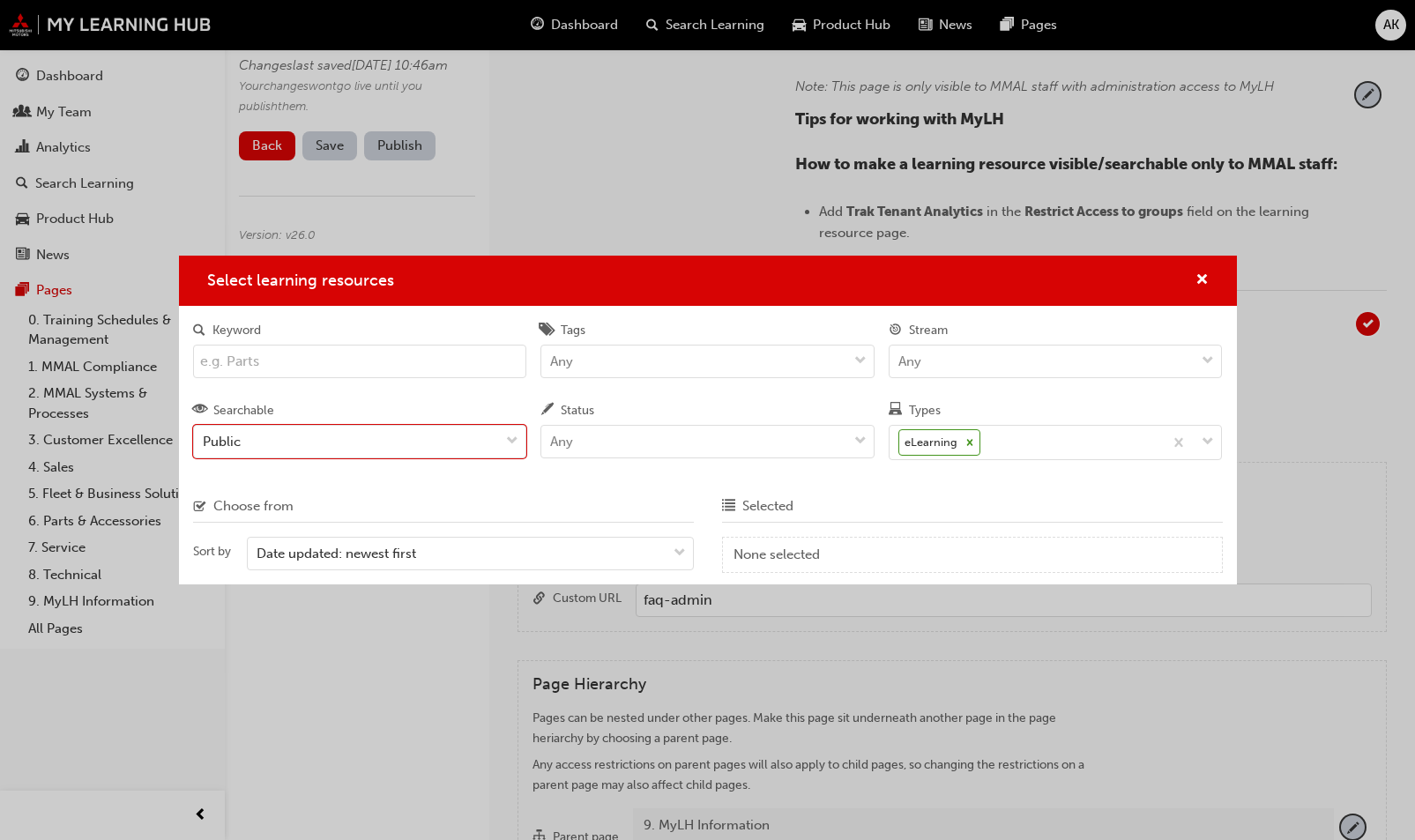
click at [506, 441] on span "down-icon" at bounding box center [512, 441] width 12 height 23
click at [205, 441] on input "Searchable option Public, selected. 0 results available. Select is focused ,typ…" at bounding box center [204, 439] width 2 height 15
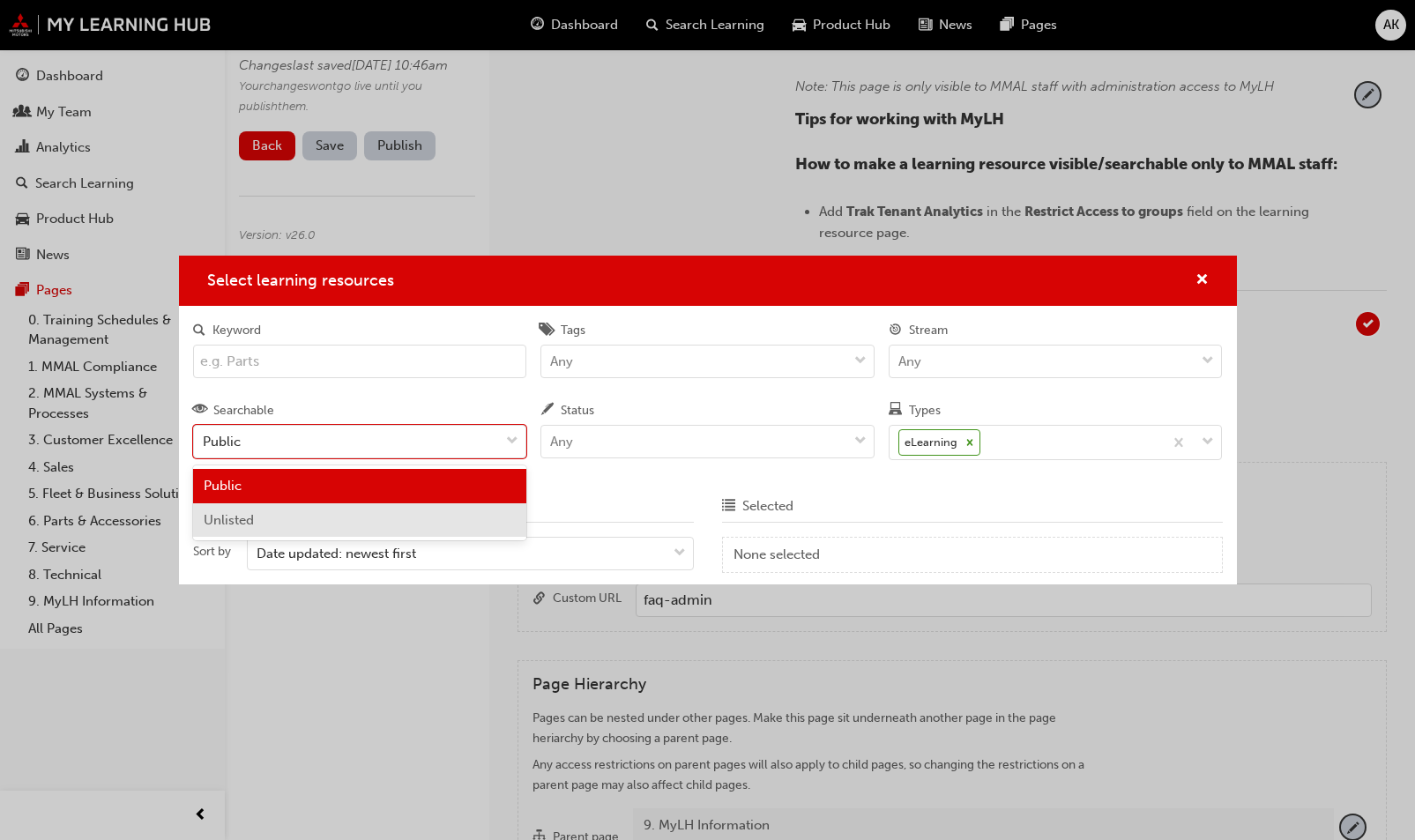
click at [394, 517] on div "Unlisted" at bounding box center [360, 520] width 334 height 35
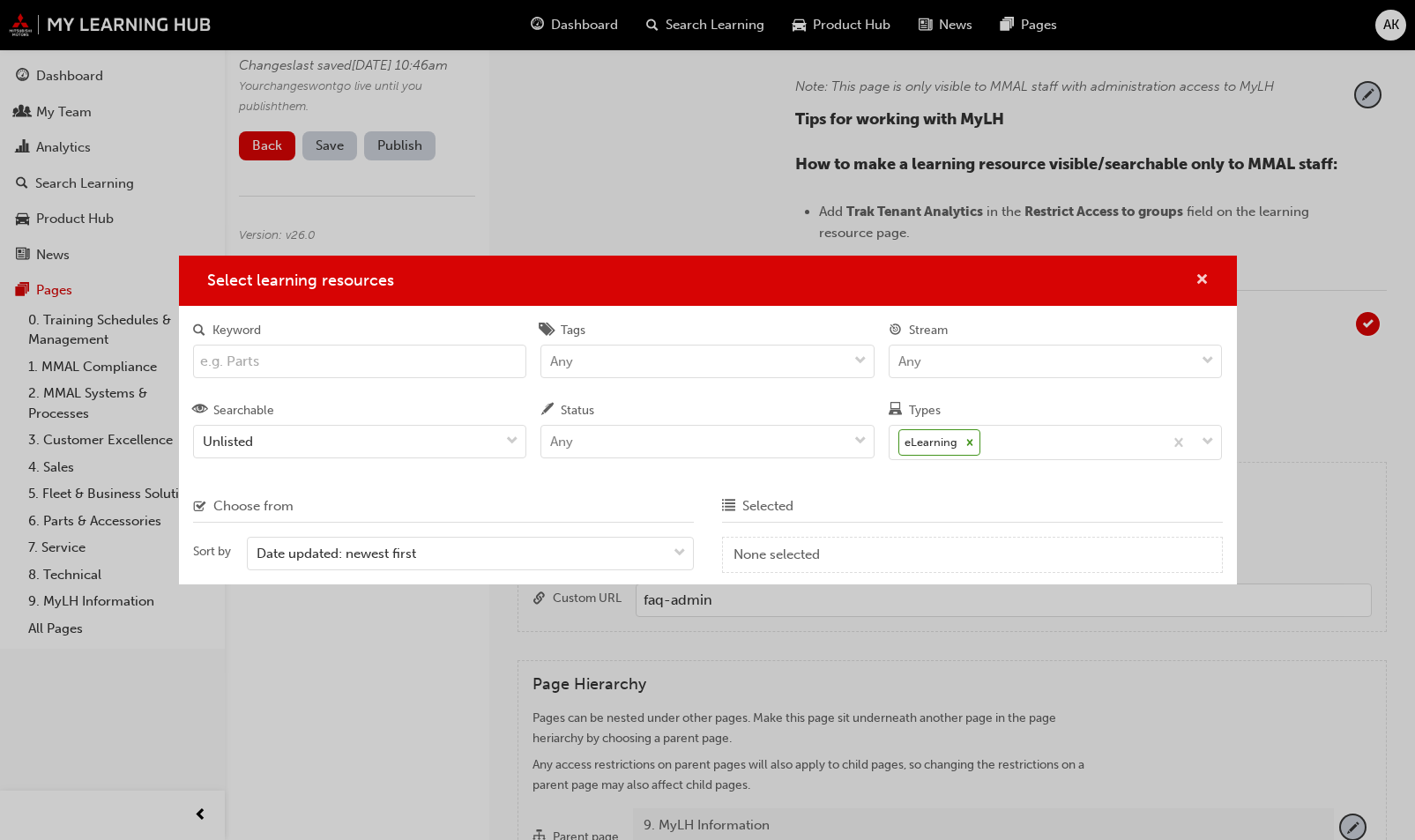
click at [1199, 274] on span "cross-icon" at bounding box center [1201, 281] width 13 height 16
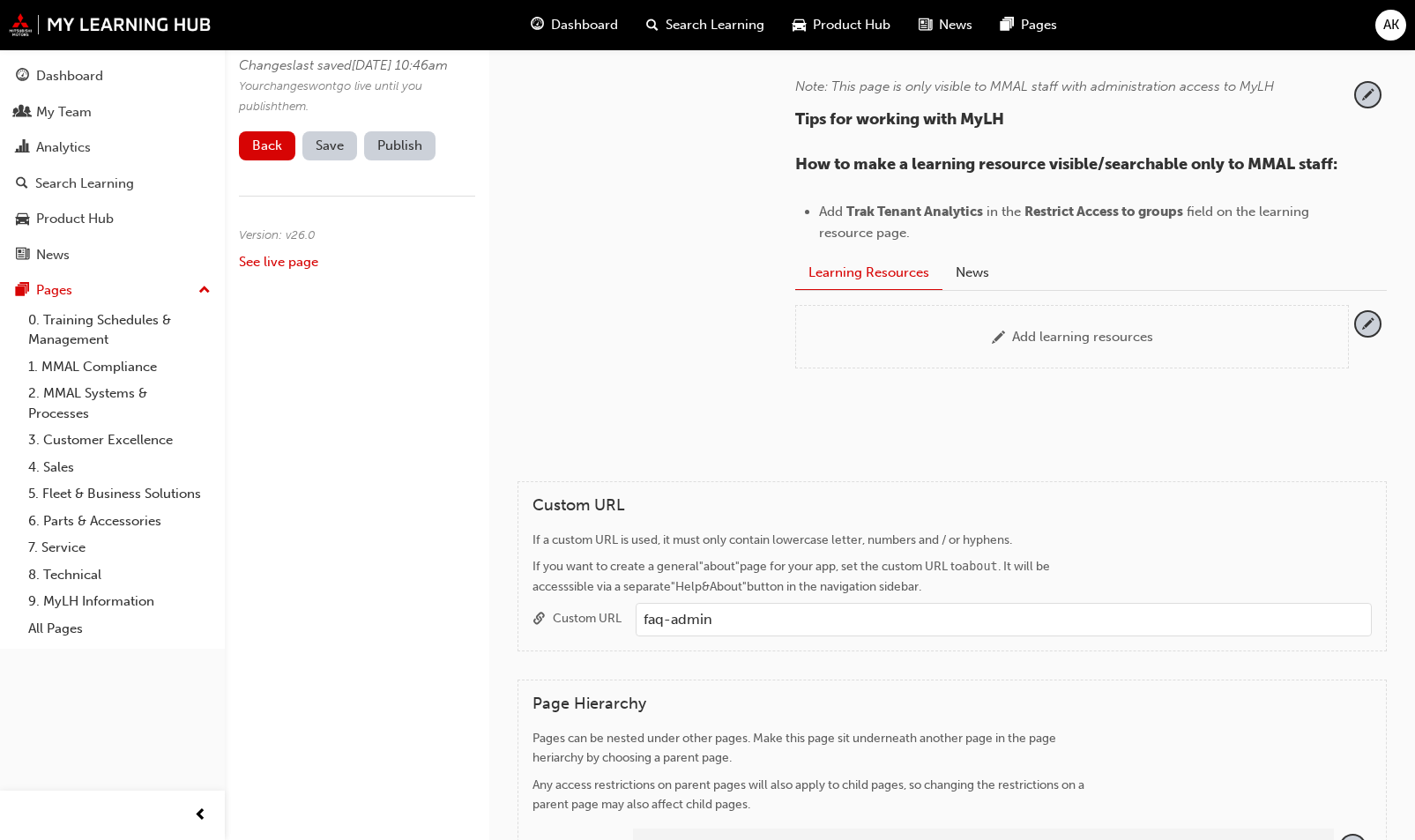
click at [262, 160] on link "Back" at bounding box center [266, 145] width 56 height 29
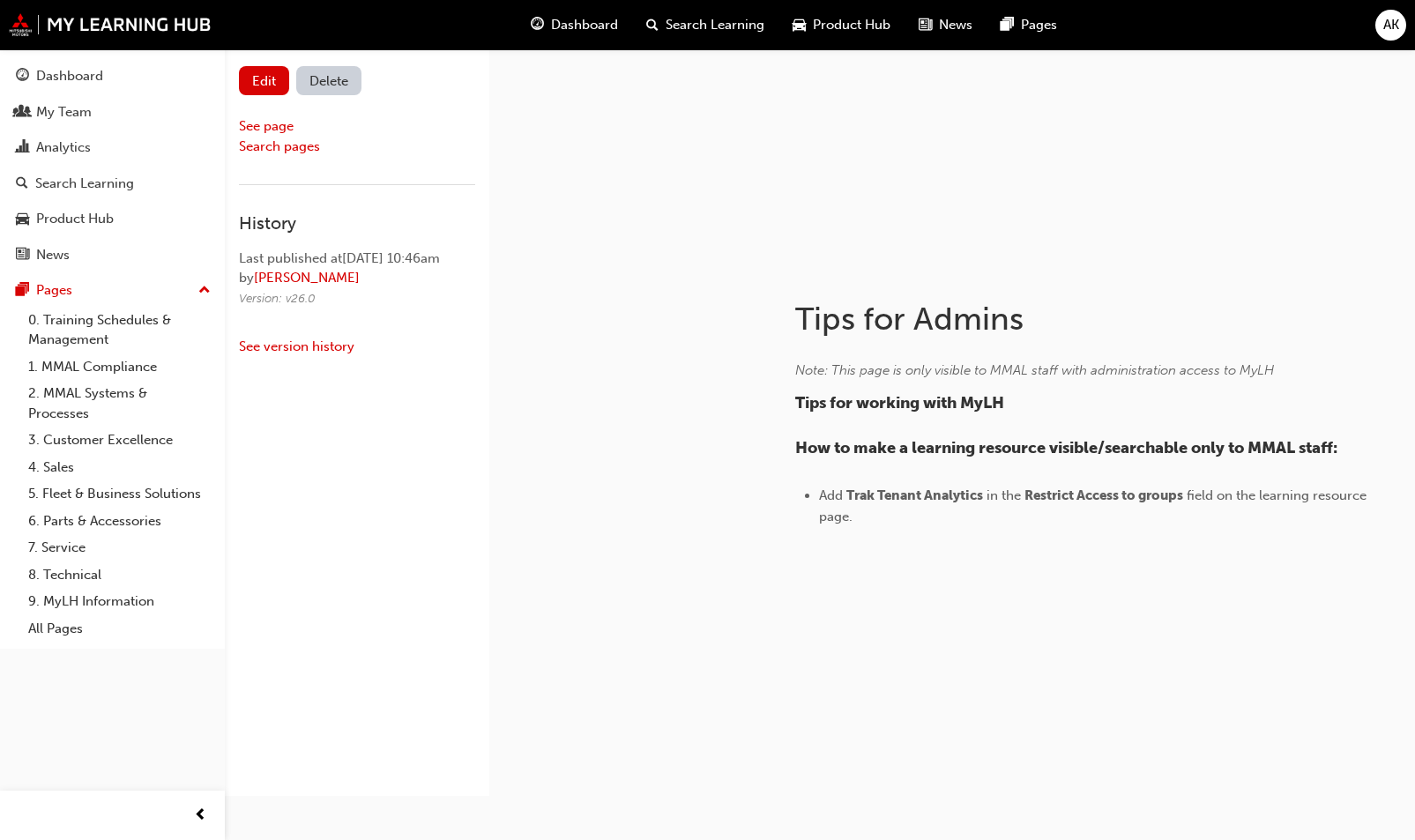
scroll to position [93, 0]
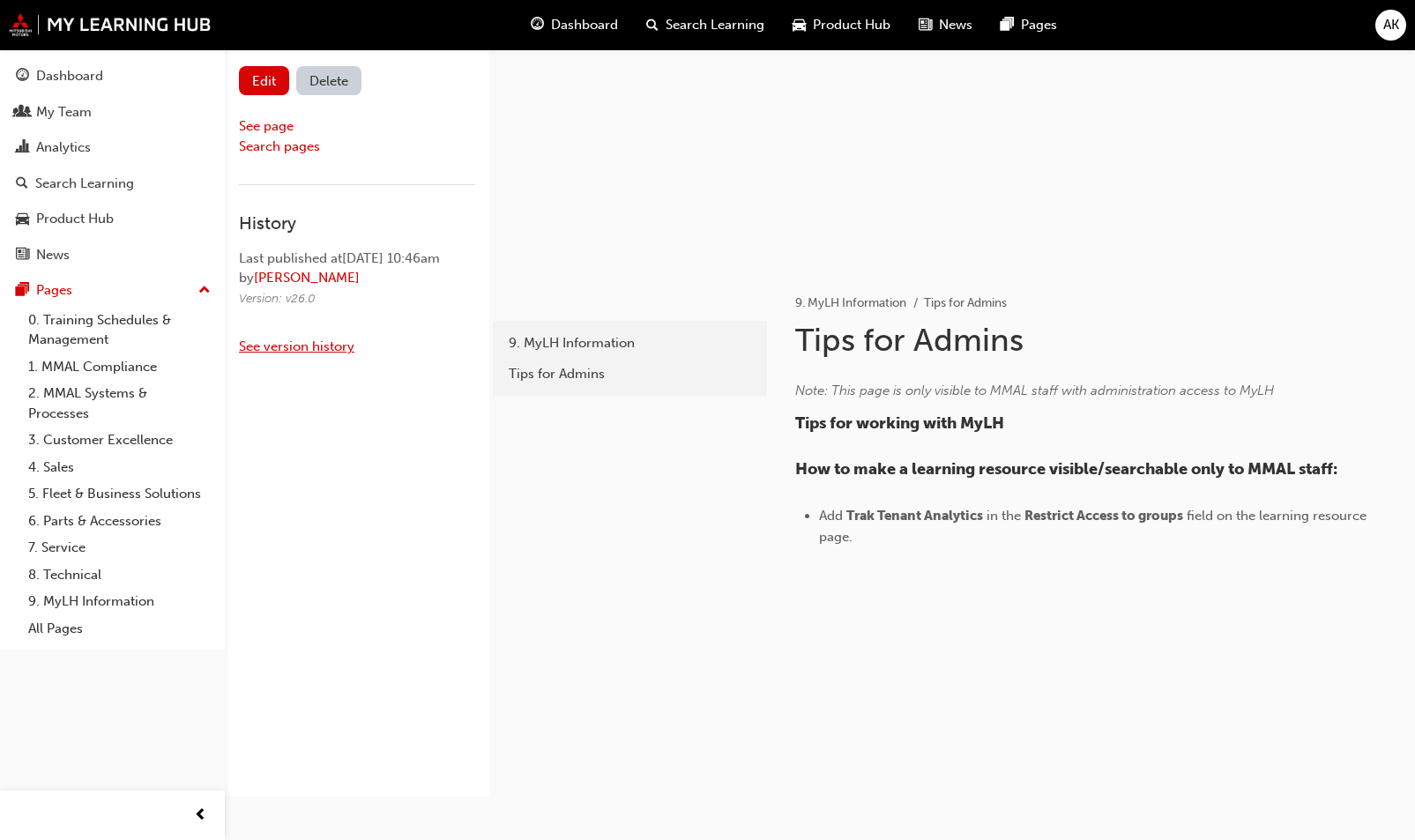
click at [305, 354] on link "See version history" at bounding box center [296, 346] width 116 height 16
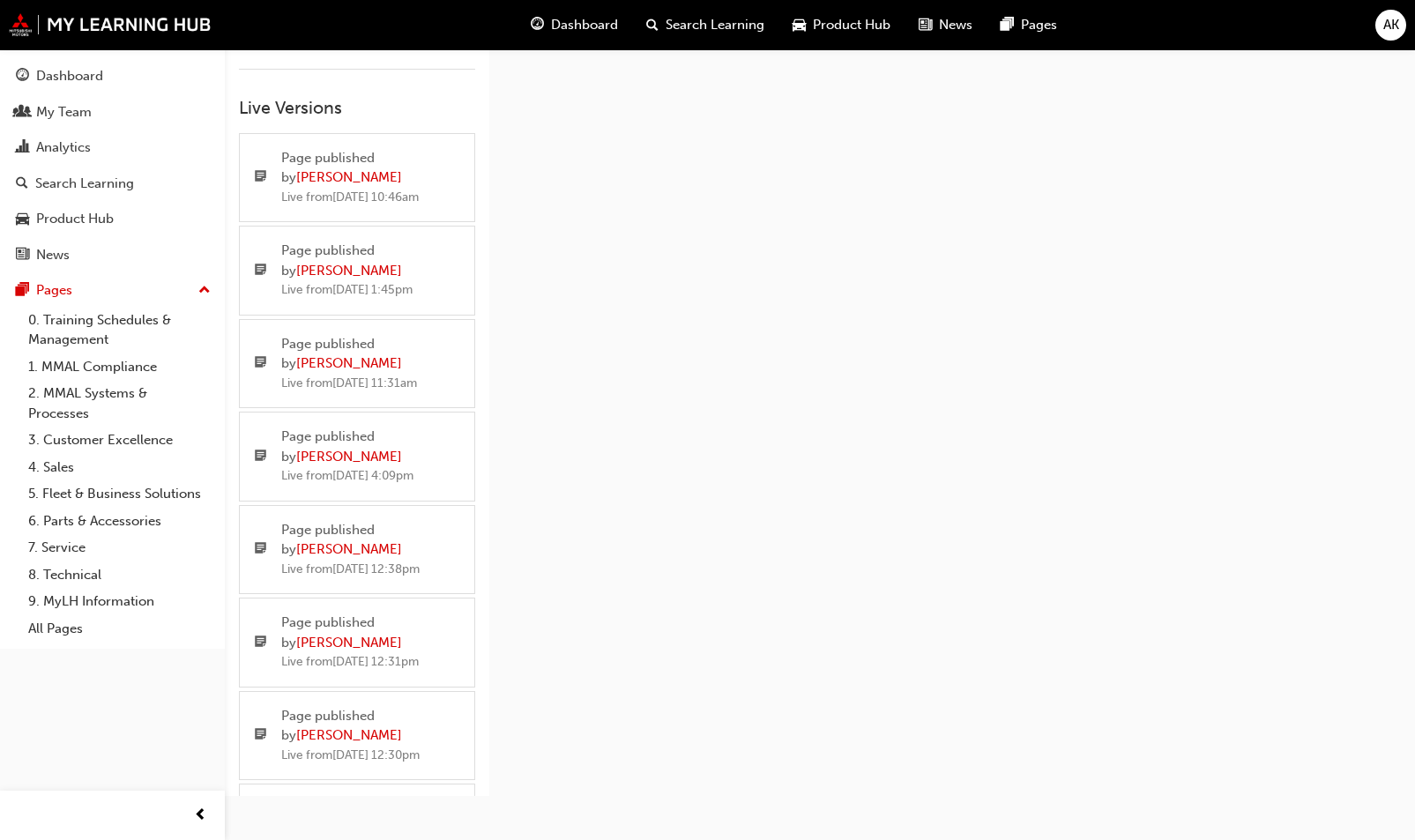
click at [74, 557] on link "7. Service" at bounding box center [119, 548] width 197 height 28
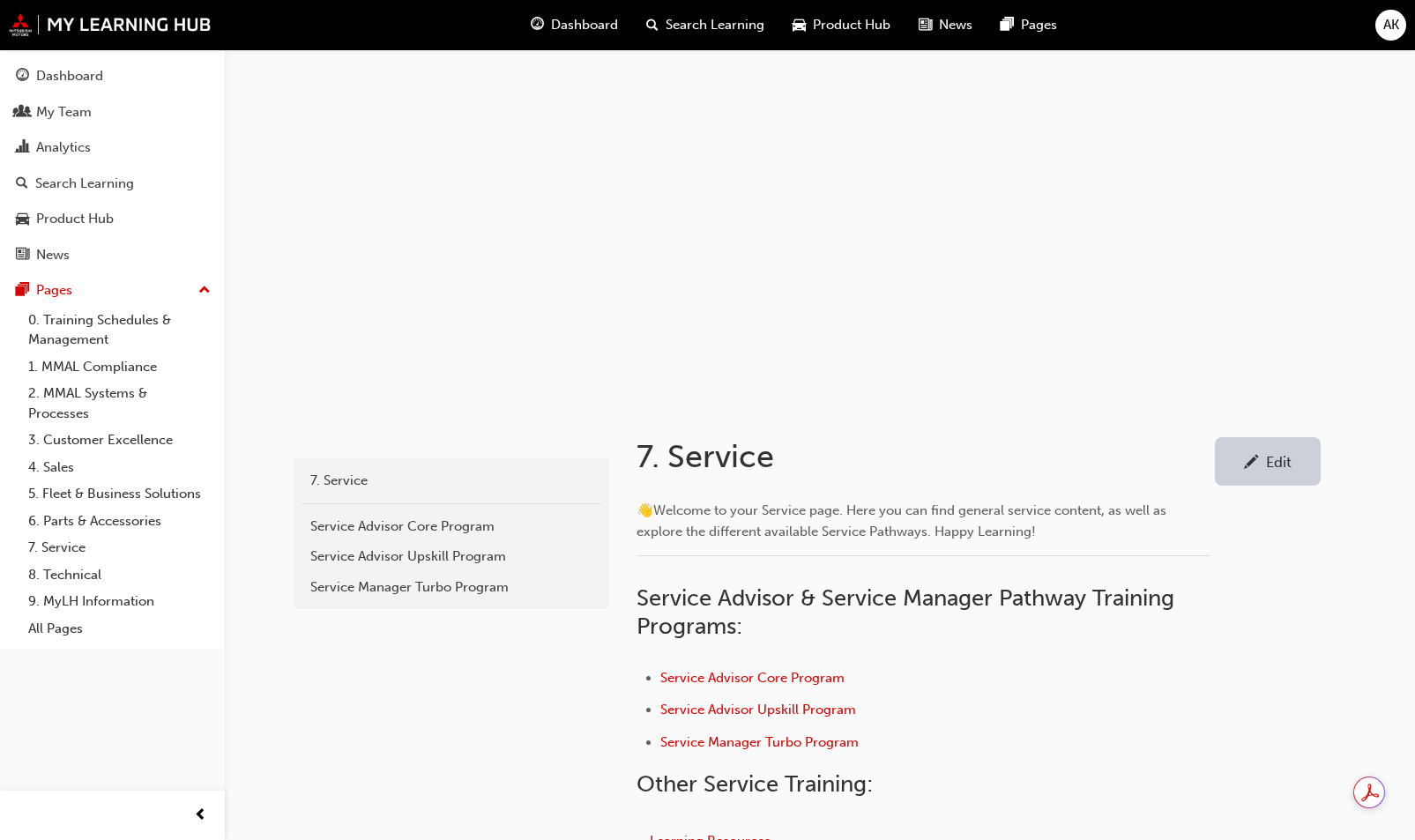
click at [67, 630] on link "All Pages" at bounding box center [119, 629] width 197 height 28
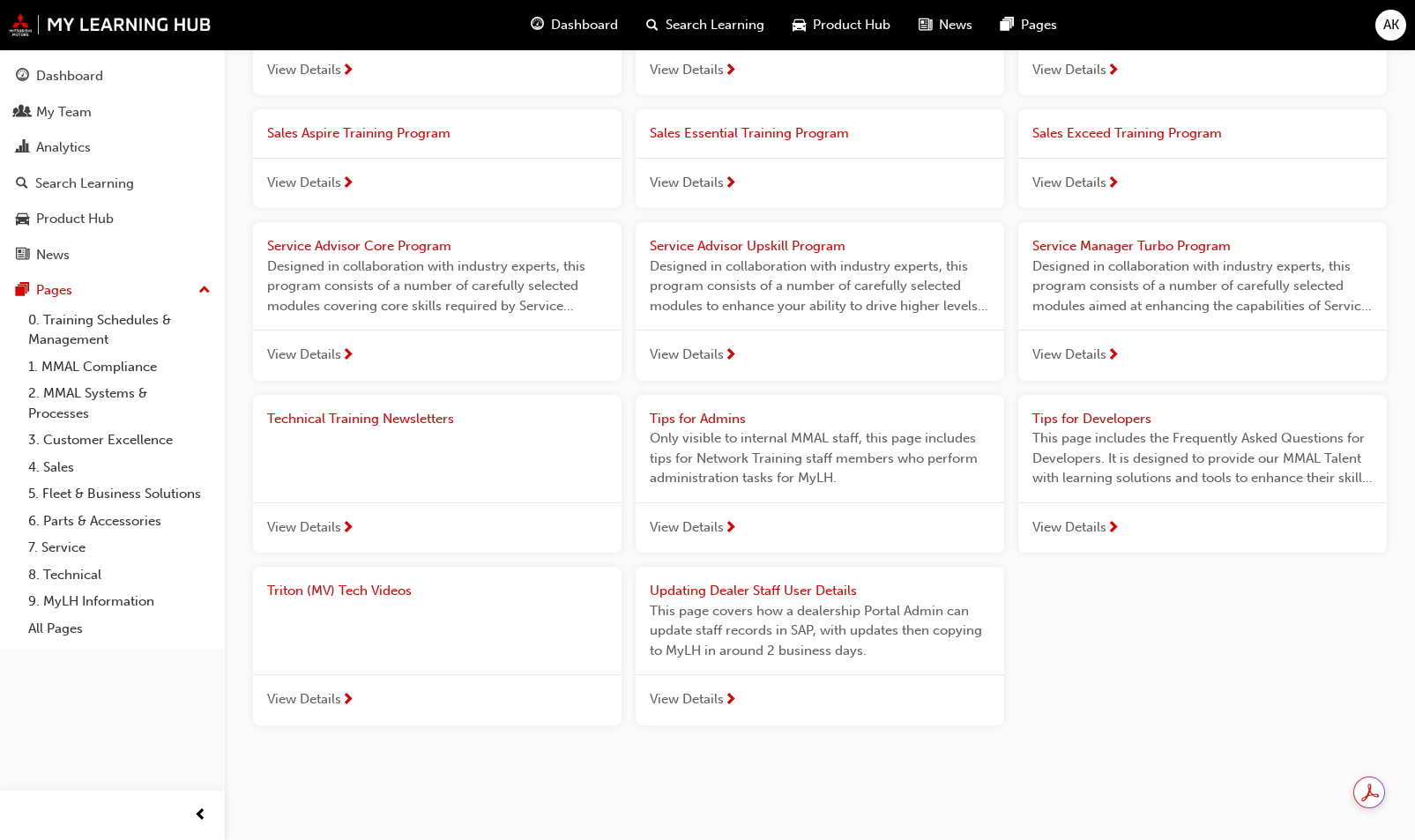
click at [696, 409] on div "Tips for Admins" at bounding box center [820, 419] width 340 height 20
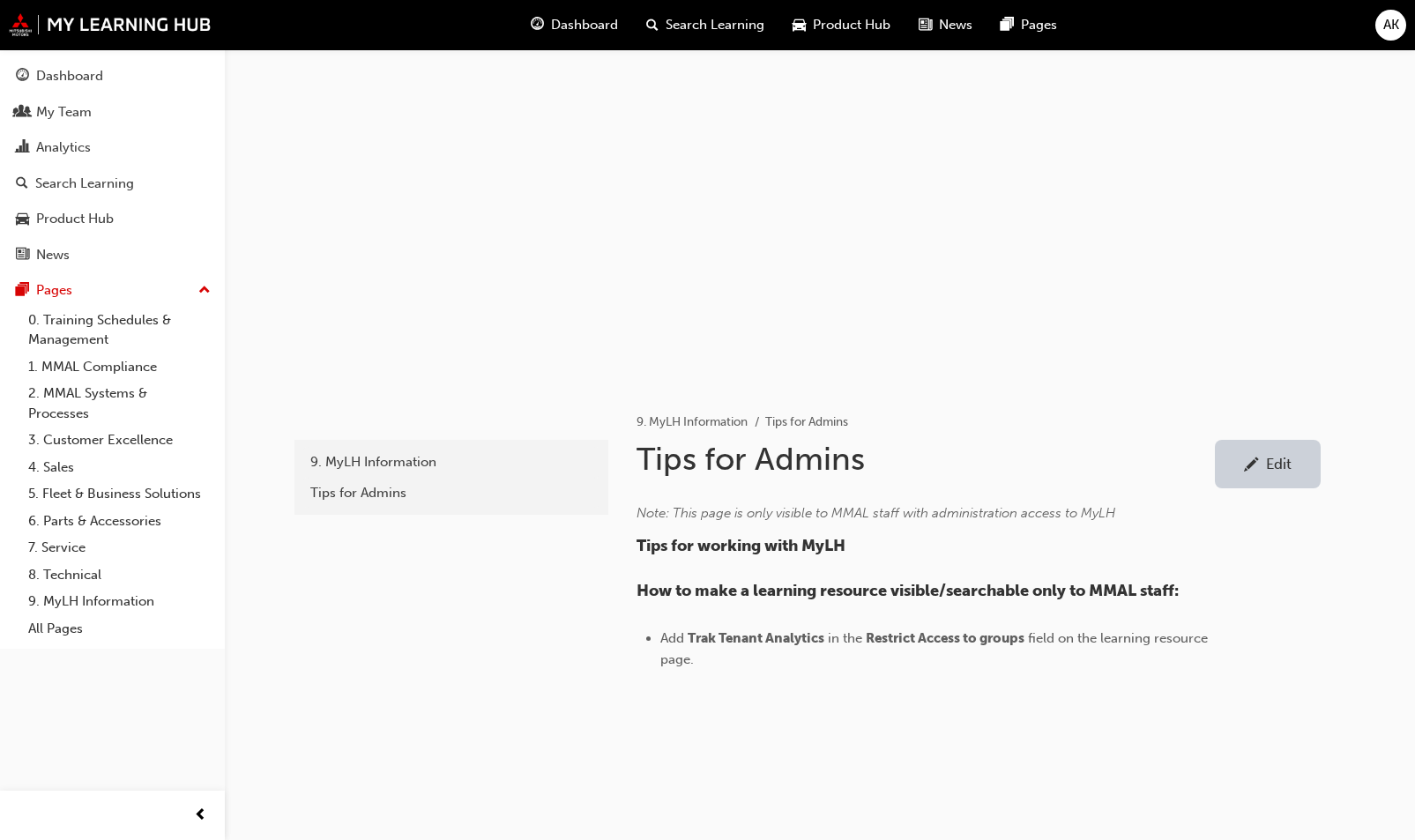
scroll to position [18, 0]
click at [1264, 559] on div "Note: This page is only visible to MMAL staff with administration access to MyL…" at bounding box center [978, 580] width 684 height 182
click at [1354, 580] on div "faq-admin 9. MyLH Information Tips for Admins 9. MyLH Information Tips for Admi…" at bounding box center [708, 412] width 1415 height 859
click at [1020, 521] on p "Note: This page is only visible to MMAL staff with administration access to MyLH" at bounding box center [922, 513] width 573 height 21
click at [788, 659] on li "Add Trak Tenant Analytics in the Restrict Access to groups field on the learnin…" at bounding box center [934, 649] width 549 height 43
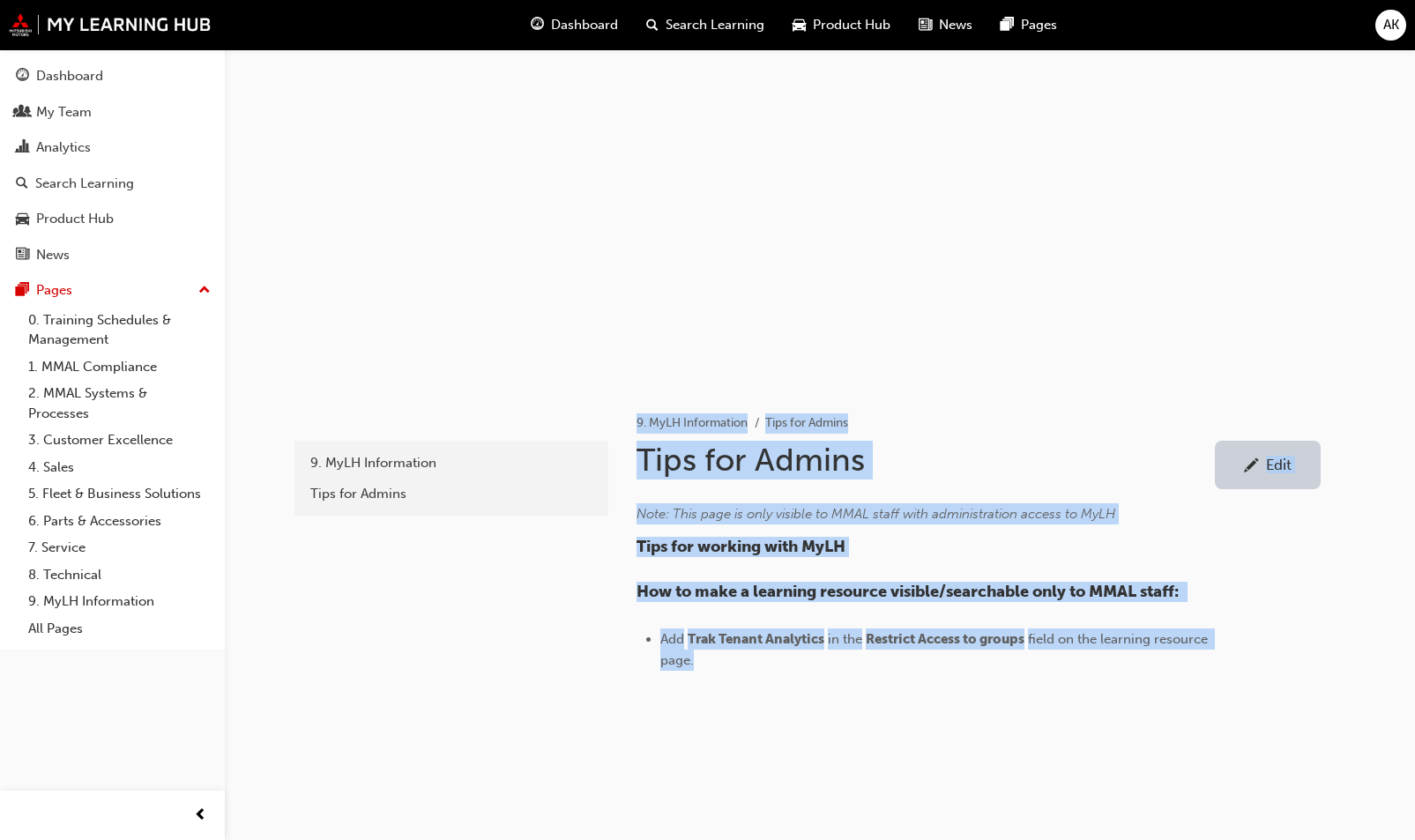
drag, startPoint x: 829, startPoint y: 662, endPoint x: 624, endPoint y: 402, distance: 331.1
click at [624, 402] on div "9. MyLH Information Tips for Admins Tips for Admins Edit Note: This page is onl…" at bounding box center [979, 533] width 740 height 300
click at [952, 443] on h1 "Tips for Admins" at bounding box center [925, 459] width 578 height 39
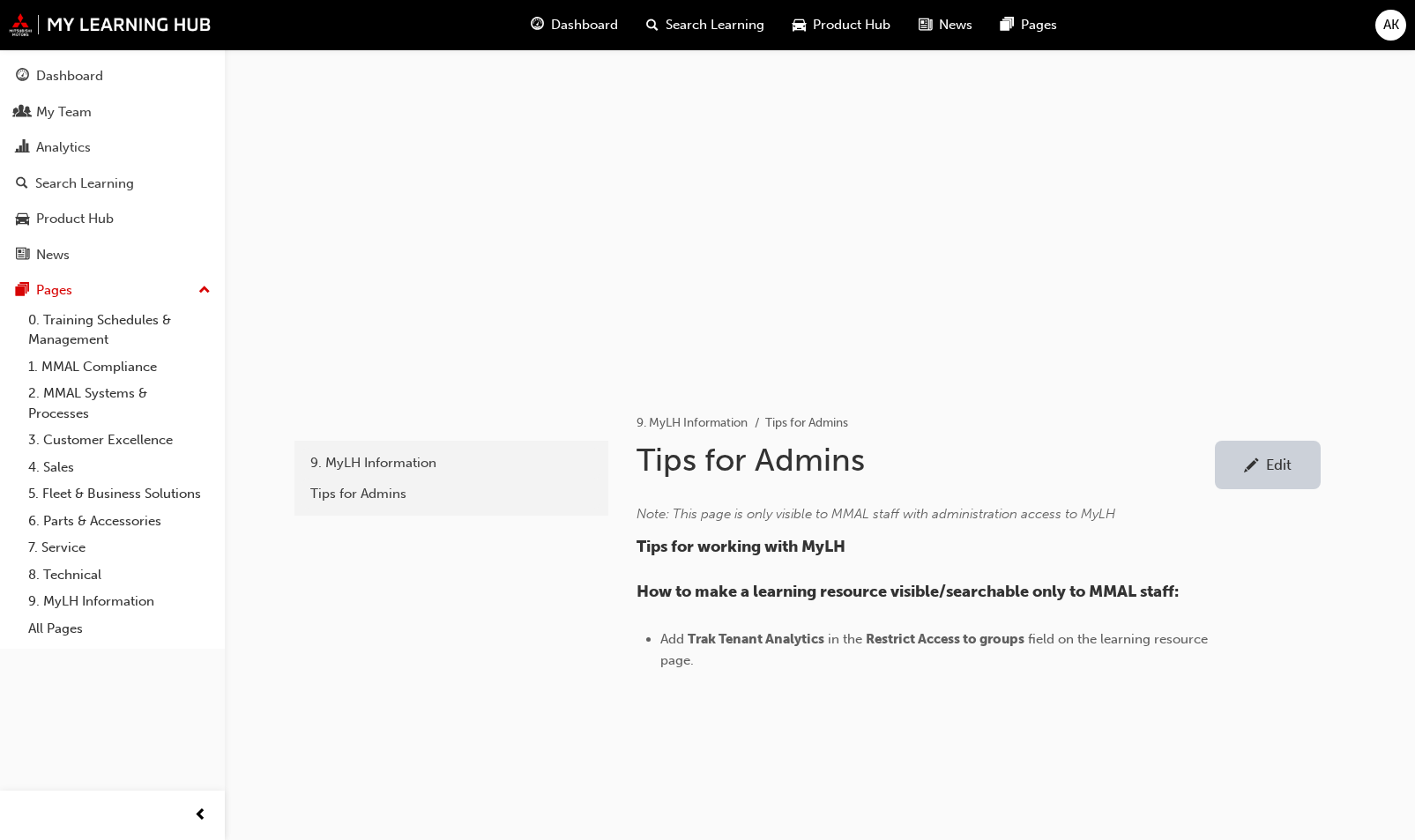
click at [932, 427] on ul "9. MyLH Information Tips for Admins" at bounding box center [978, 422] width 684 height 21
click at [1284, 464] on div "Edit" at bounding box center [1278, 465] width 26 height 18
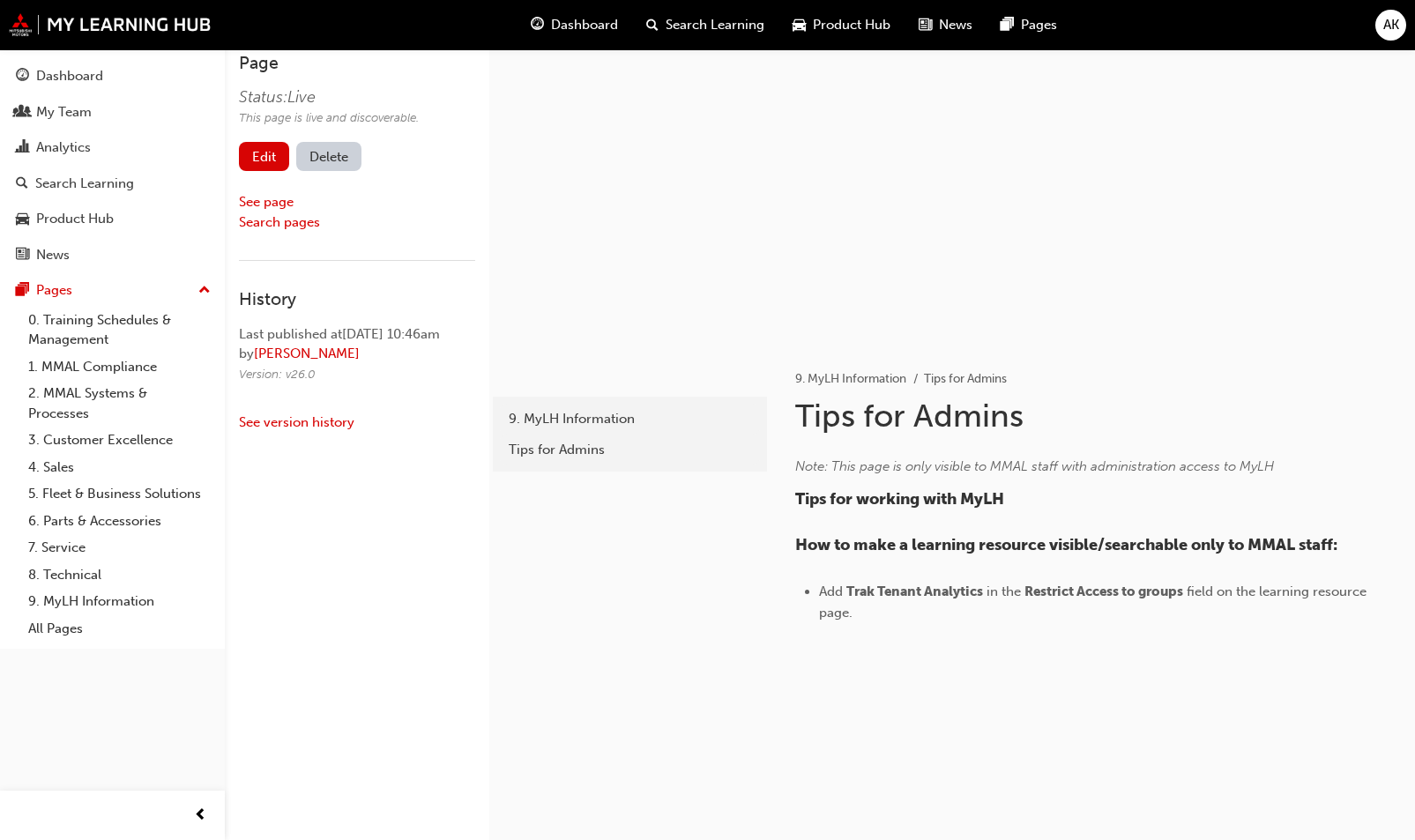
click at [447, 150] on div "Status: Live This page is live and discoverable. Edit Delete" at bounding box center [356, 133] width 236 height 91
click at [432, 110] on div "Status: Live This page is live and discoverable." at bounding box center [335, 107] width 194 height 41
click at [269, 162] on link "Edit" at bounding box center [263, 155] width 50 height 29
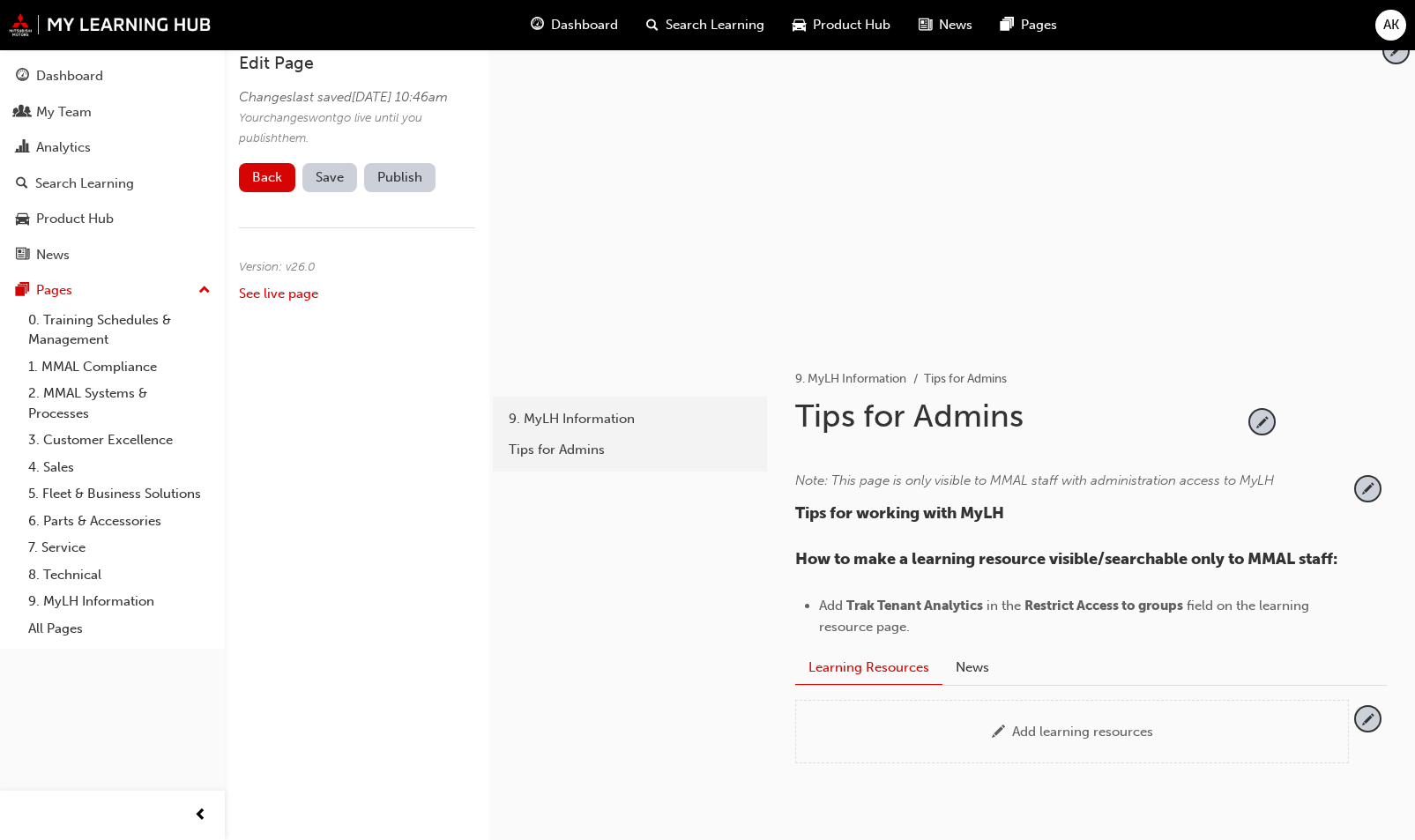
click at [1138, 657] on div "Learning Resources News" at bounding box center [1091, 668] width 592 height 36
click at [1202, 730] on div "Add learning resources" at bounding box center [1072, 731] width 497 height 20
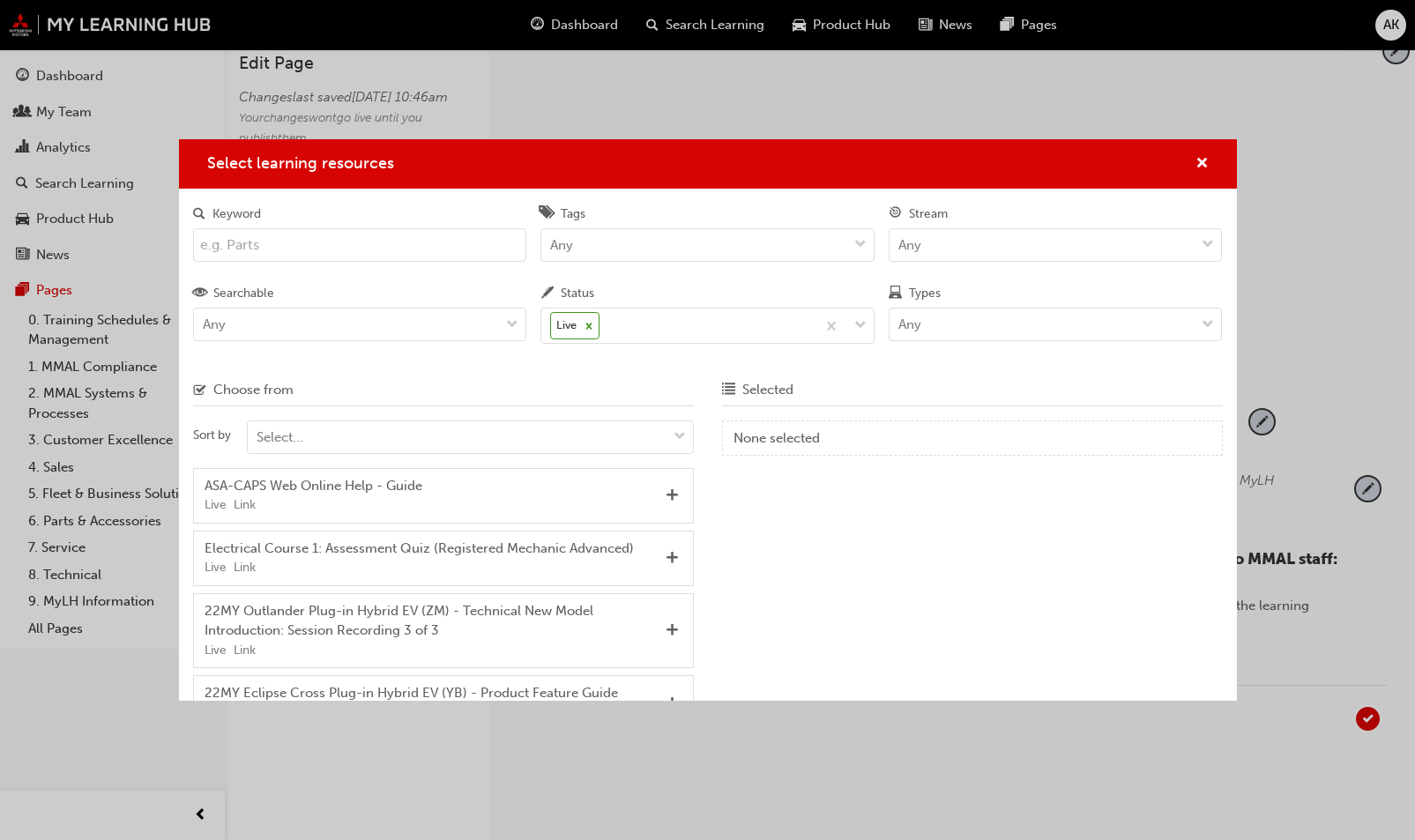
click at [313, 231] on input "Keyword" at bounding box center [360, 245] width 334 height 34
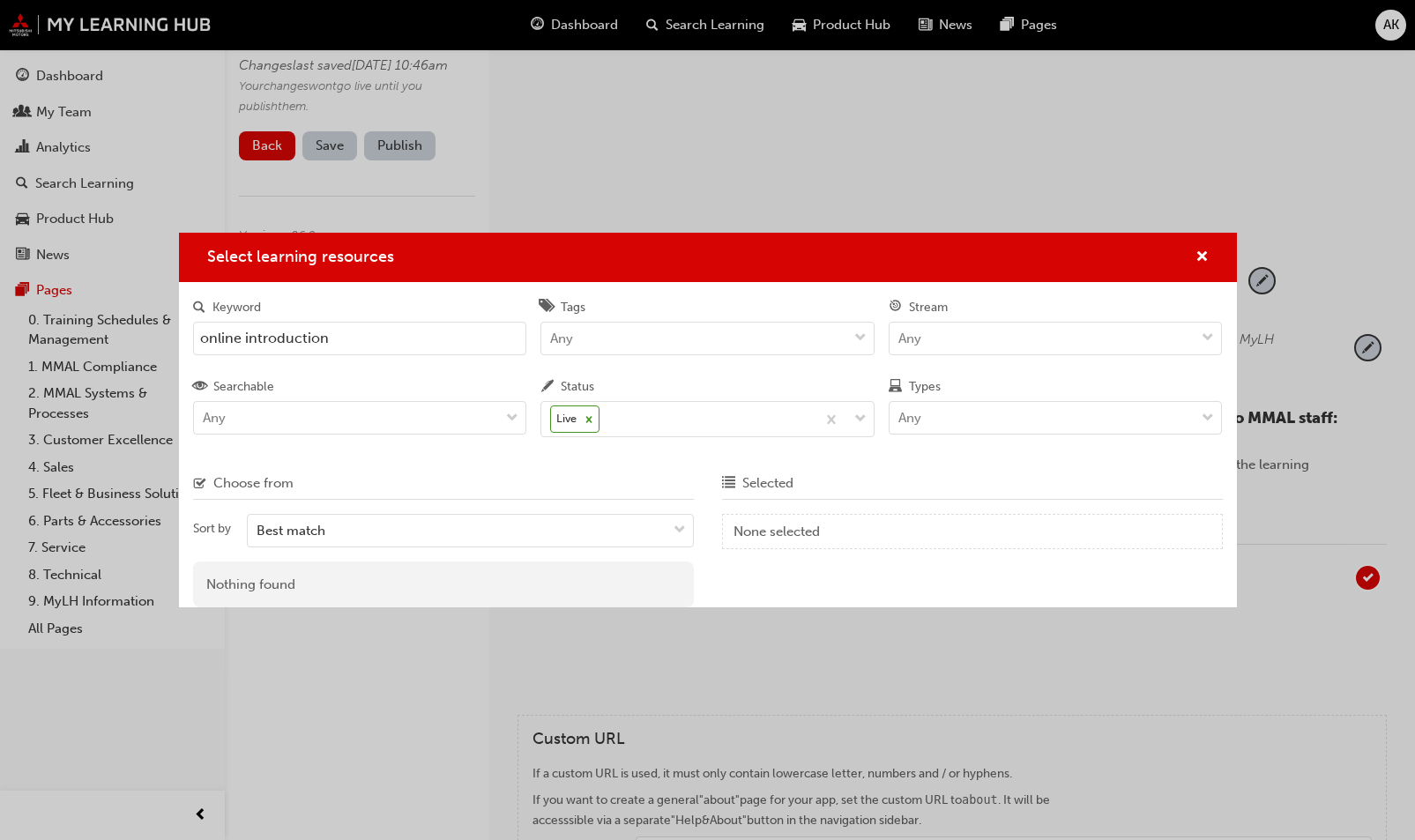
scroll to position [194, 0]
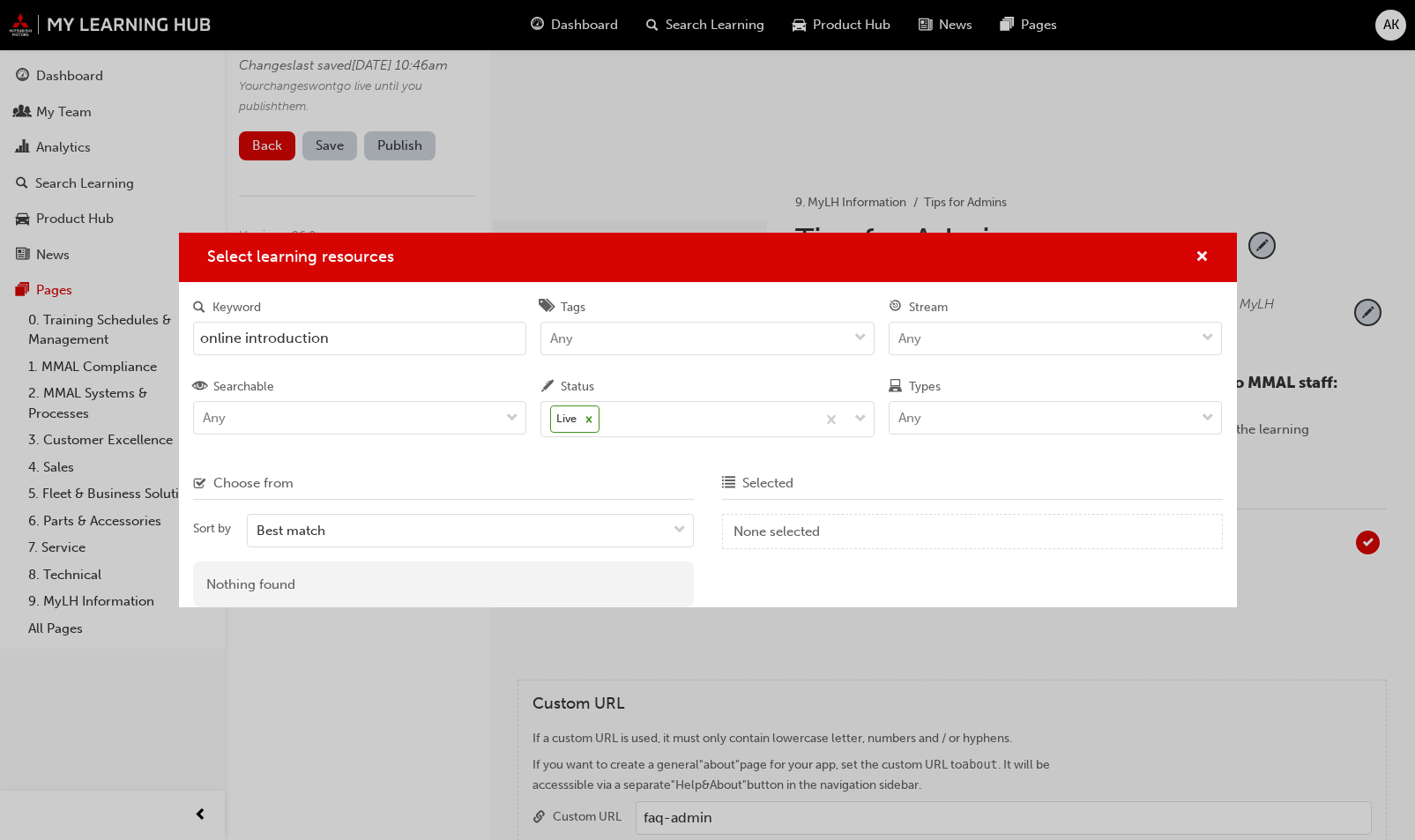
drag, startPoint x: 384, startPoint y: 338, endPoint x: 21, endPoint y: 334, distance: 363.0
click at [29, 333] on div "Select learning resources Choose from Keyword online introduction Tags Any Stre…" at bounding box center [708, 420] width 1415 height 840
click at [585, 416] on icon "Select learning resources" at bounding box center [589, 420] width 12 height 12
type input "service booking"
click at [603, 416] on input "Status Live" at bounding box center [604, 418] width 2 height 15
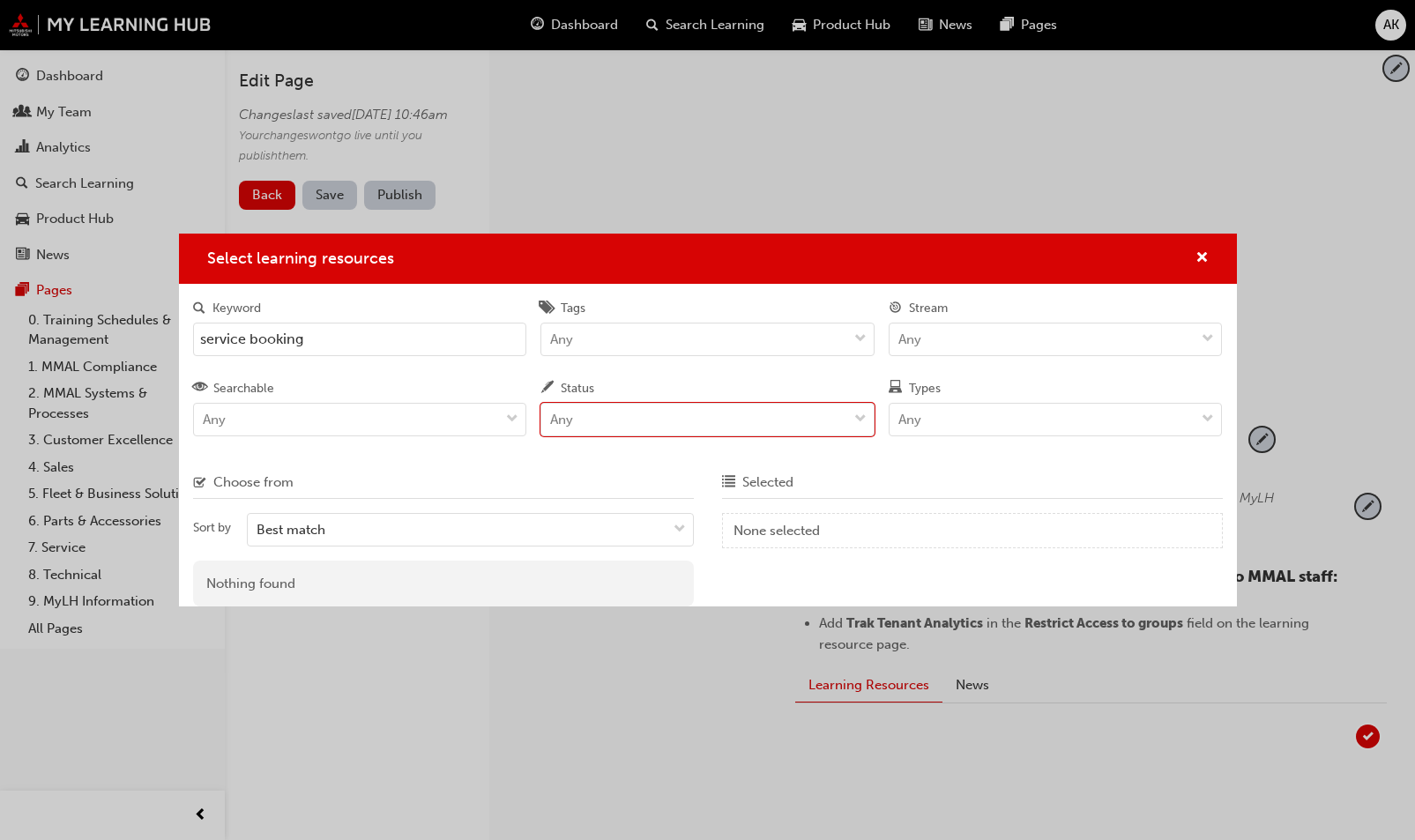
scroll to position [0, 0]
click at [1329, 415] on div "Select learning resources Choose from Keyword service booking Tags Any Stream A…" at bounding box center [708, 420] width 1415 height 840
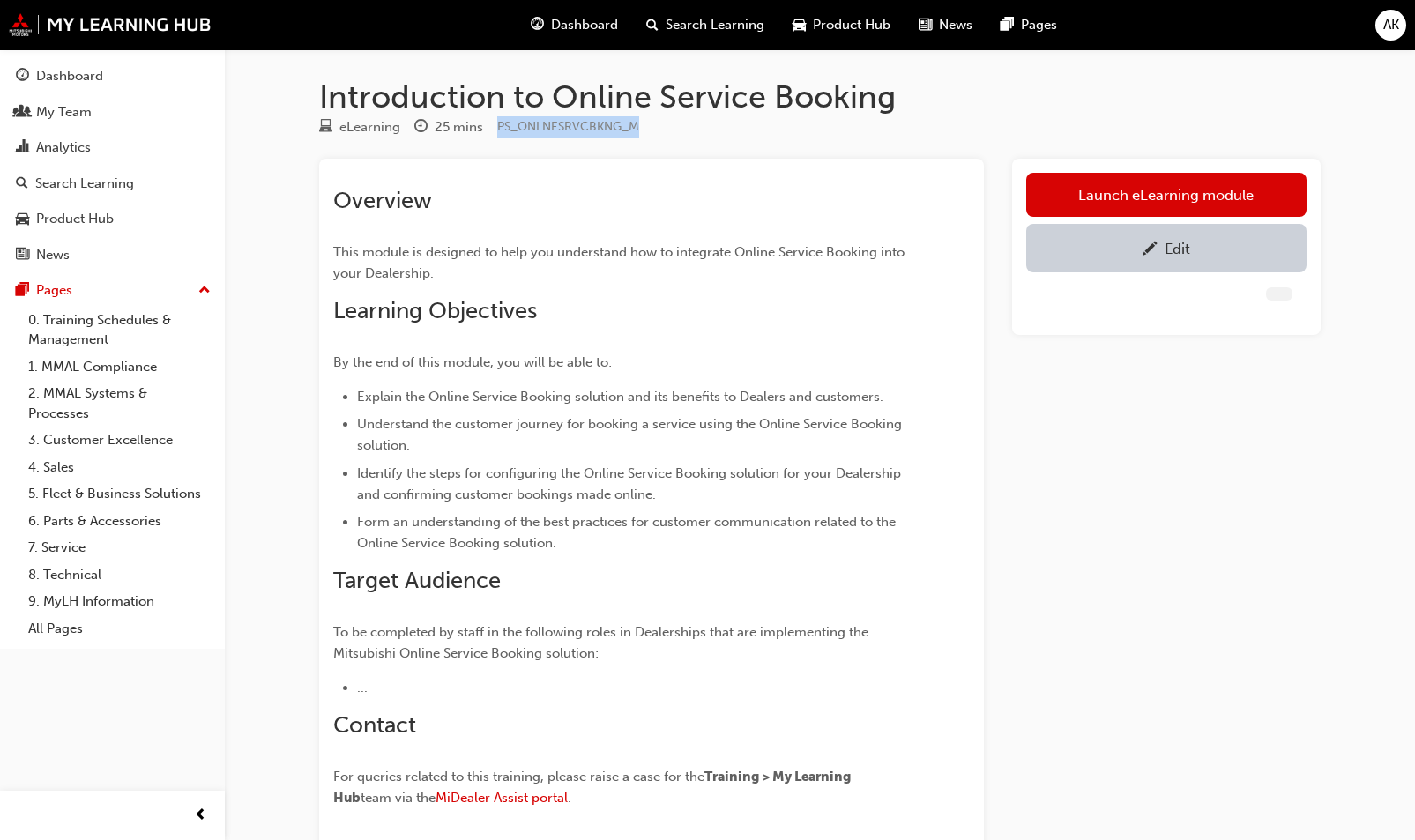
drag, startPoint x: 663, startPoint y: 129, endPoint x: 496, endPoint y: 134, distance: 167.1
click at [496, 134] on div "eLearning 25 mins PS_ONLNESRVCBKNG_M" at bounding box center [819, 131] width 1001 height 29
copy span "PS_ONLNESRVCBKNG_M"
click at [1138, 257] on div "Edit" at bounding box center [1166, 248] width 254 height 22
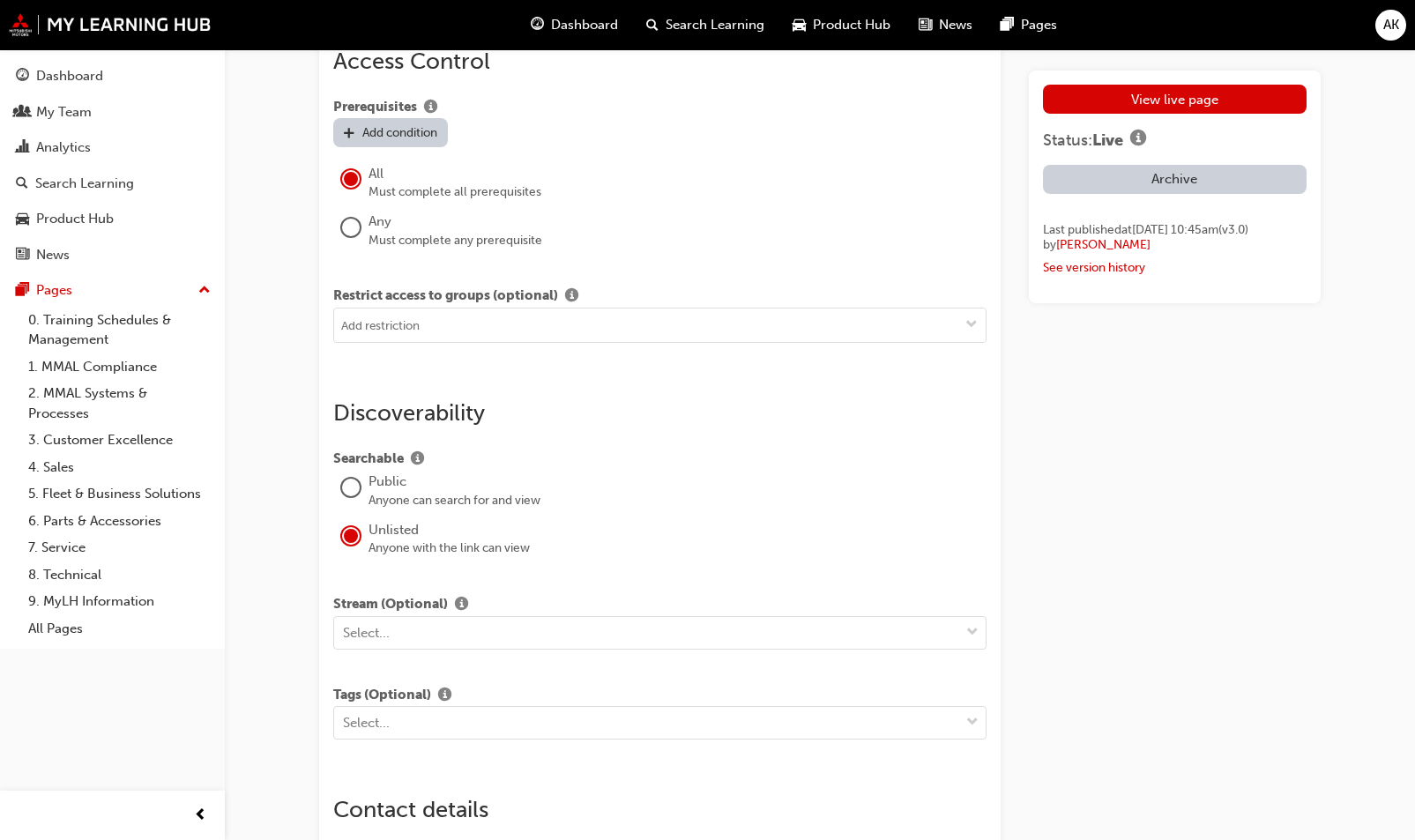
scroll to position [2115, 0]
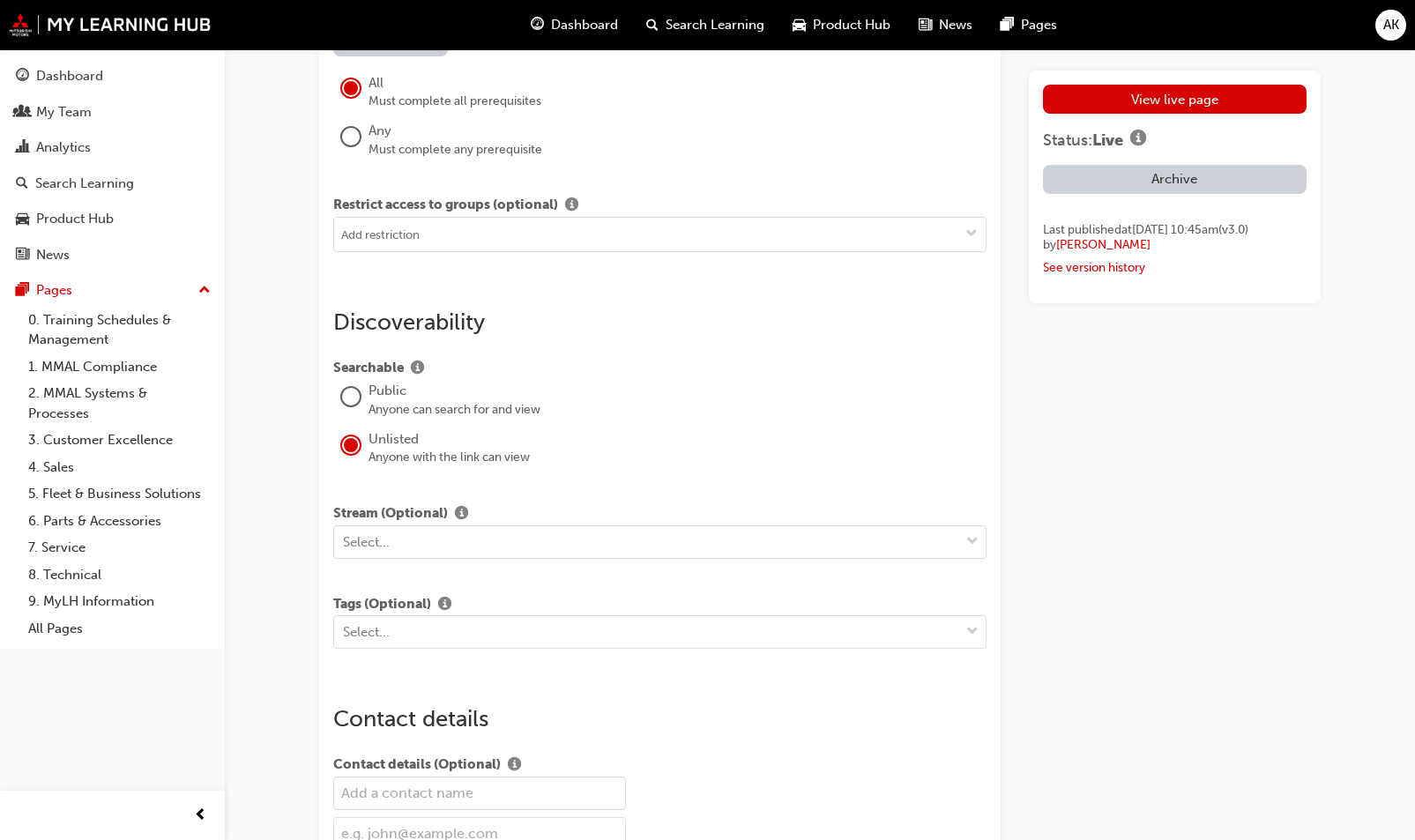
click at [347, 400] on div at bounding box center [351, 397] width 18 height 18
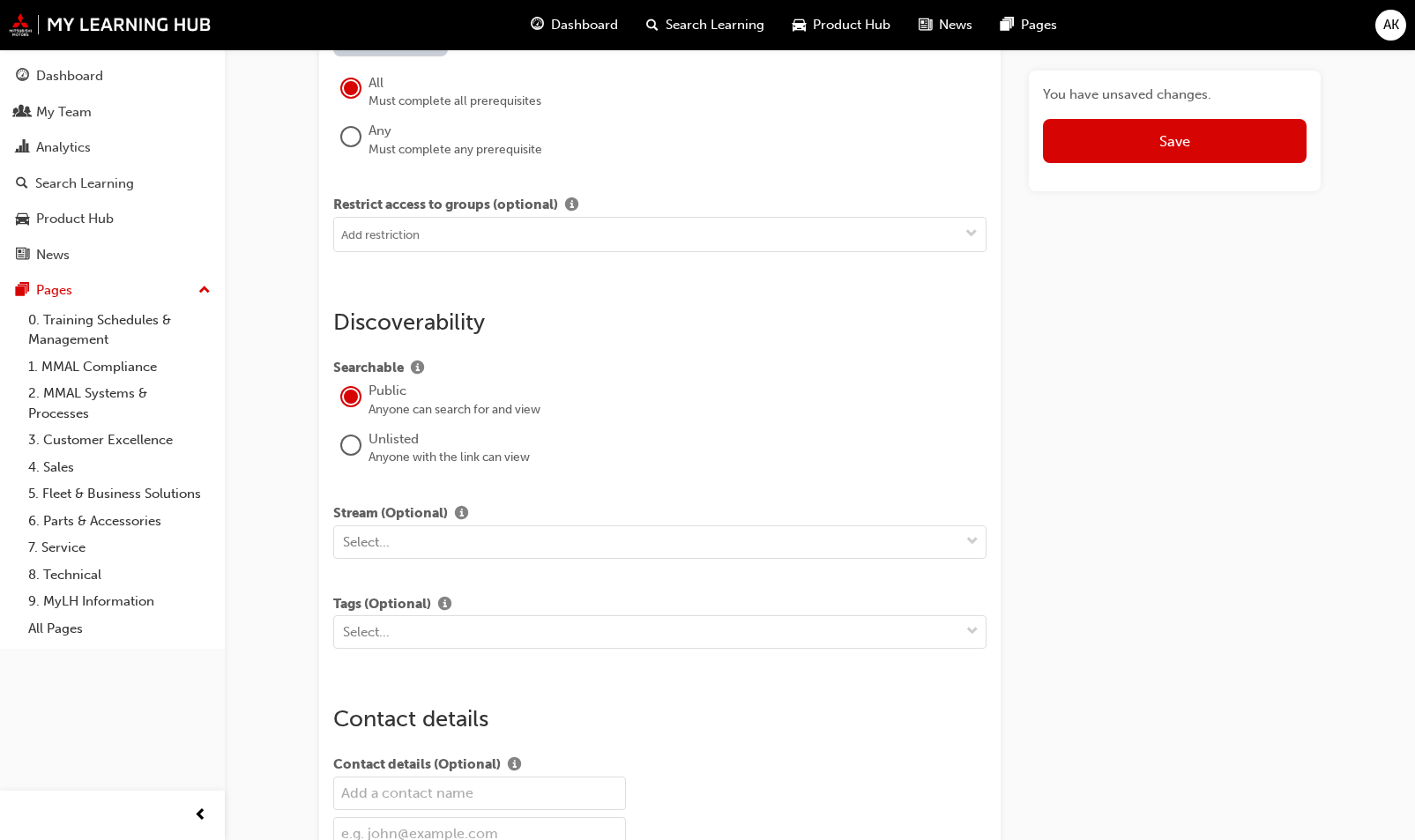
click at [1199, 131] on button "Save" at bounding box center [1175, 140] width 263 height 45
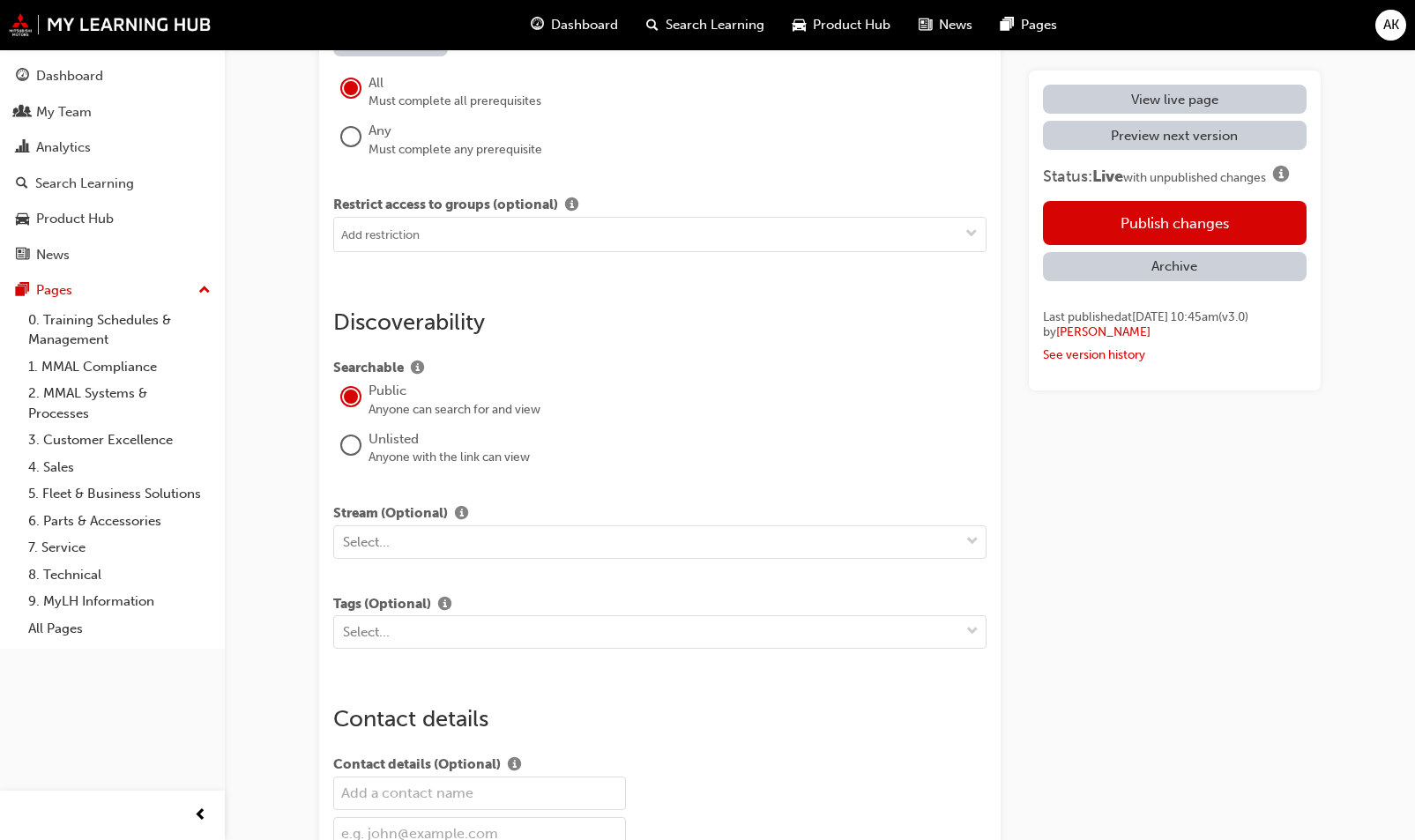
click at [1171, 232] on button "Publish changes" at bounding box center [1175, 223] width 263 height 45
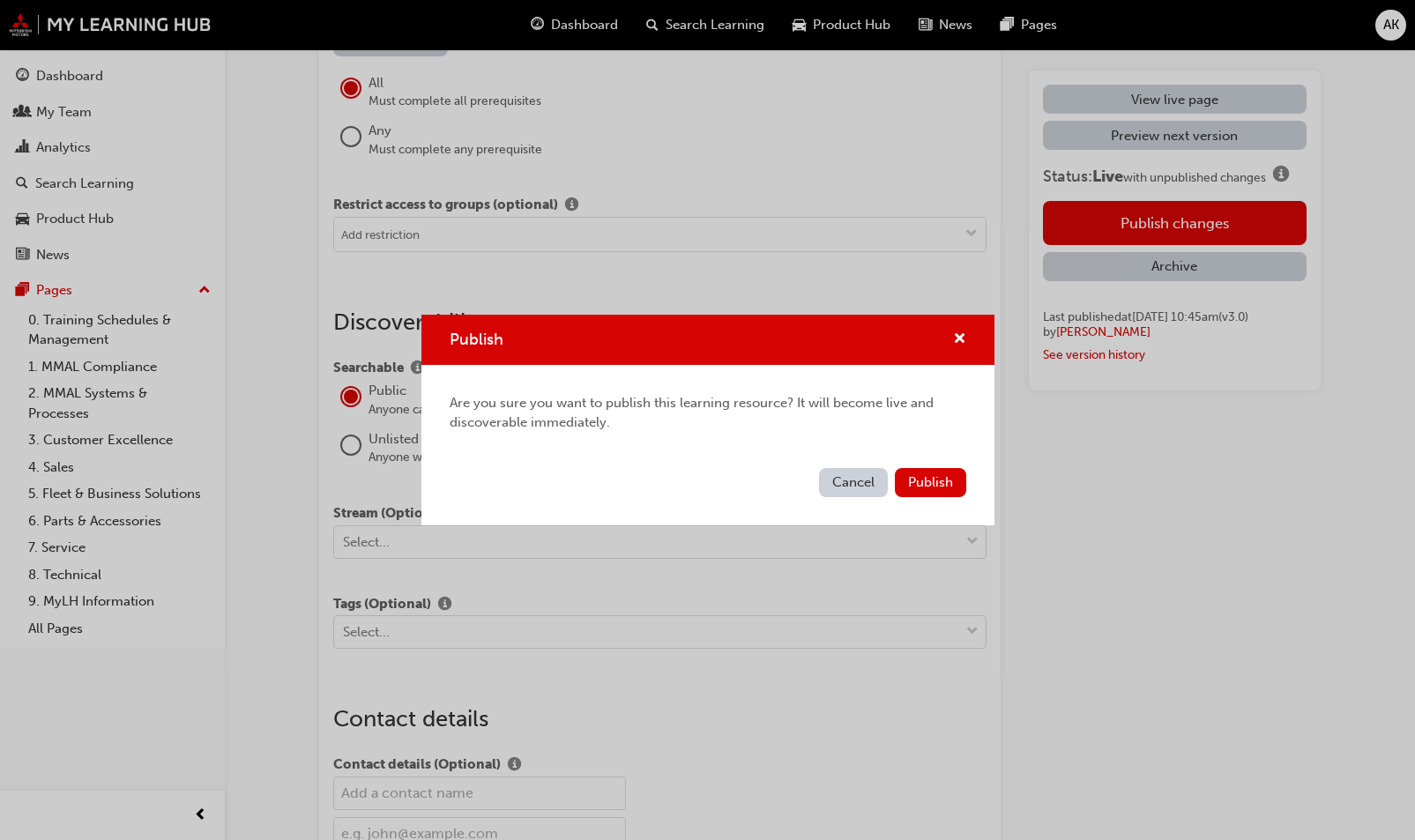
click at [927, 489] on span "Publish" at bounding box center [930, 482] width 45 height 16
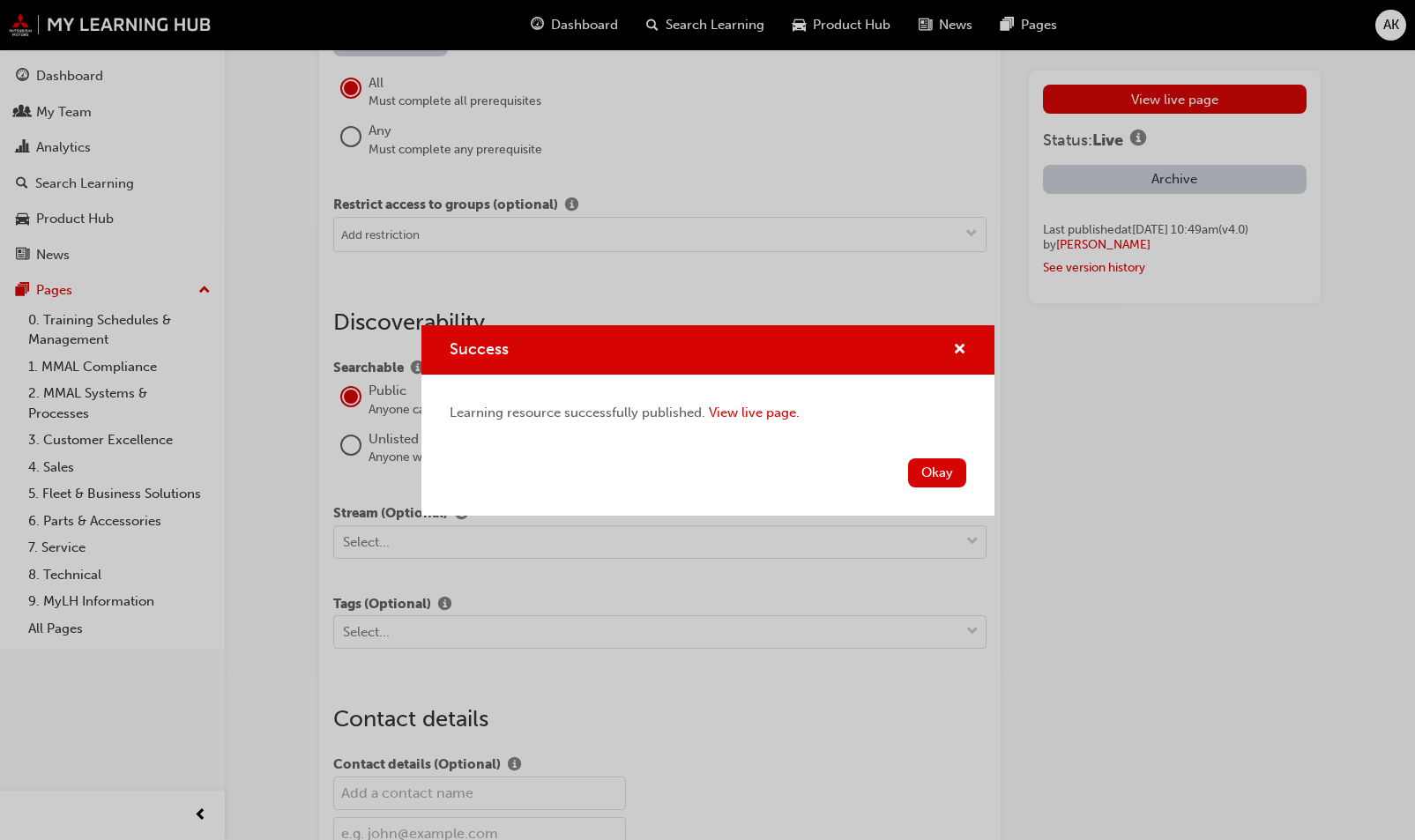
click at [947, 472] on button "Okay" at bounding box center [937, 472] width 58 height 29
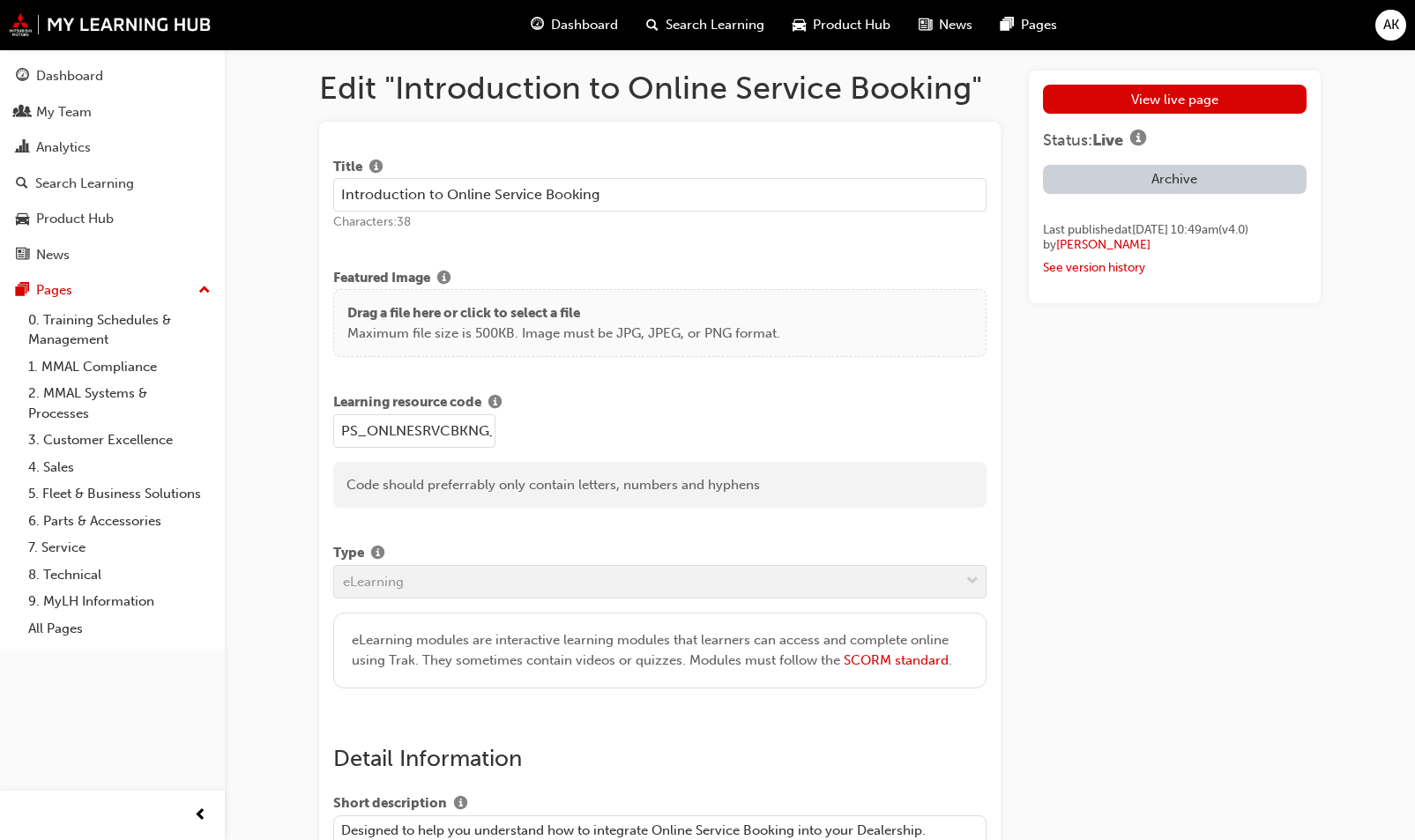
scroll to position [0, 0]
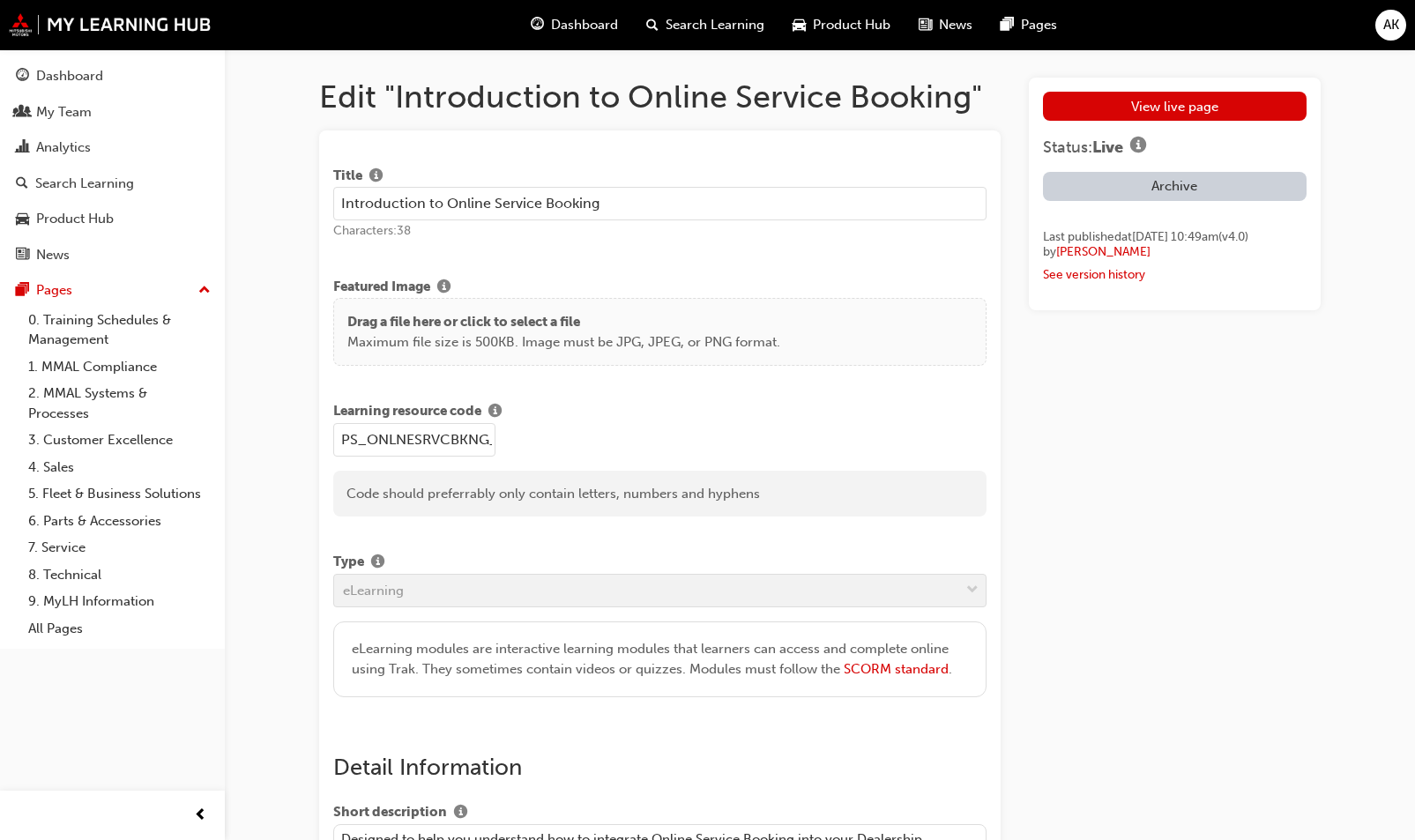
click at [521, 327] on p "Drag a file here or click to select a file" at bounding box center [563, 322] width 432 height 20
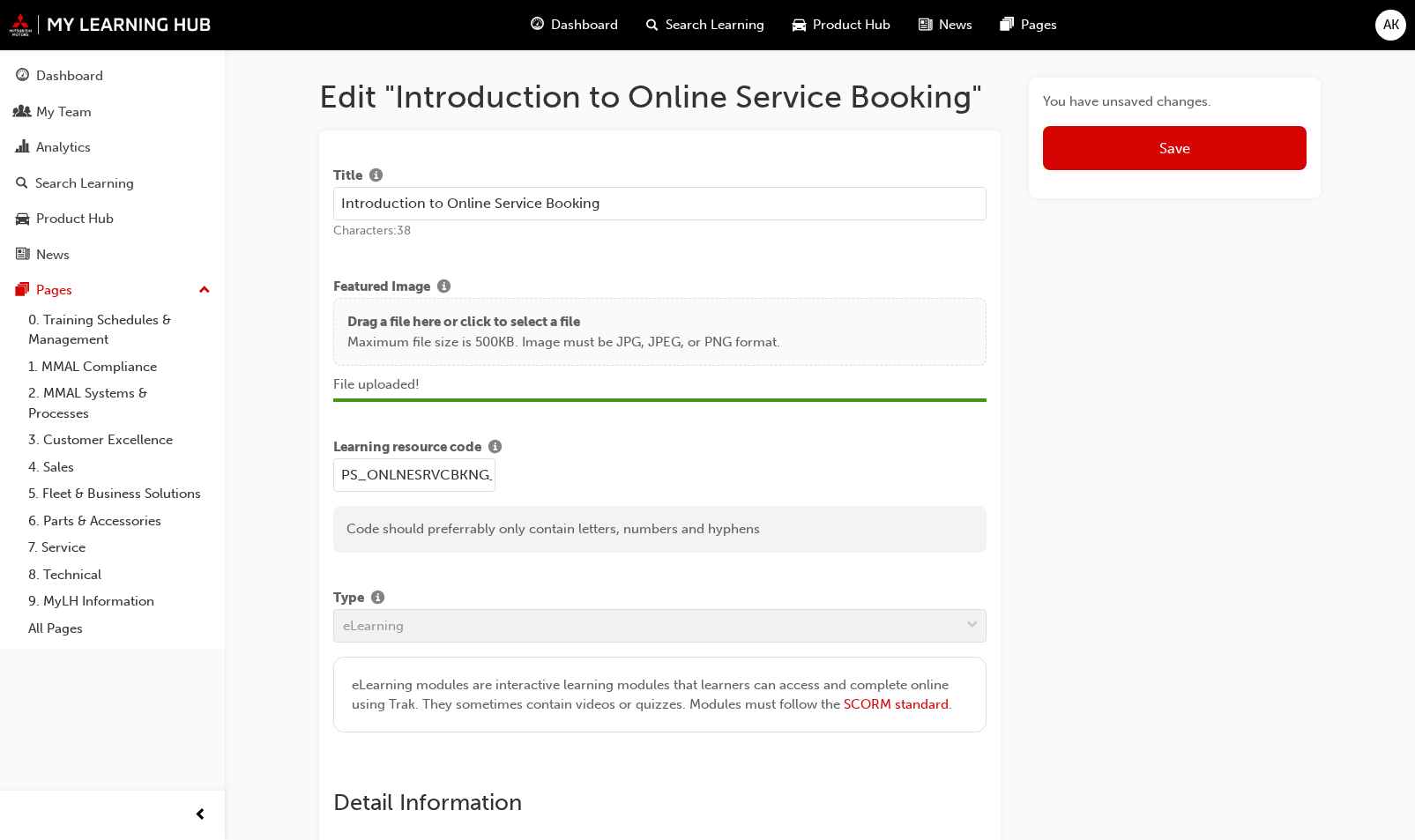
click at [1176, 151] on span "Save" at bounding box center [1174, 148] width 31 height 18
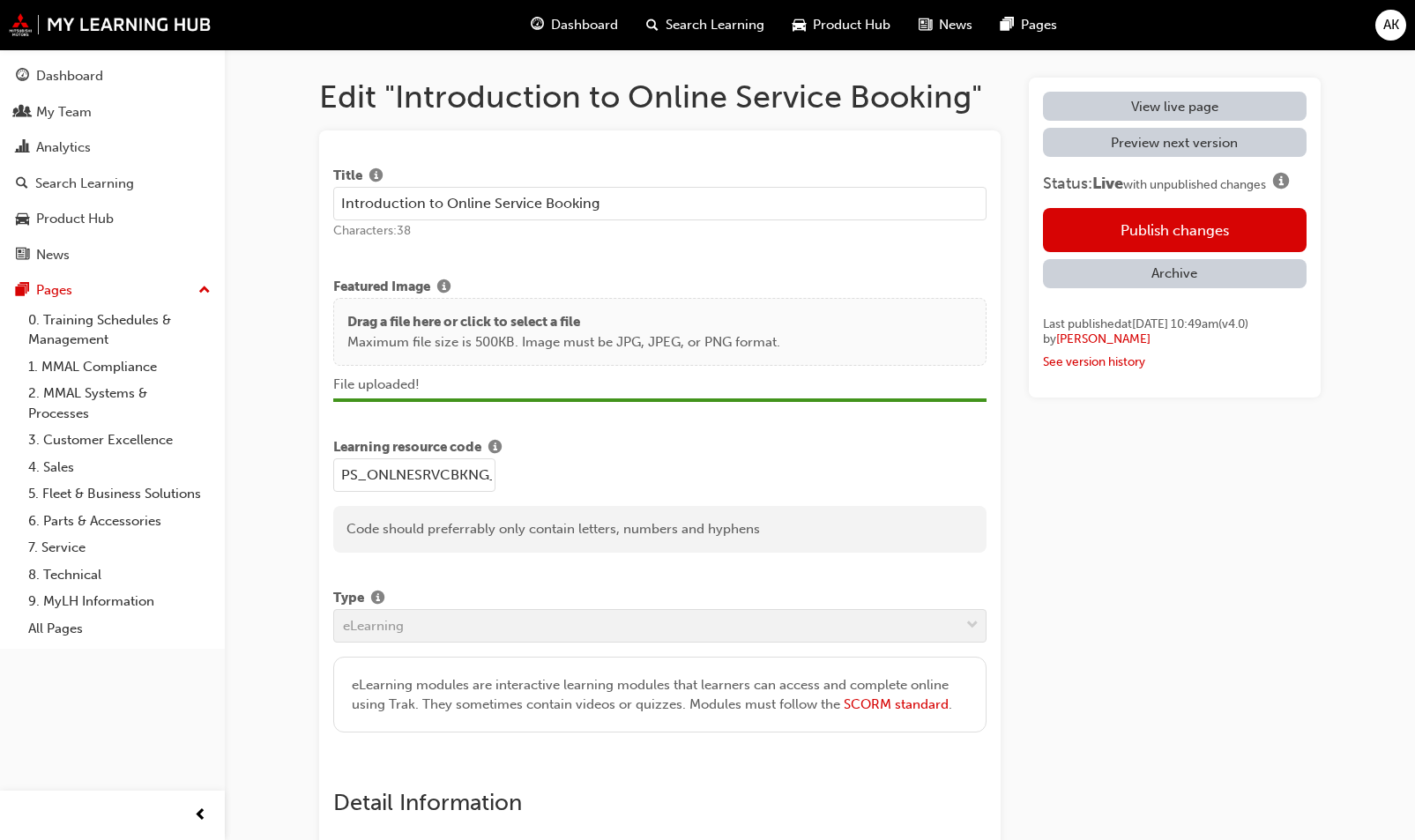
click at [1126, 236] on button "Publish changes" at bounding box center [1175, 230] width 263 height 45
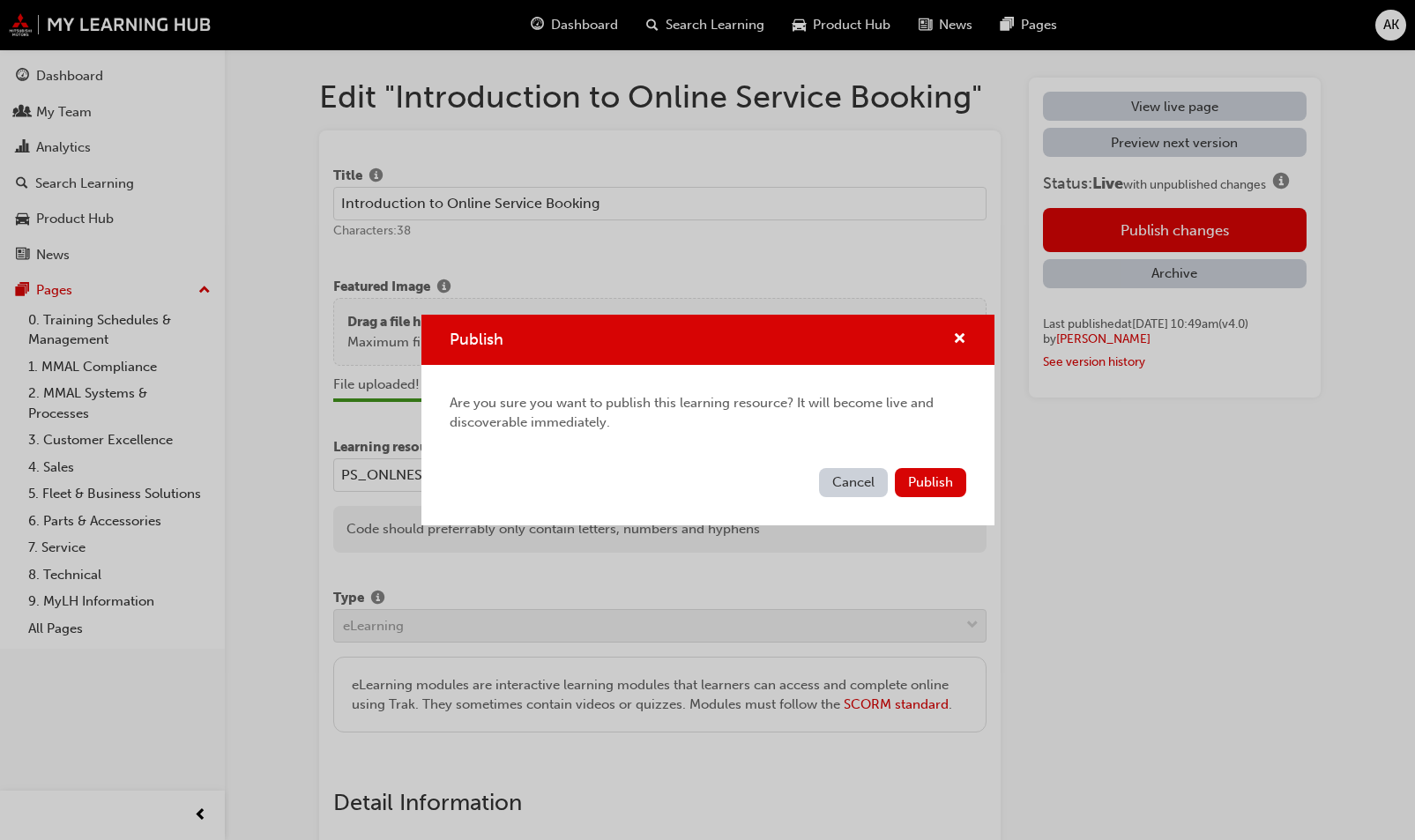
click at [938, 481] on span "Publish" at bounding box center [930, 482] width 45 height 16
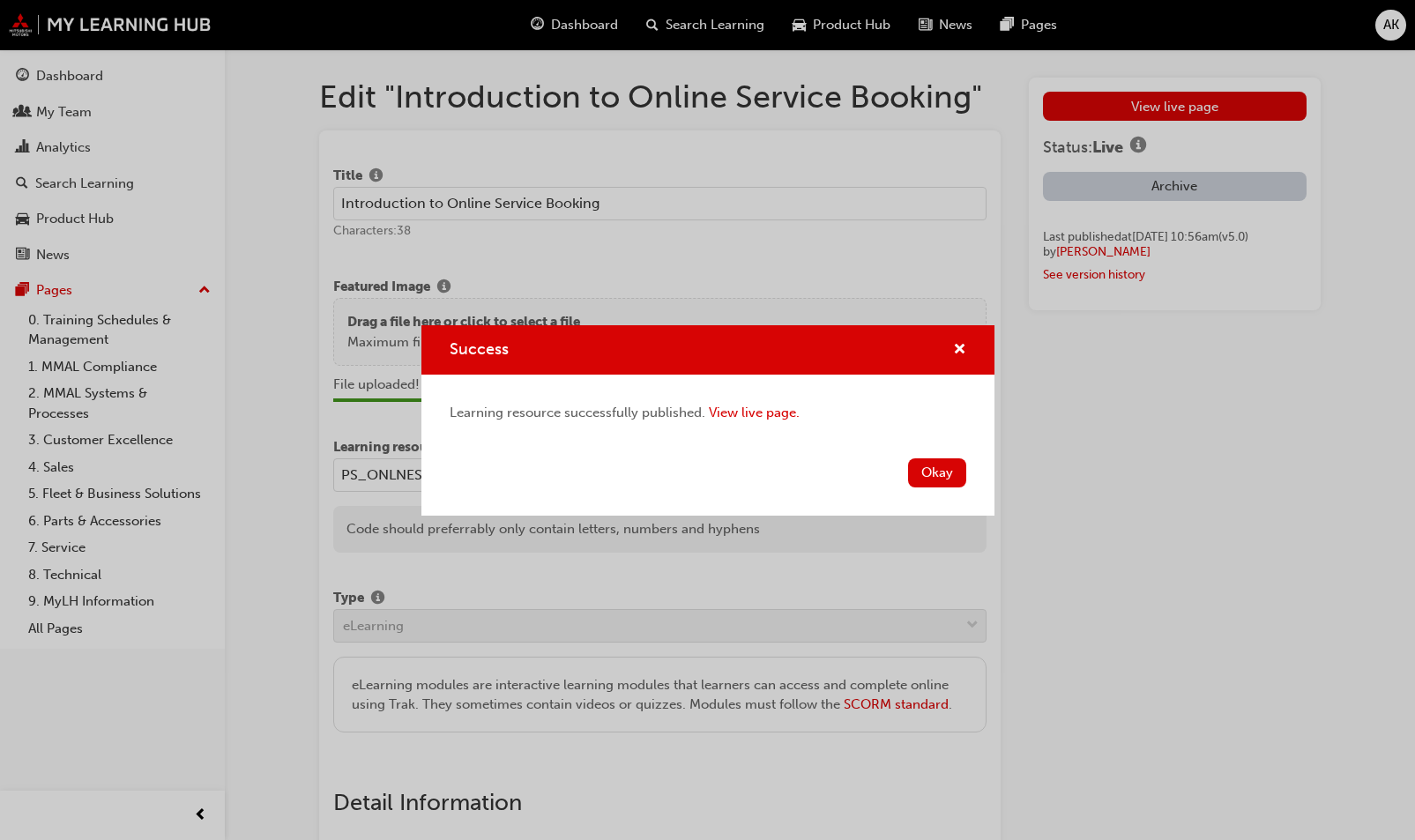
click at [942, 471] on button "Okay" at bounding box center [937, 472] width 58 height 29
